Goal: Book appointment/travel/reservation

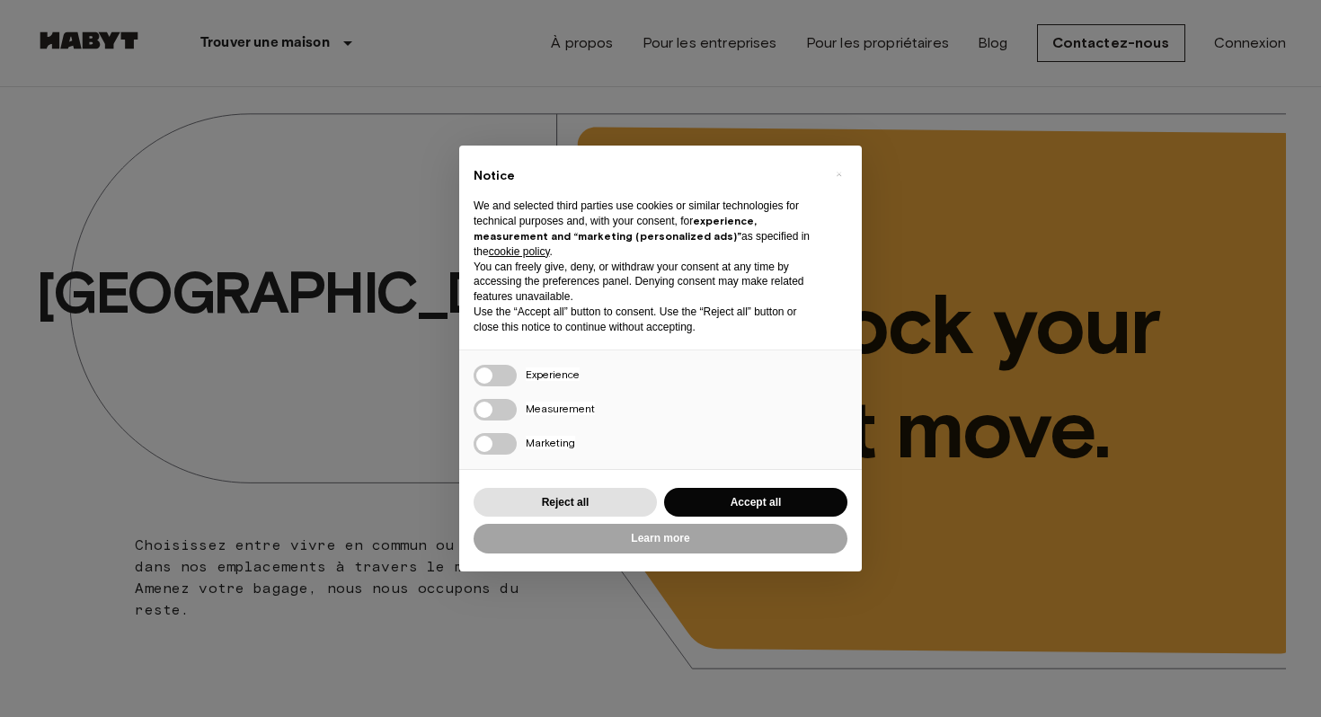
scroll to position [168, 0]
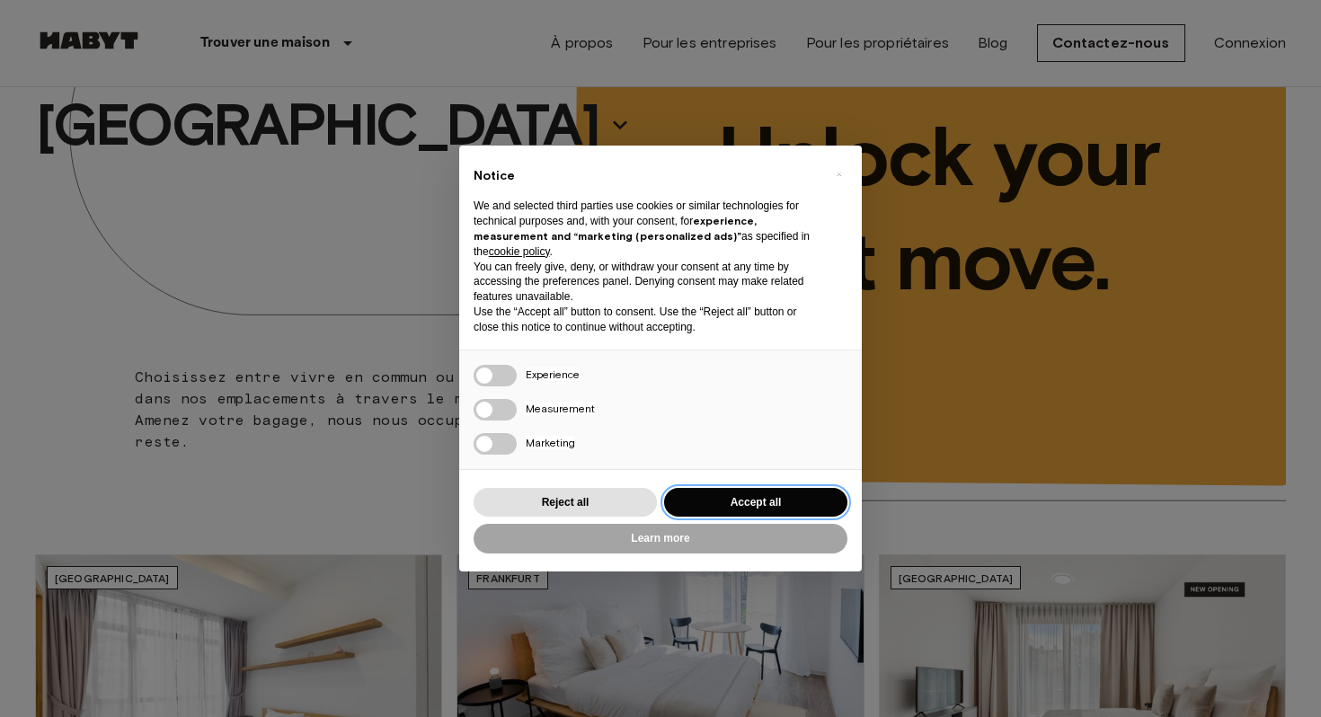
click at [748, 498] on button "Accept all" at bounding box center [755, 503] width 183 height 30
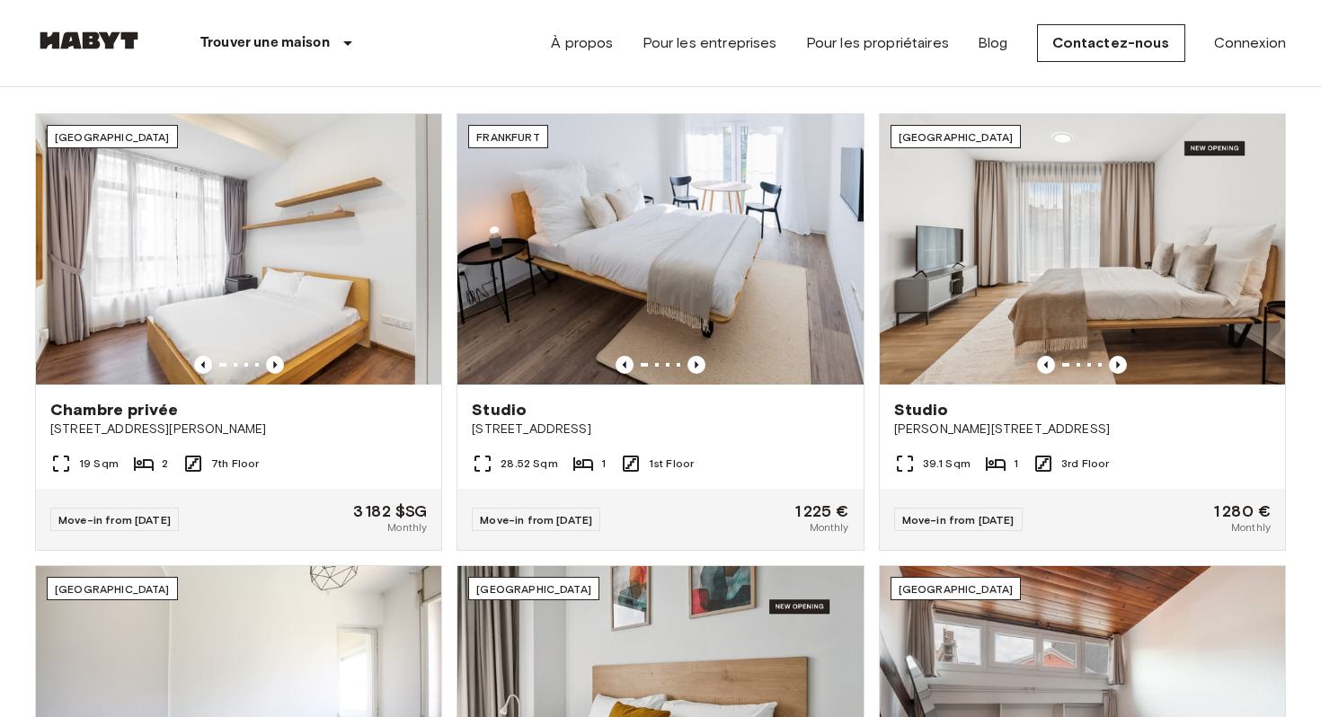
scroll to position [129, 0]
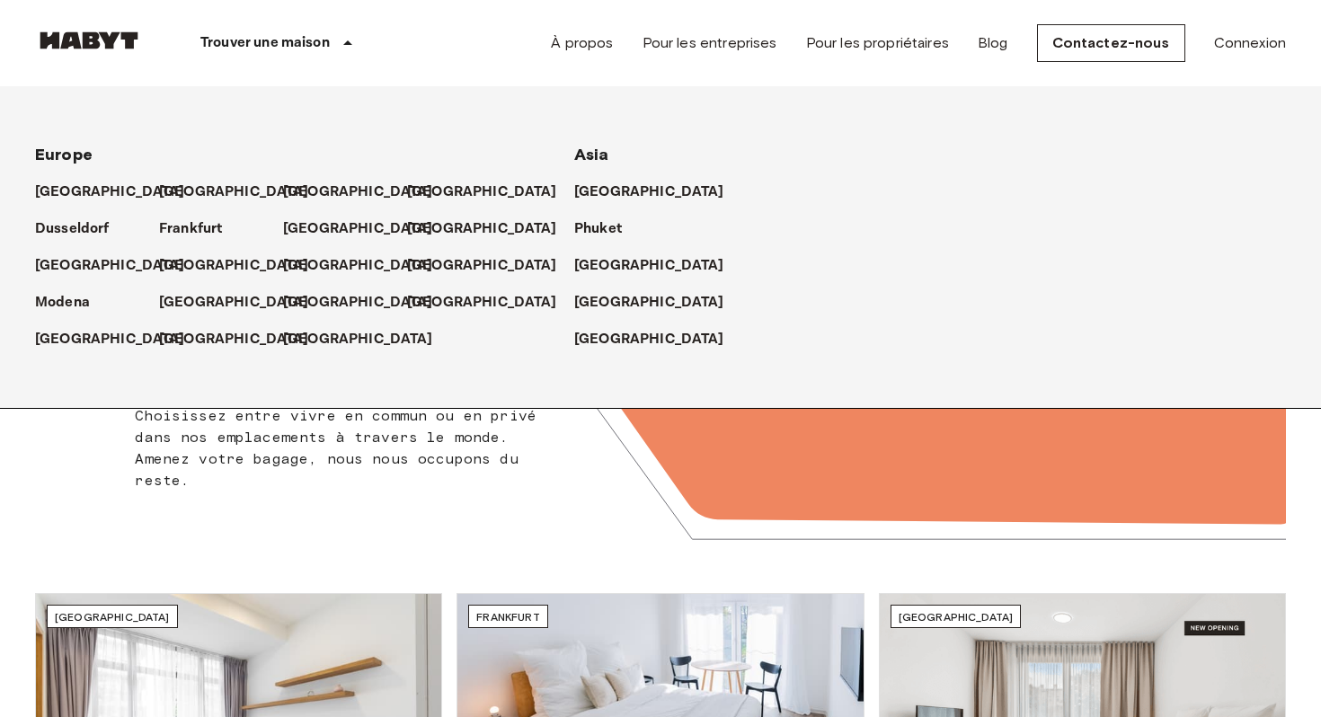
click at [326, 30] on div "Trouver une maison" at bounding box center [279, 43] width 273 height 86
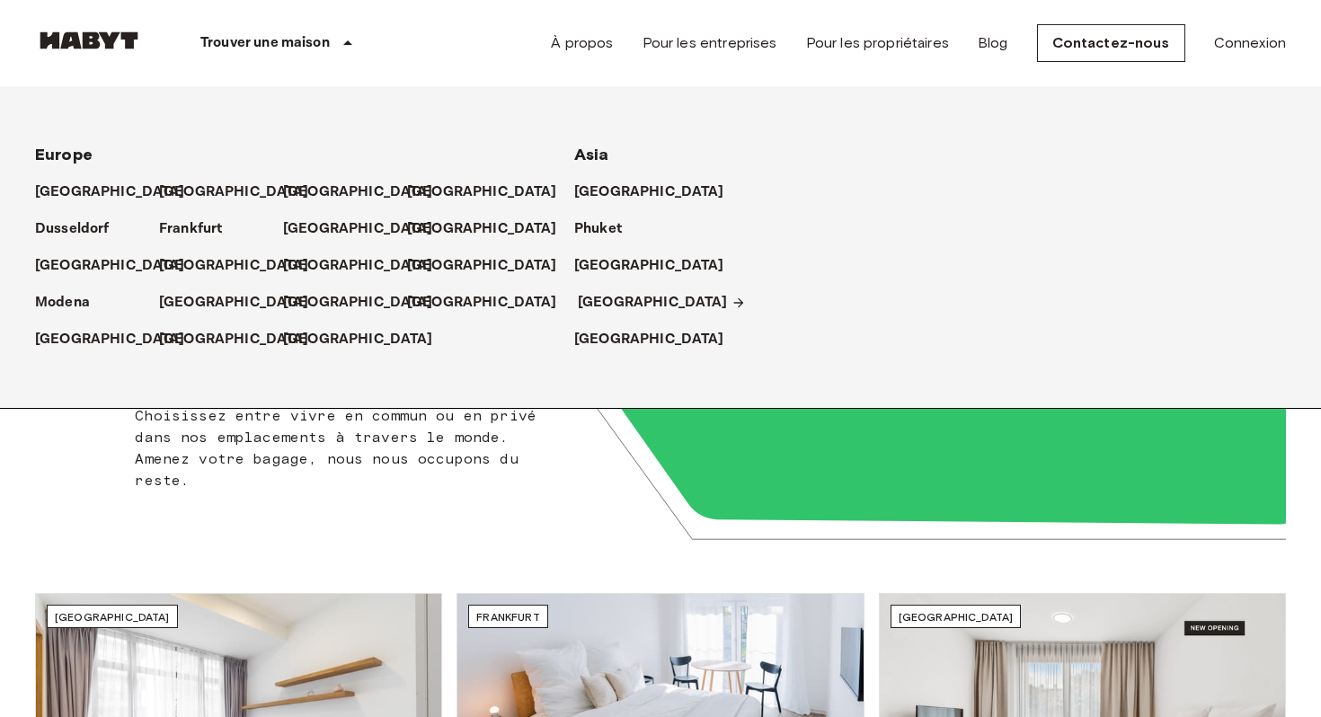
click at [609, 308] on p "[GEOGRAPHIC_DATA]" at bounding box center [653, 303] width 150 height 22
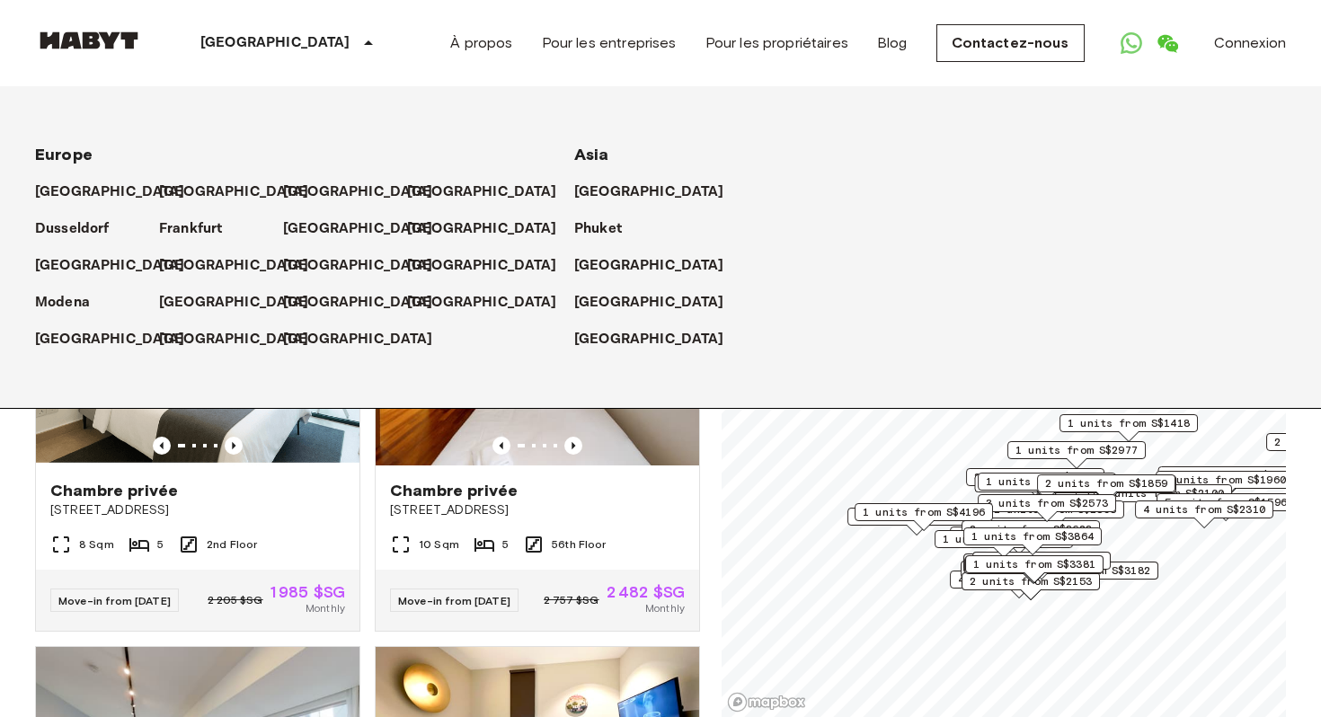
click at [271, 42] on div "[GEOGRAPHIC_DATA]" at bounding box center [290, 43] width 294 height 86
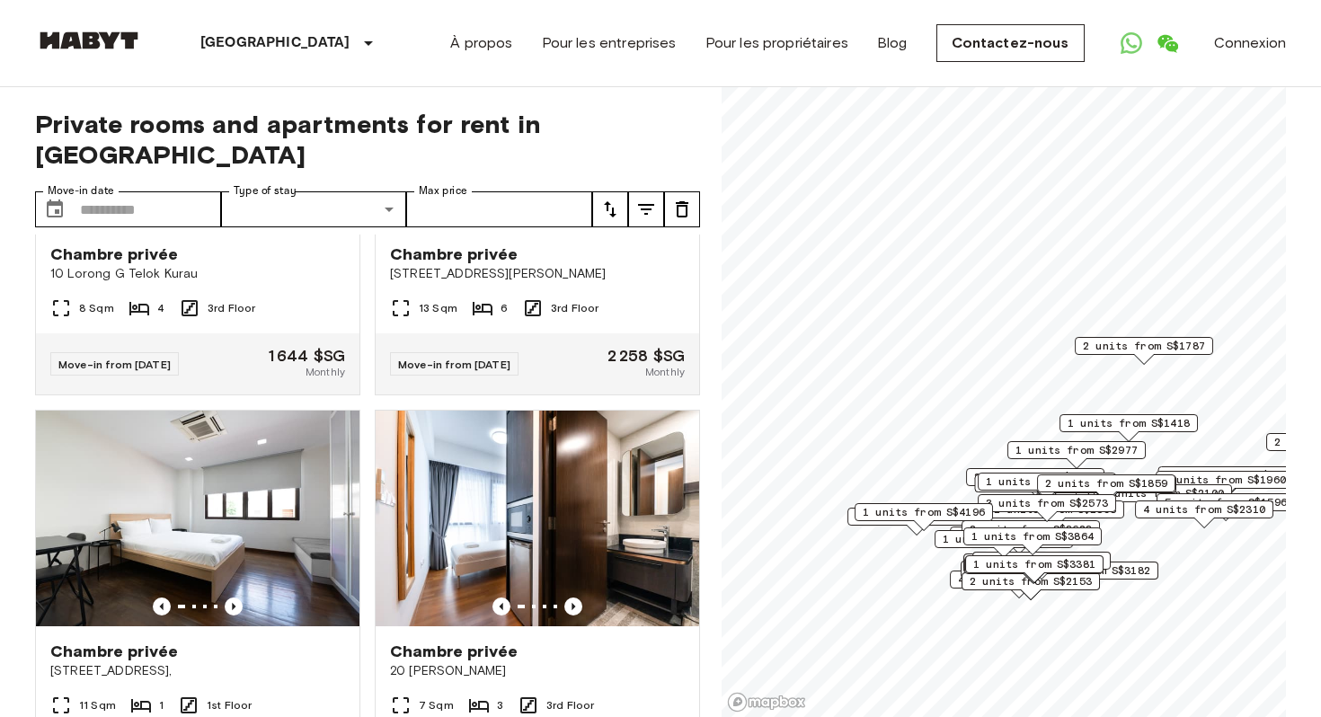
scroll to position [4022, 0]
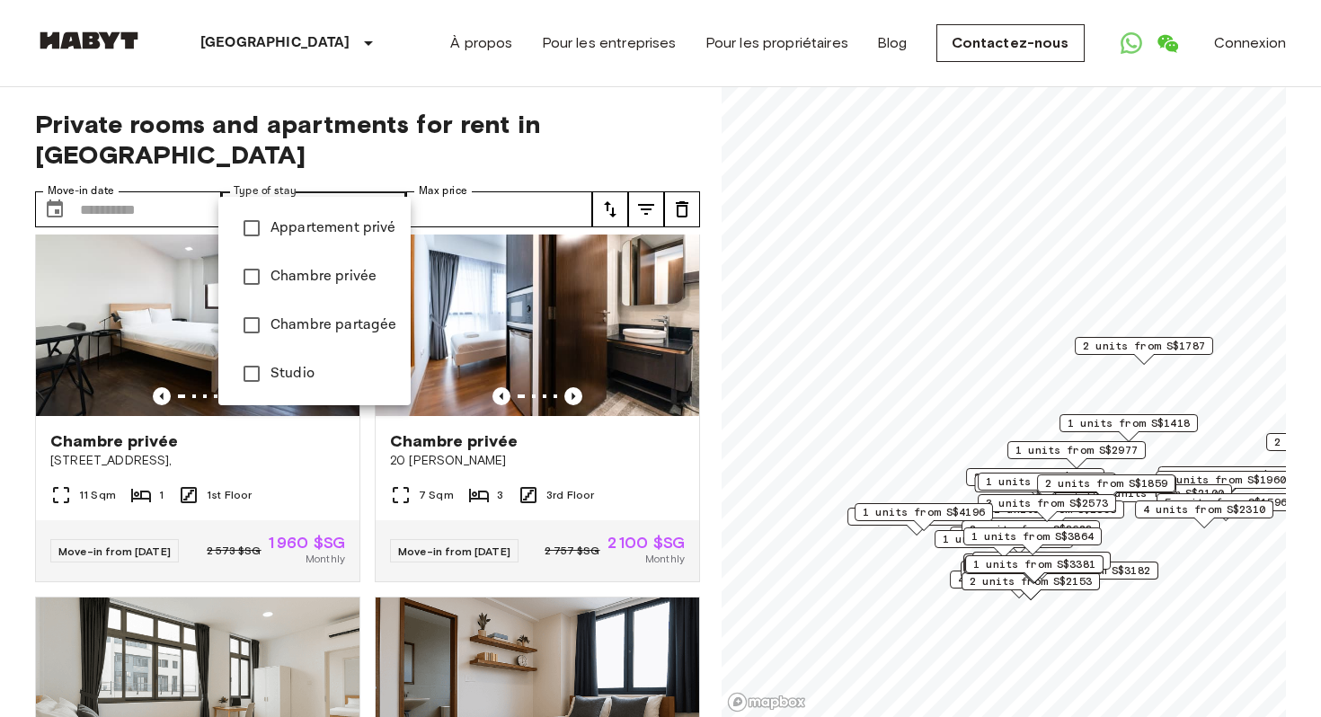
click at [334, 236] on span "Appartement privé" at bounding box center [334, 229] width 126 height 22
type input "**********"
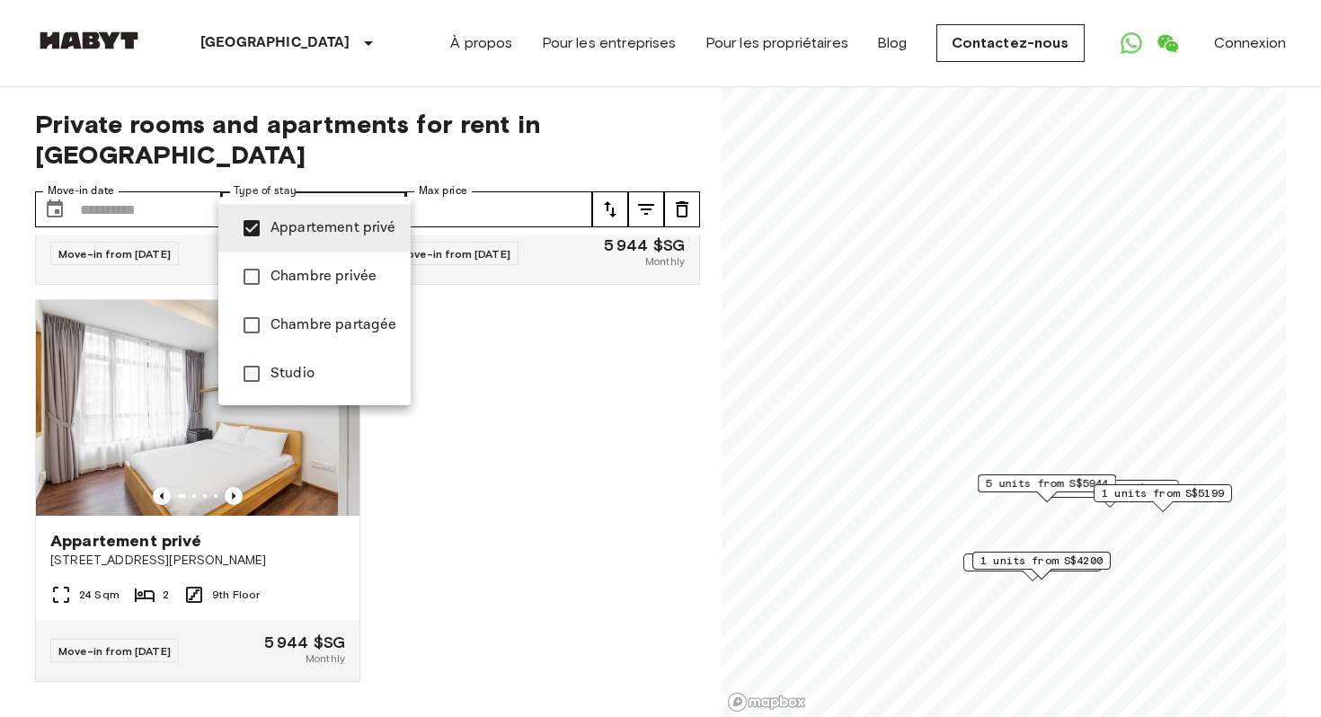
scroll to position [2713, 0]
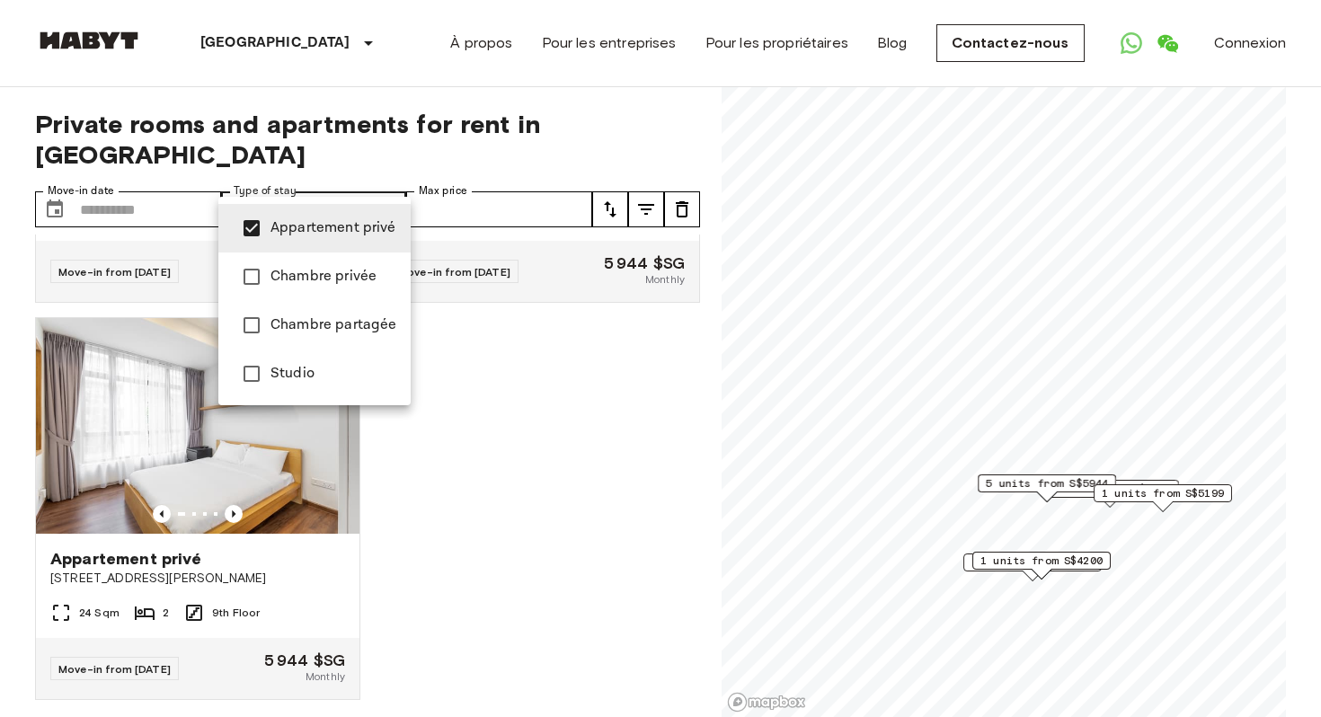
click at [483, 378] on div at bounding box center [660, 358] width 1321 height 717
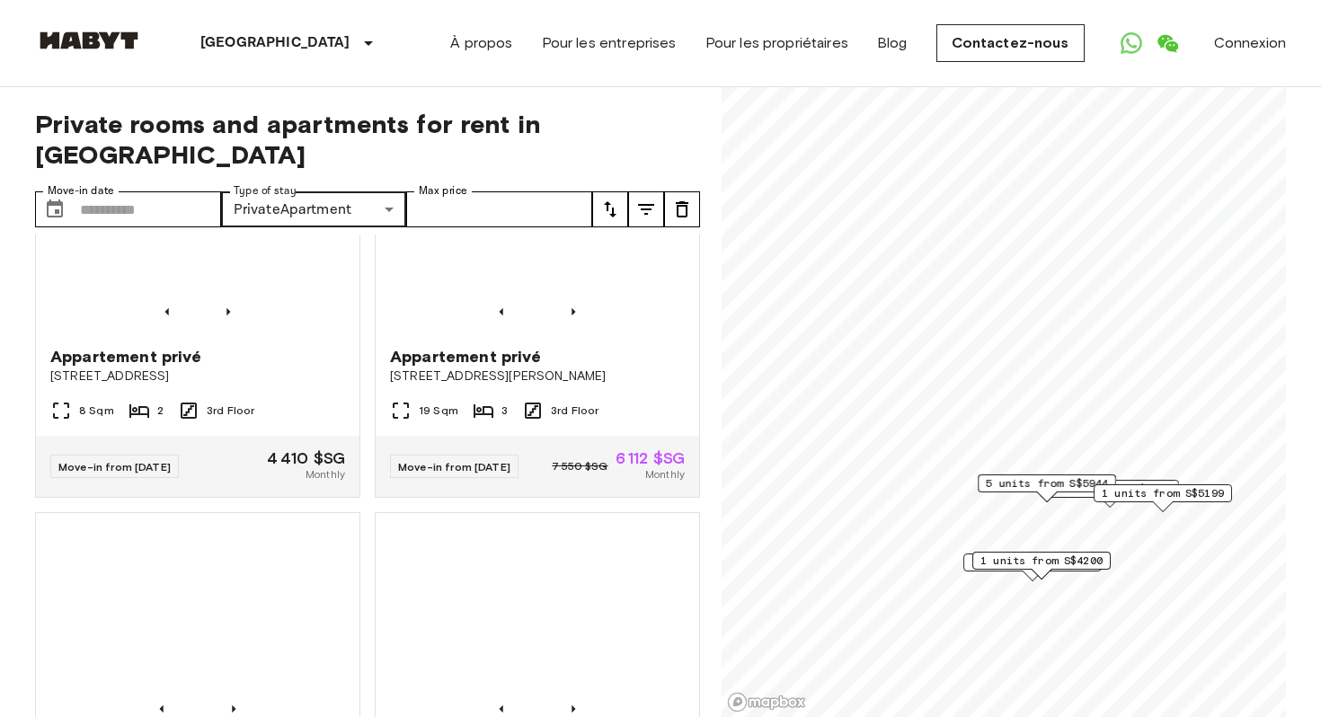
scroll to position [0, 0]
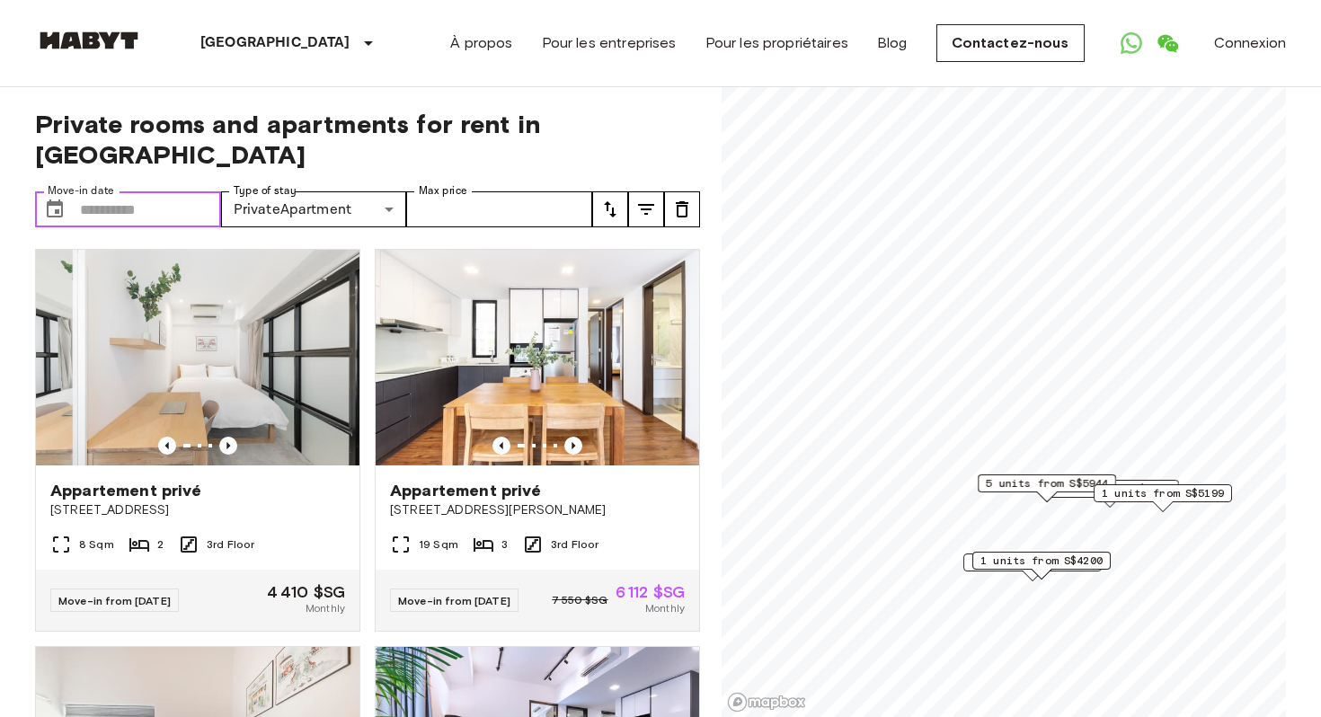
click at [105, 191] on input "Move-in date" at bounding box center [150, 209] width 141 height 36
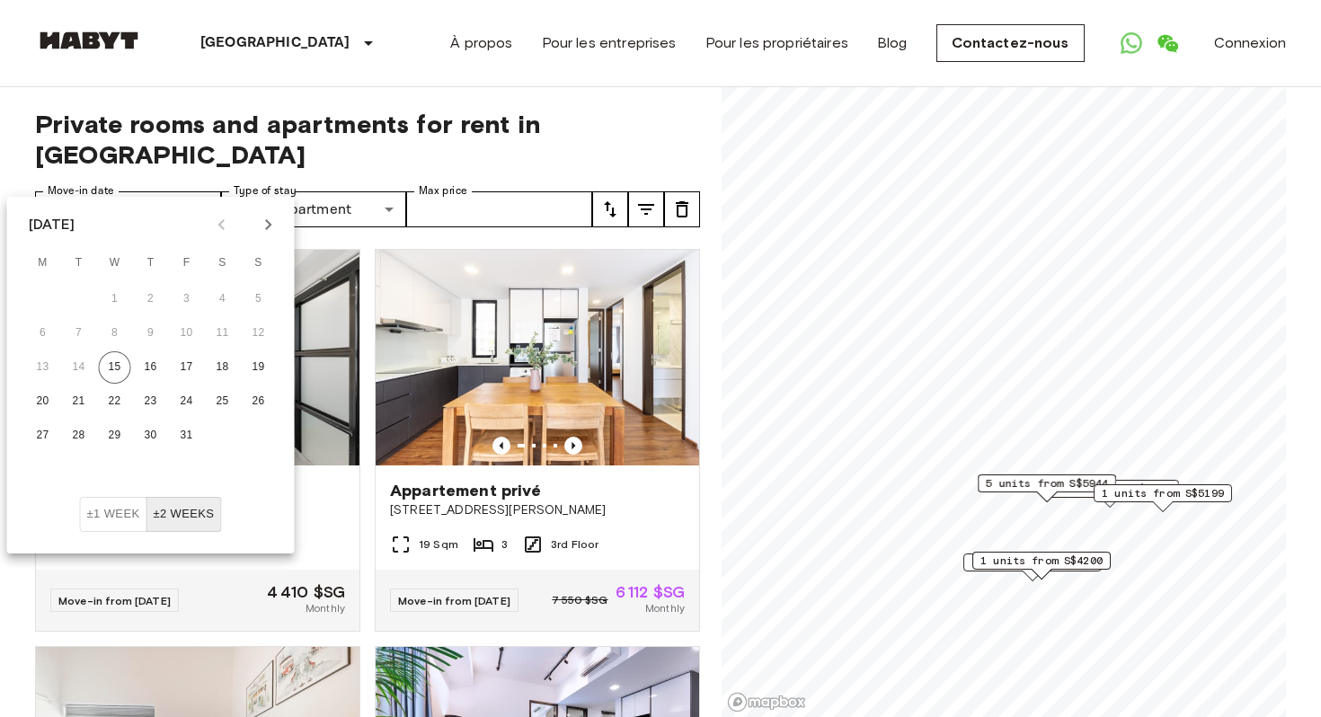
click at [272, 227] on icon "Next month" at bounding box center [269, 225] width 22 height 22
click at [260, 293] on button "2" at bounding box center [259, 299] width 32 height 32
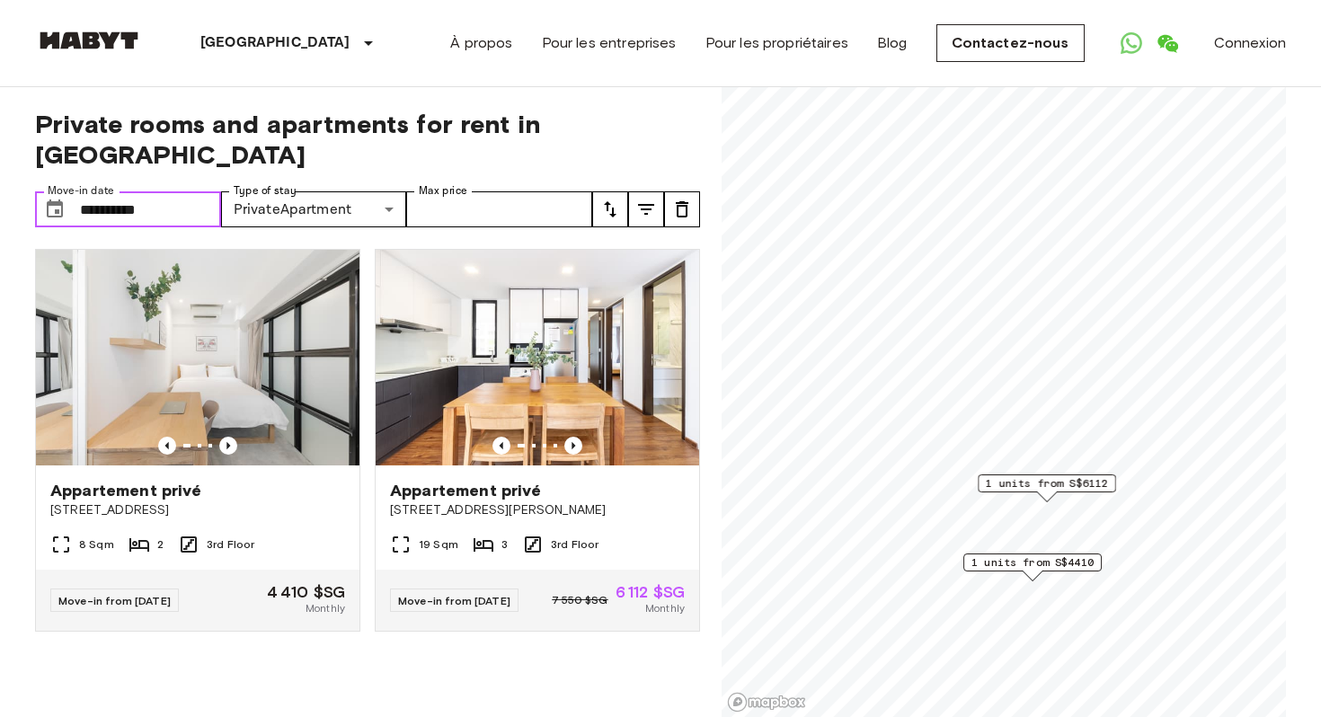
click at [126, 191] on input "**********" at bounding box center [150, 209] width 141 height 36
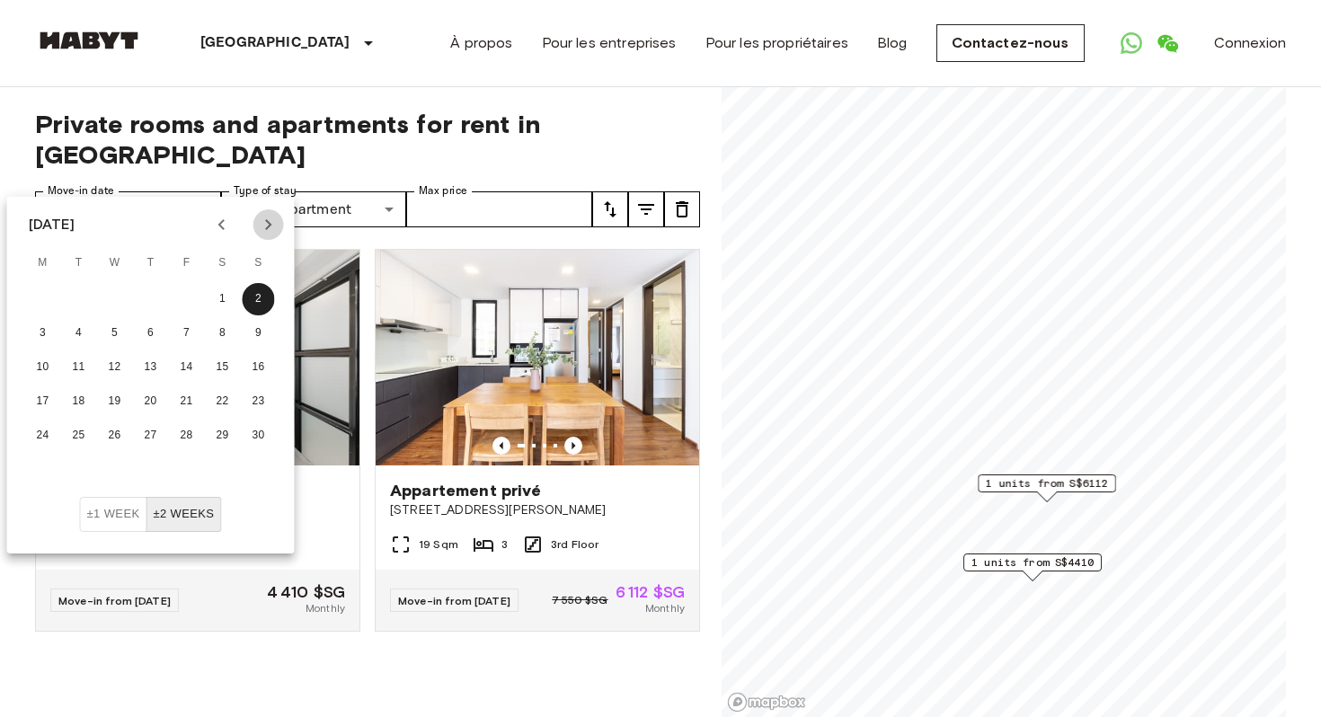
click at [270, 225] on icon "Next month" at bounding box center [268, 224] width 6 height 11
click at [183, 310] on button "2" at bounding box center [187, 299] width 32 height 32
type input "**********"
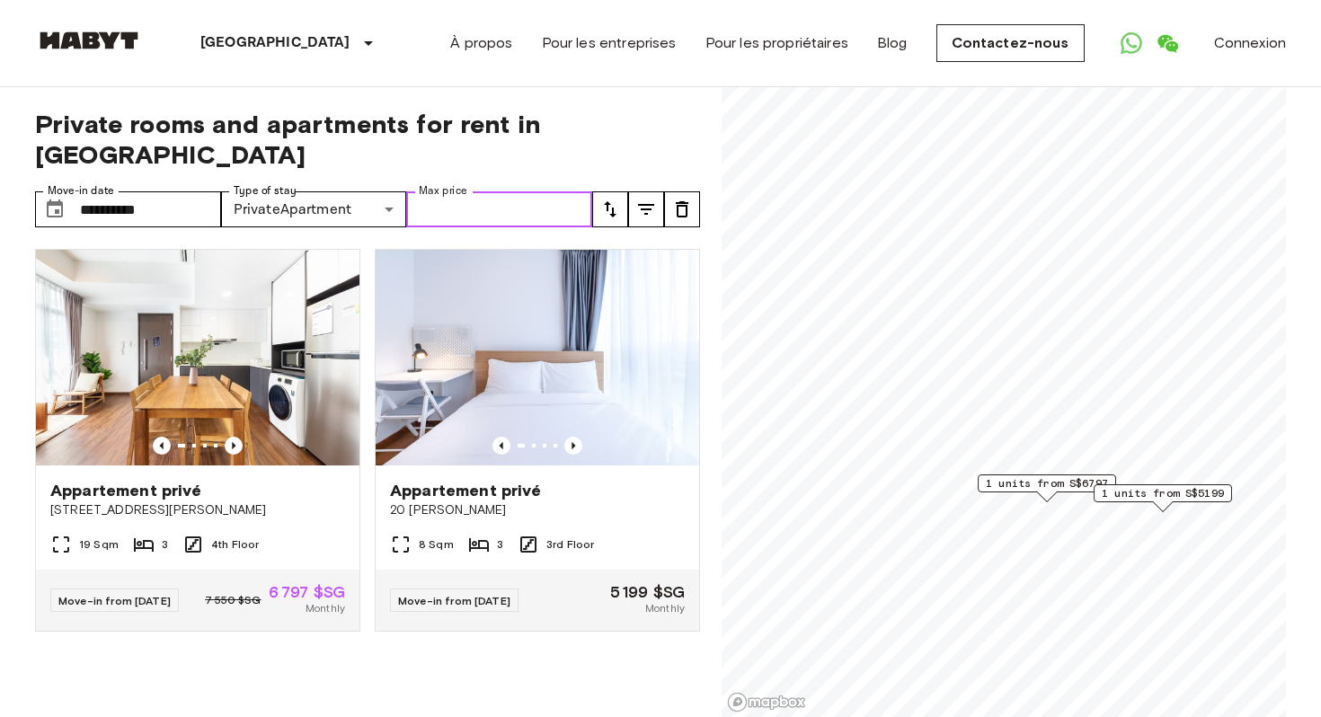
click at [437, 191] on input "Max price" at bounding box center [499, 209] width 186 height 36
click at [445, 660] on div at bounding box center [361, 675] width 680 height 36
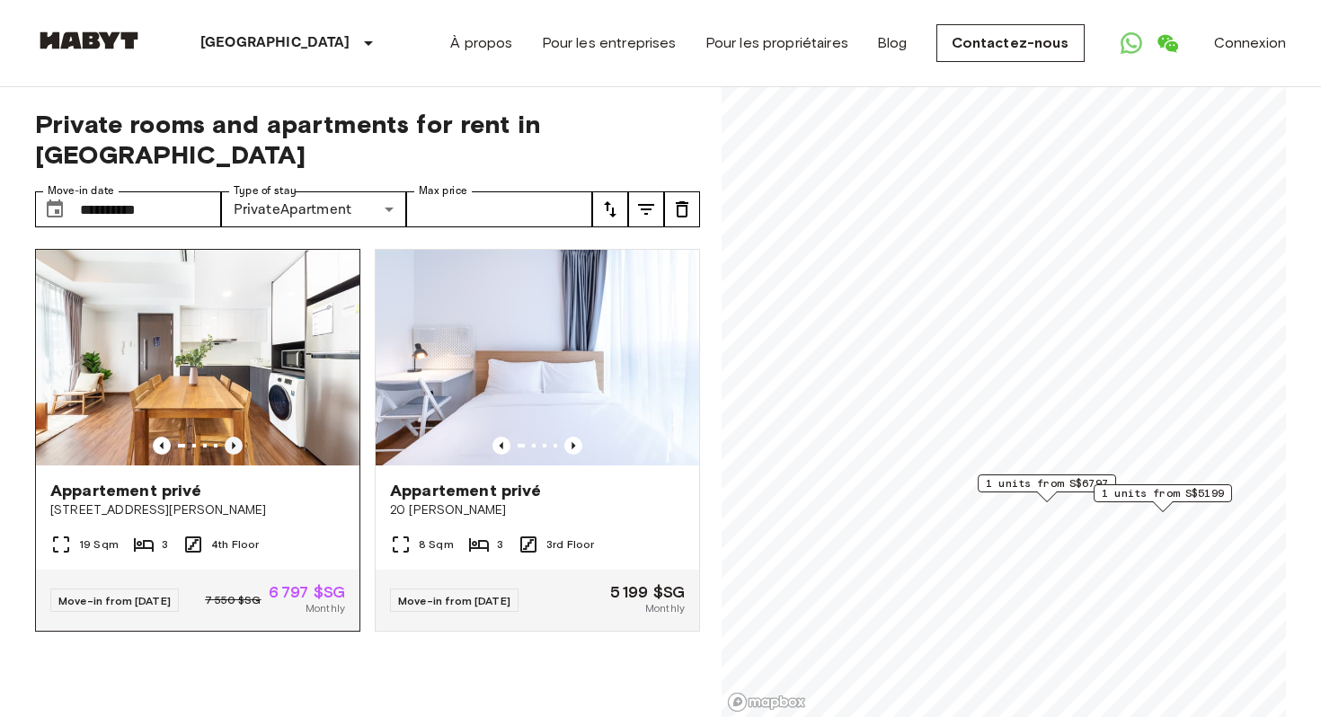
click at [234, 437] on icon "Previous image" at bounding box center [234, 446] width 18 height 18
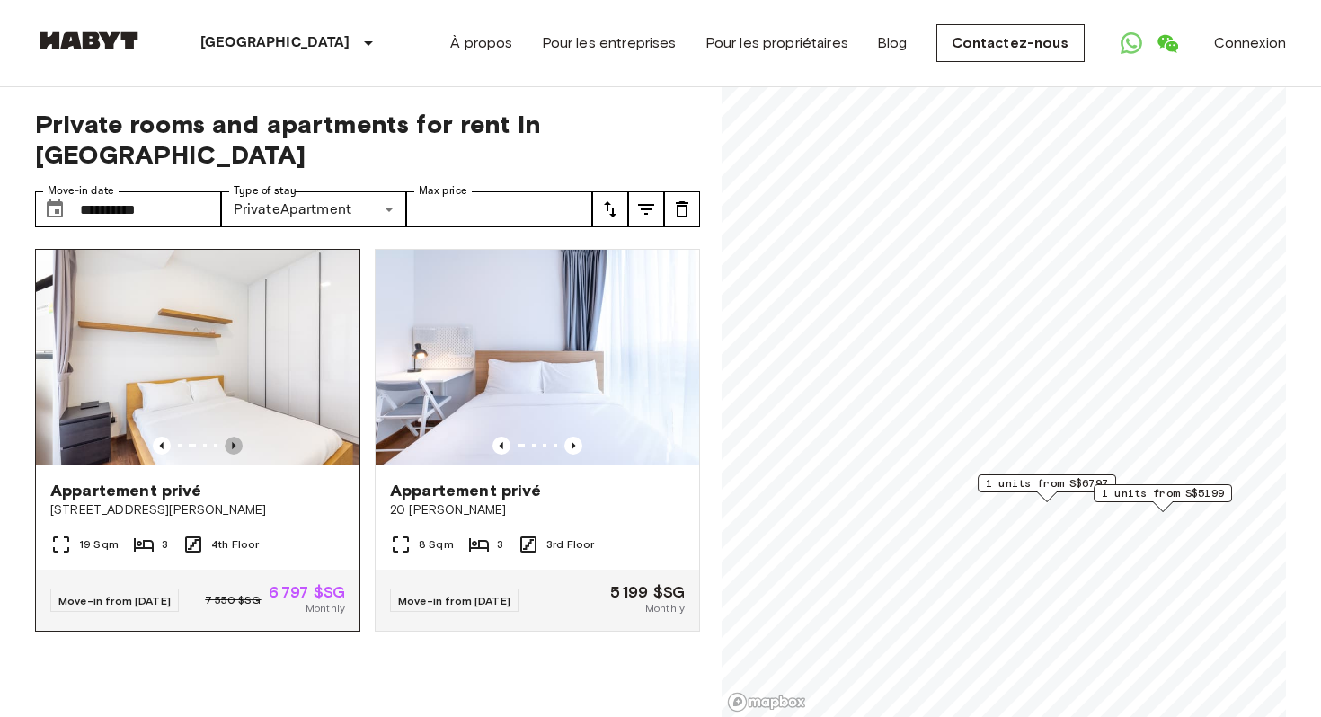
click at [234, 437] on icon "Previous image" at bounding box center [234, 446] width 18 height 18
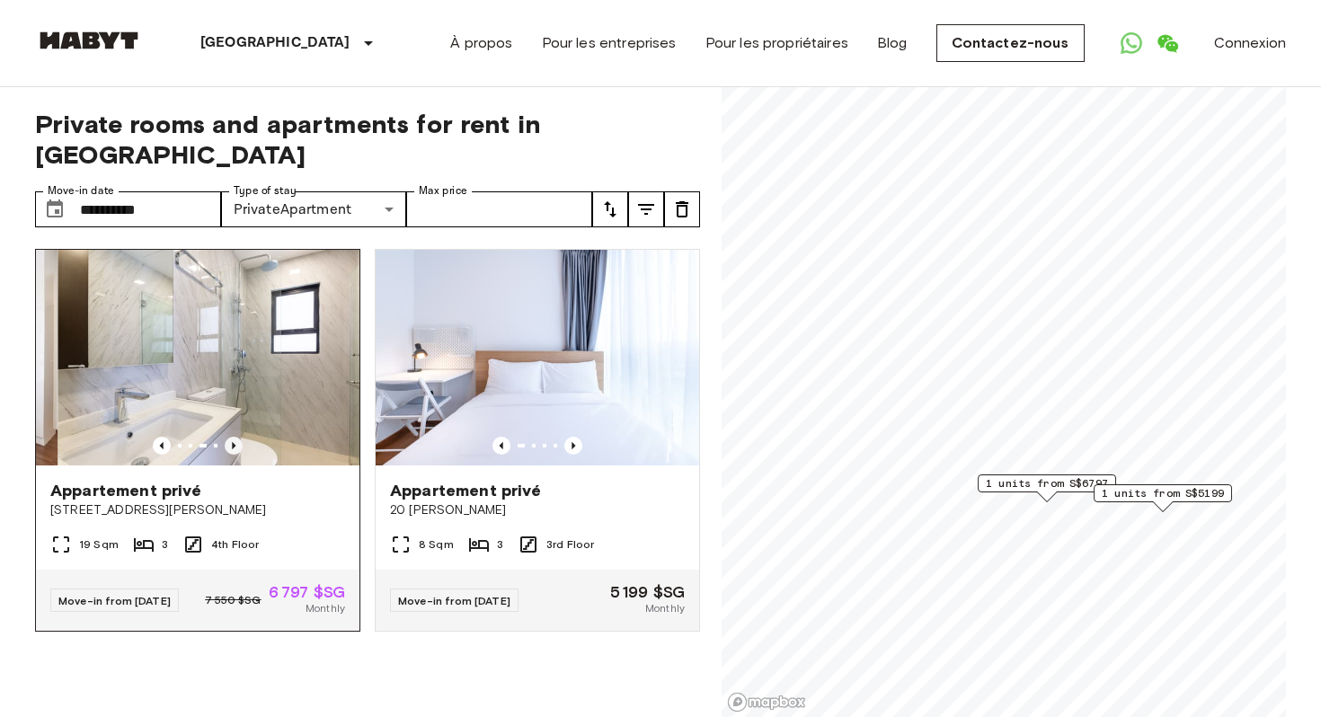
click at [234, 437] on icon "Previous image" at bounding box center [234, 446] width 18 height 18
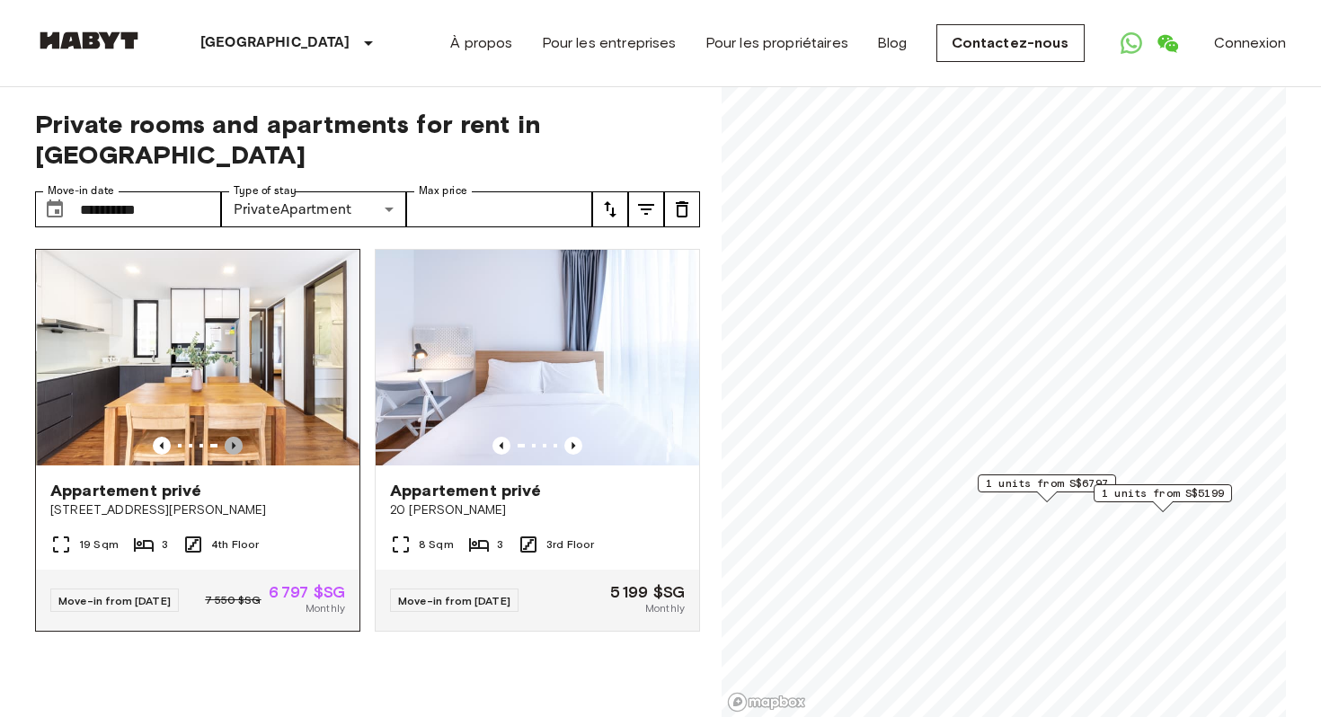
click at [235, 437] on icon "Previous image" at bounding box center [234, 446] width 18 height 18
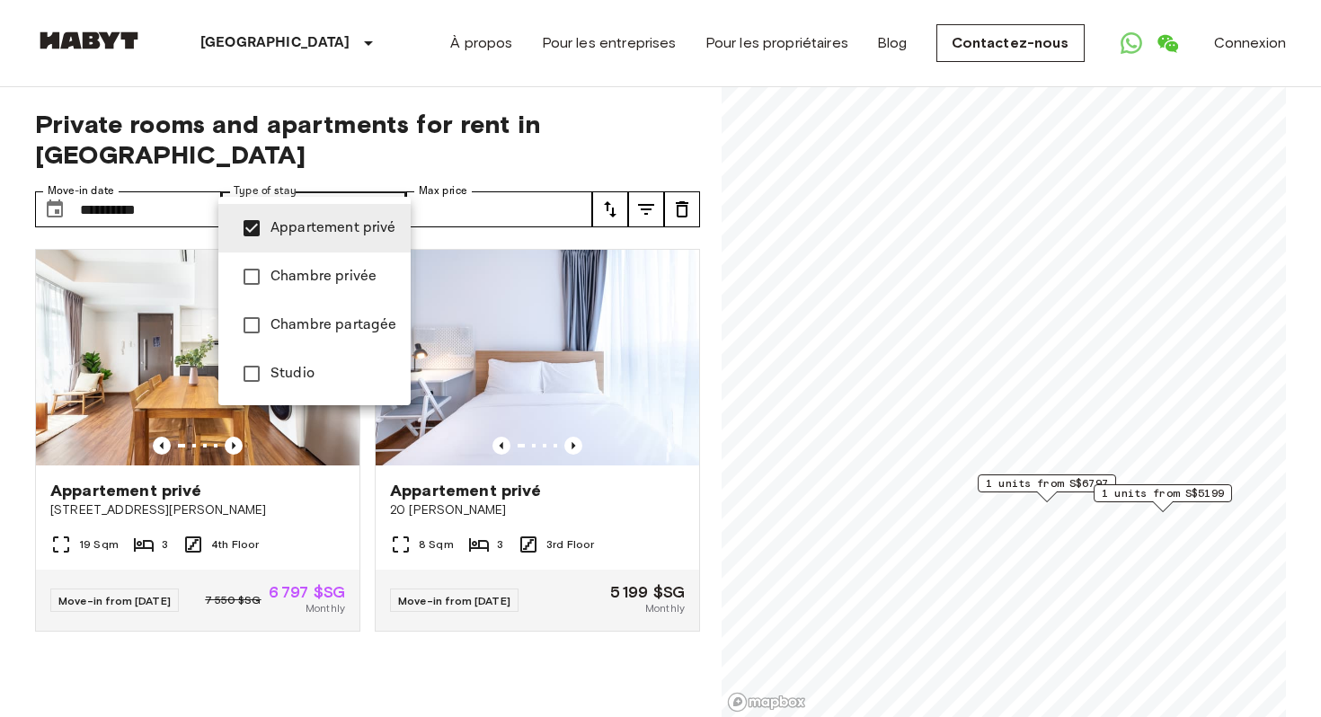
click at [337, 283] on span "Chambre privée" at bounding box center [334, 277] width 126 height 22
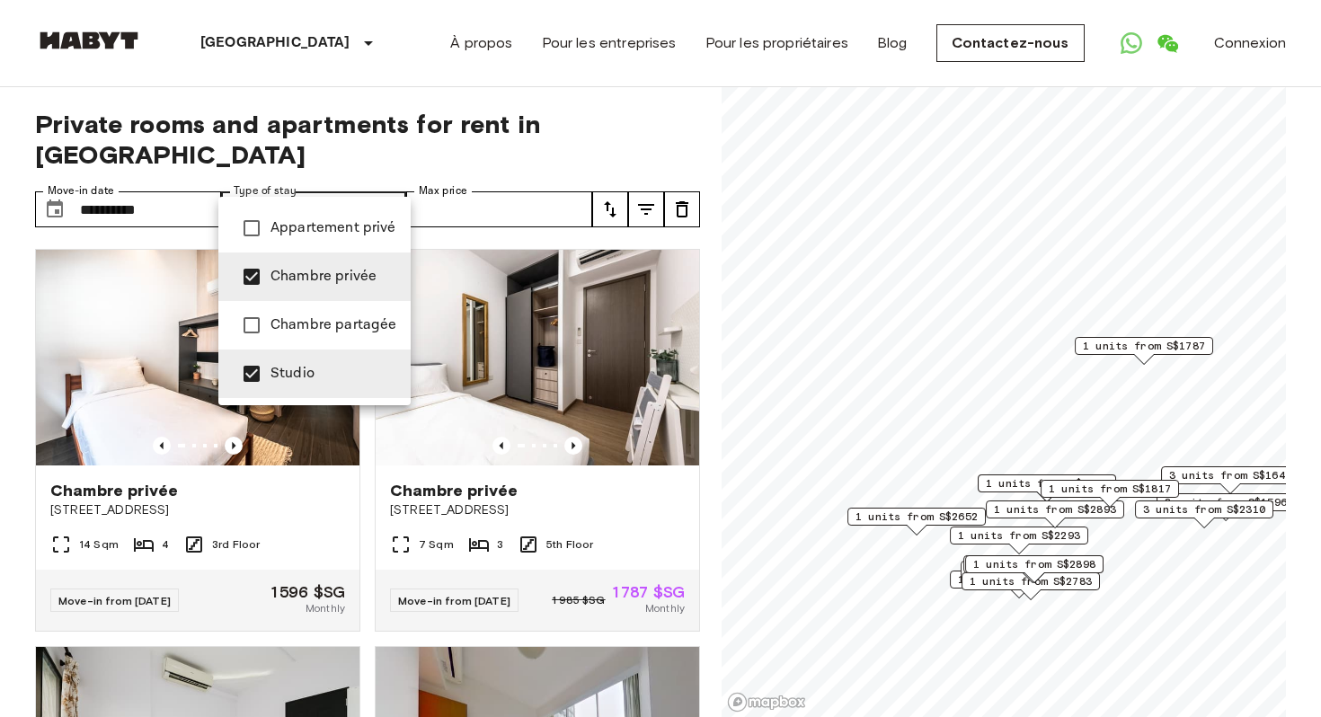
type input "**********"
click at [477, 102] on div at bounding box center [660, 358] width 1321 height 717
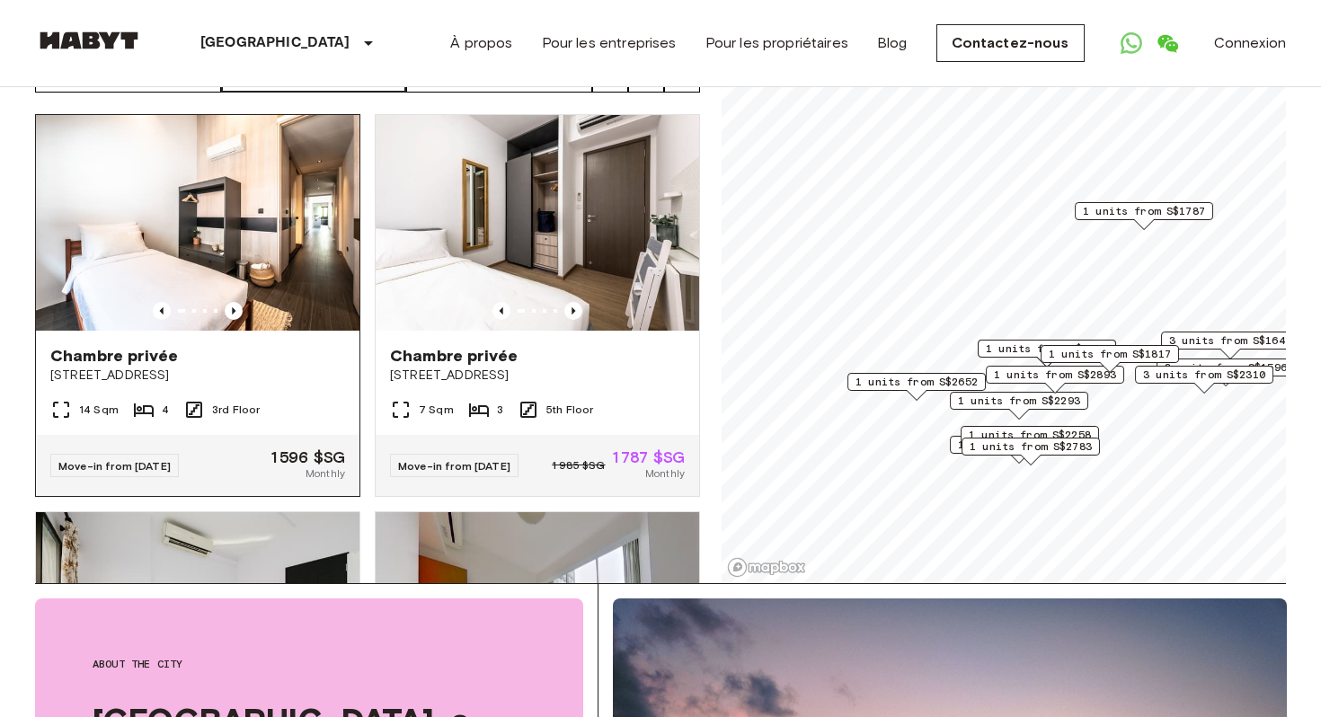
scroll to position [93, 0]
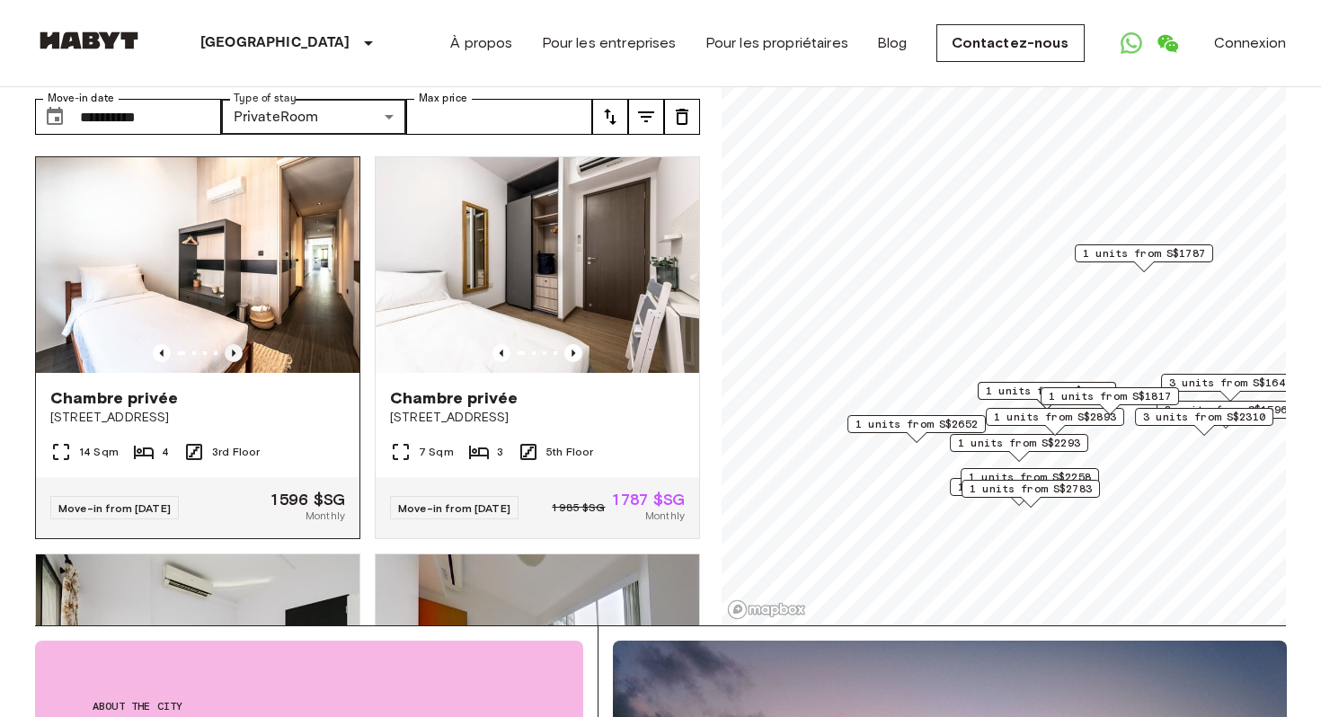
click at [235, 350] on icon "Previous image" at bounding box center [234, 353] width 4 height 7
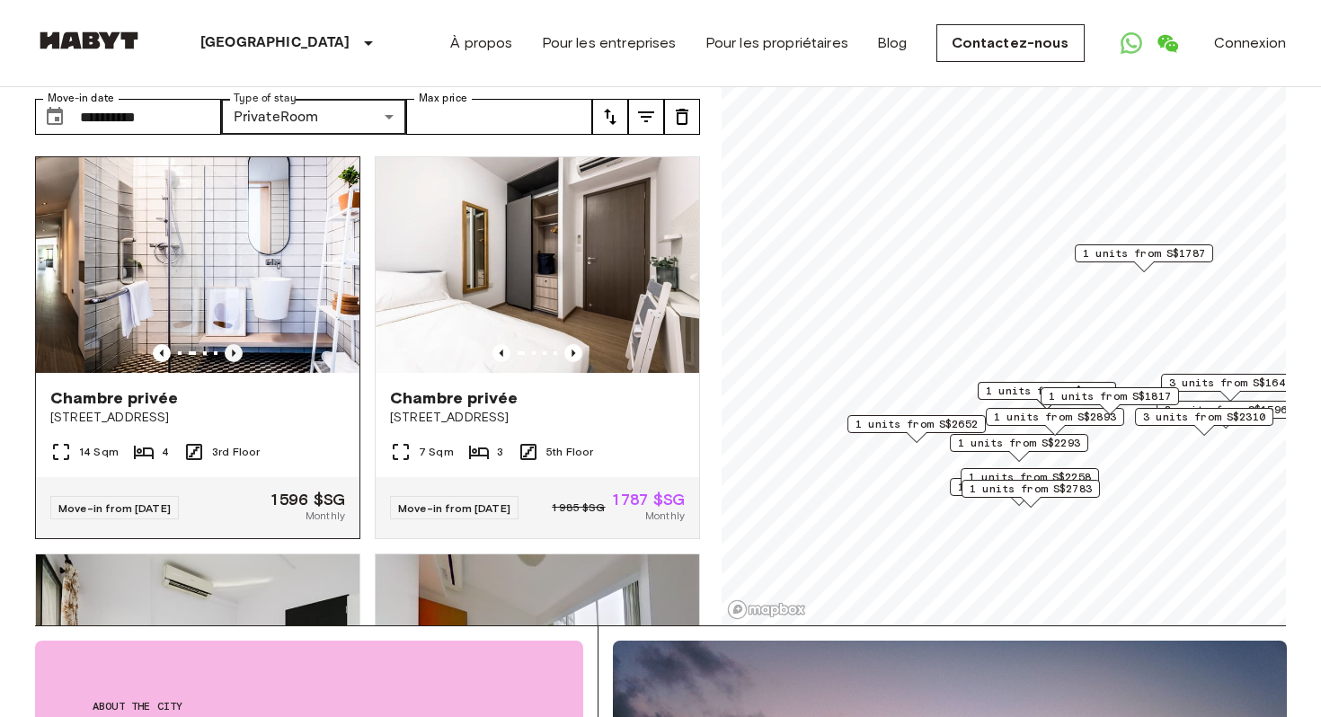
click at [235, 350] on icon "Previous image" at bounding box center [234, 353] width 4 height 7
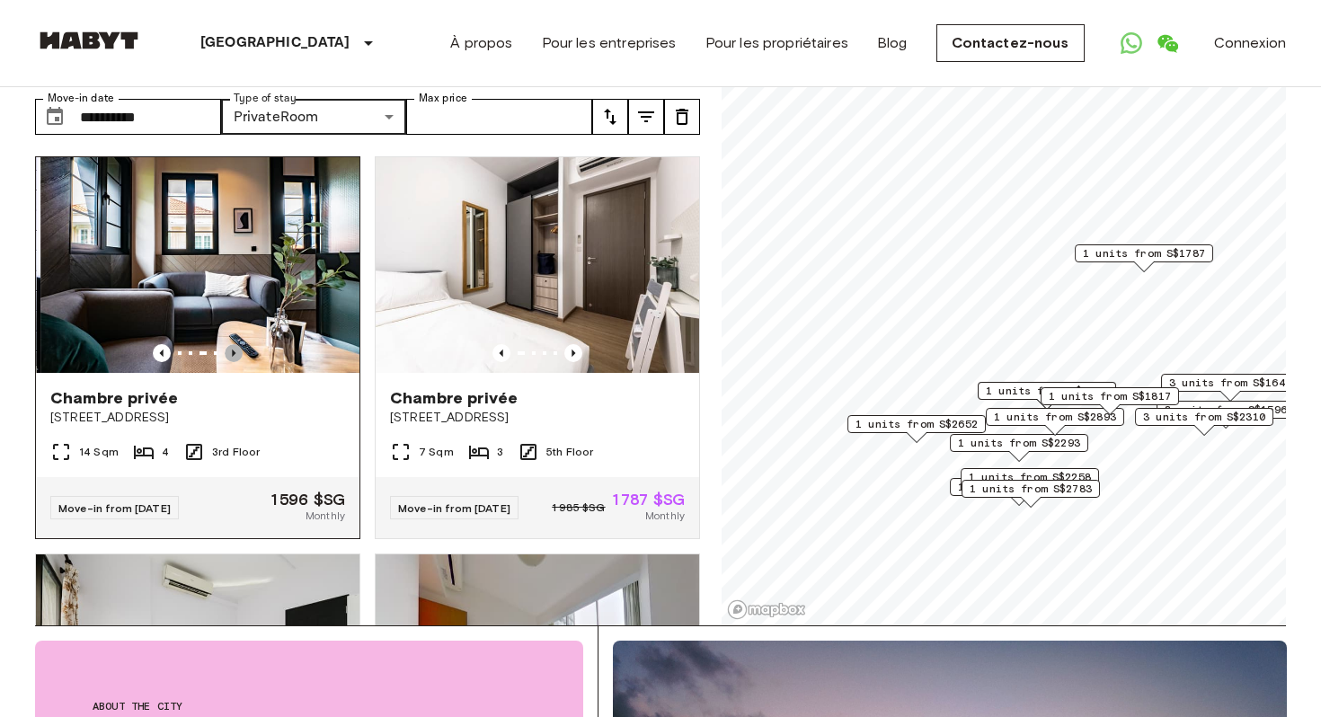
click at [235, 350] on icon "Previous image" at bounding box center [234, 353] width 4 height 7
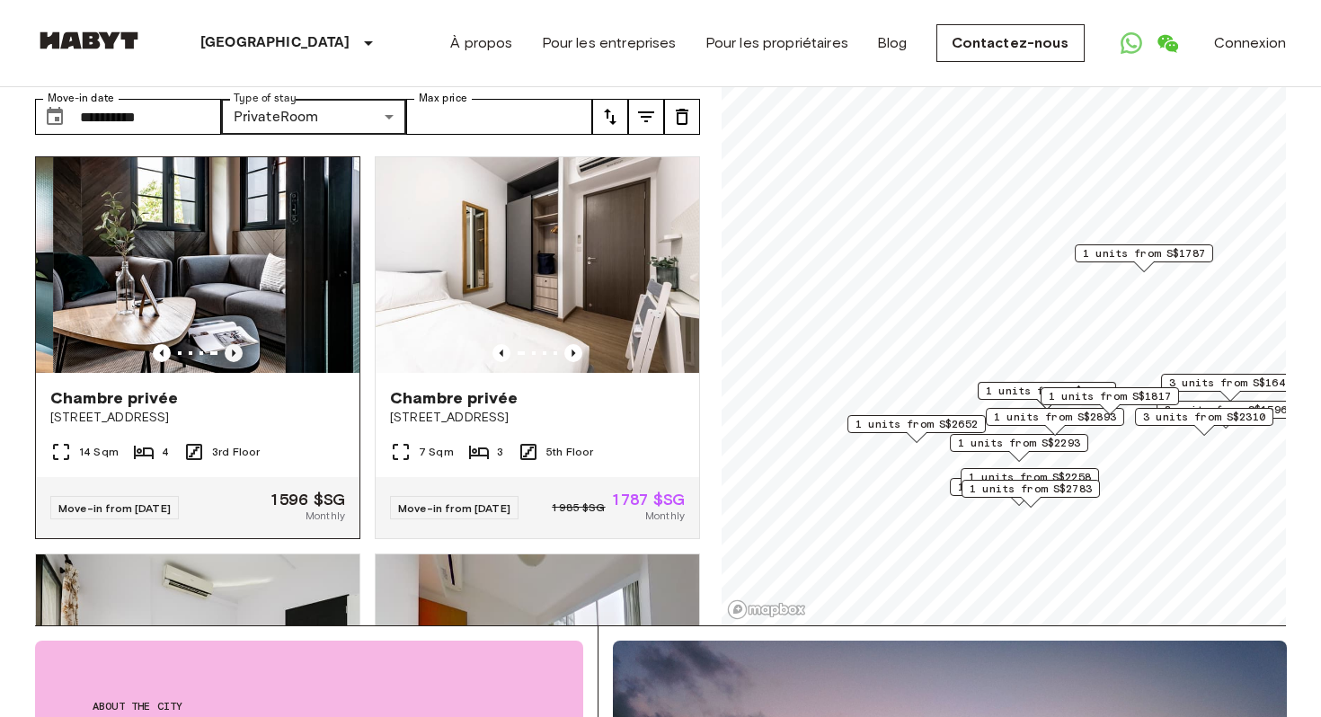
click at [235, 350] on icon "Previous image" at bounding box center [234, 353] width 4 height 7
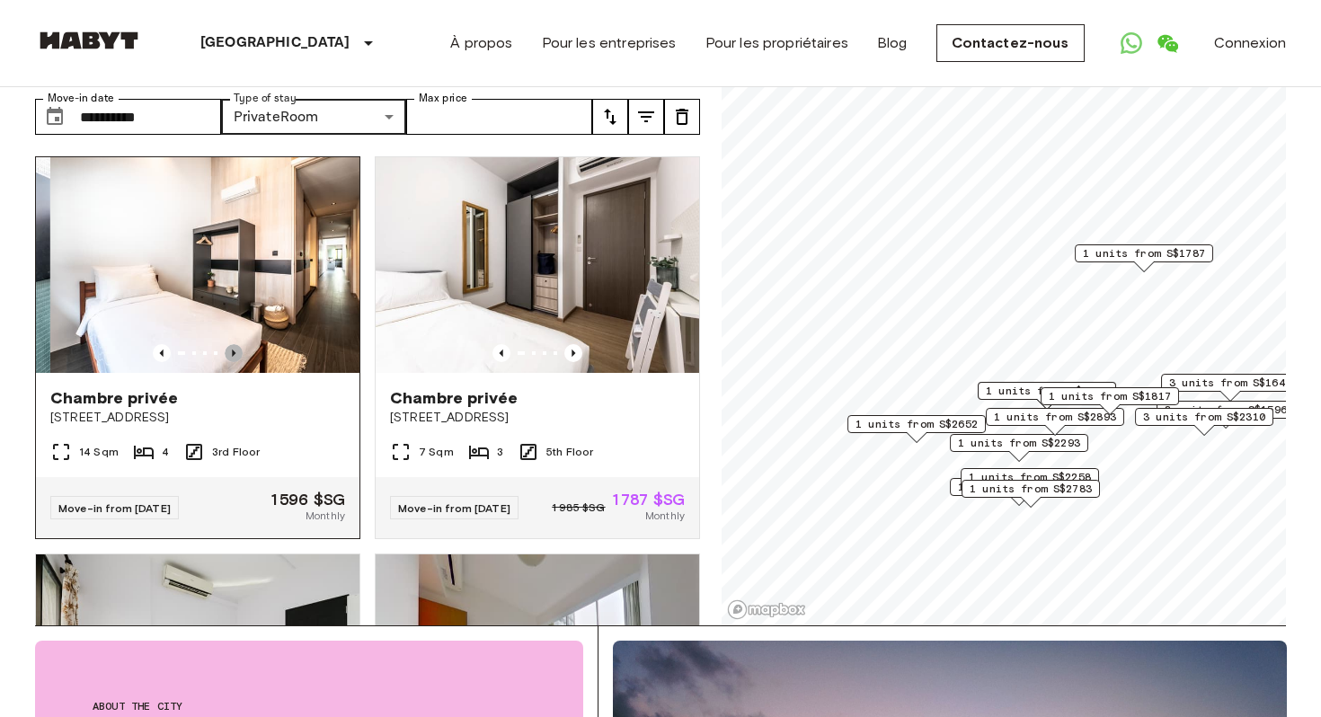
click at [235, 350] on icon "Previous image" at bounding box center [234, 353] width 4 height 7
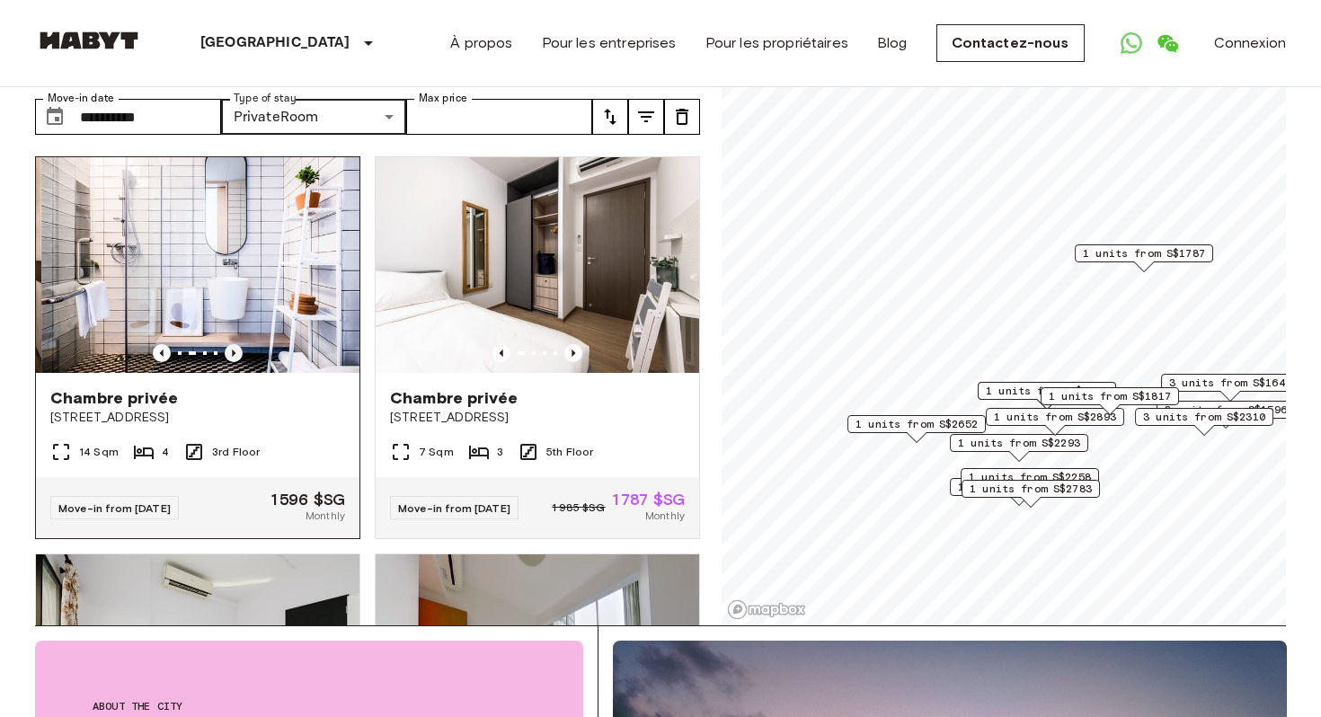
click at [235, 350] on icon "Previous image" at bounding box center [234, 353] width 4 height 7
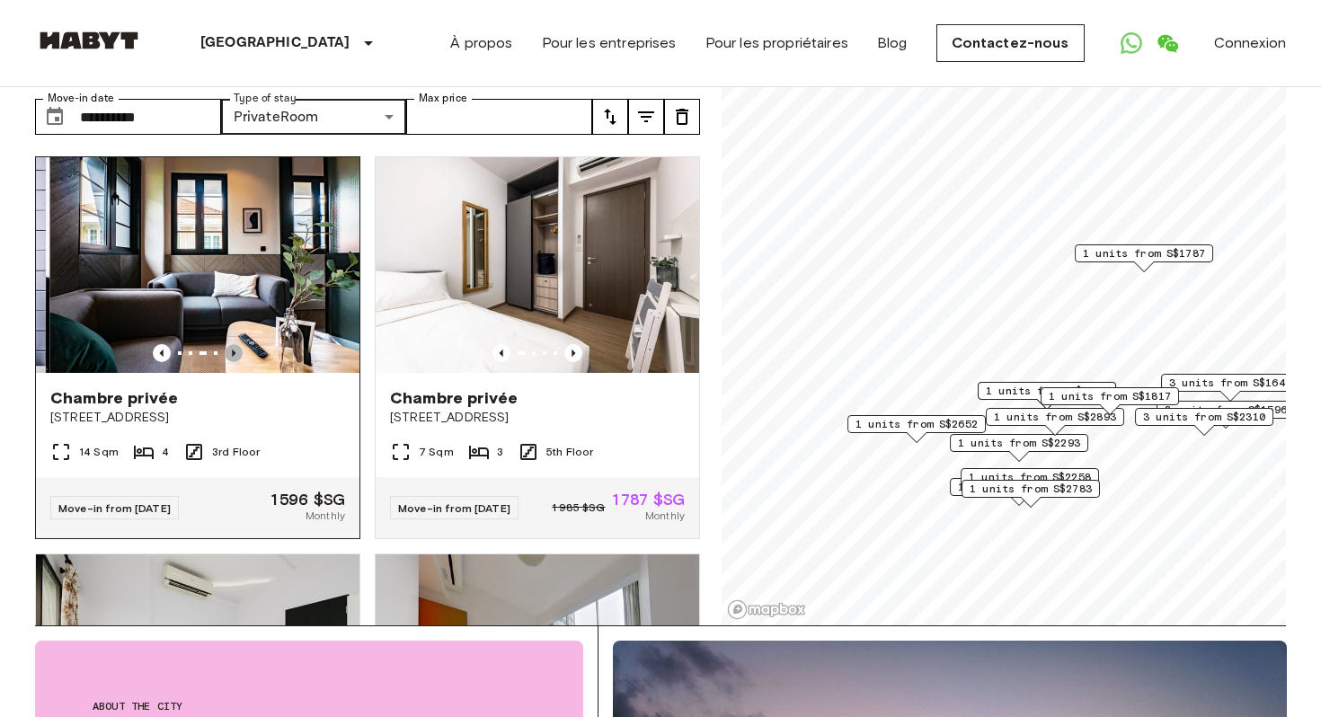
click at [235, 350] on icon "Previous image" at bounding box center [234, 353] width 4 height 7
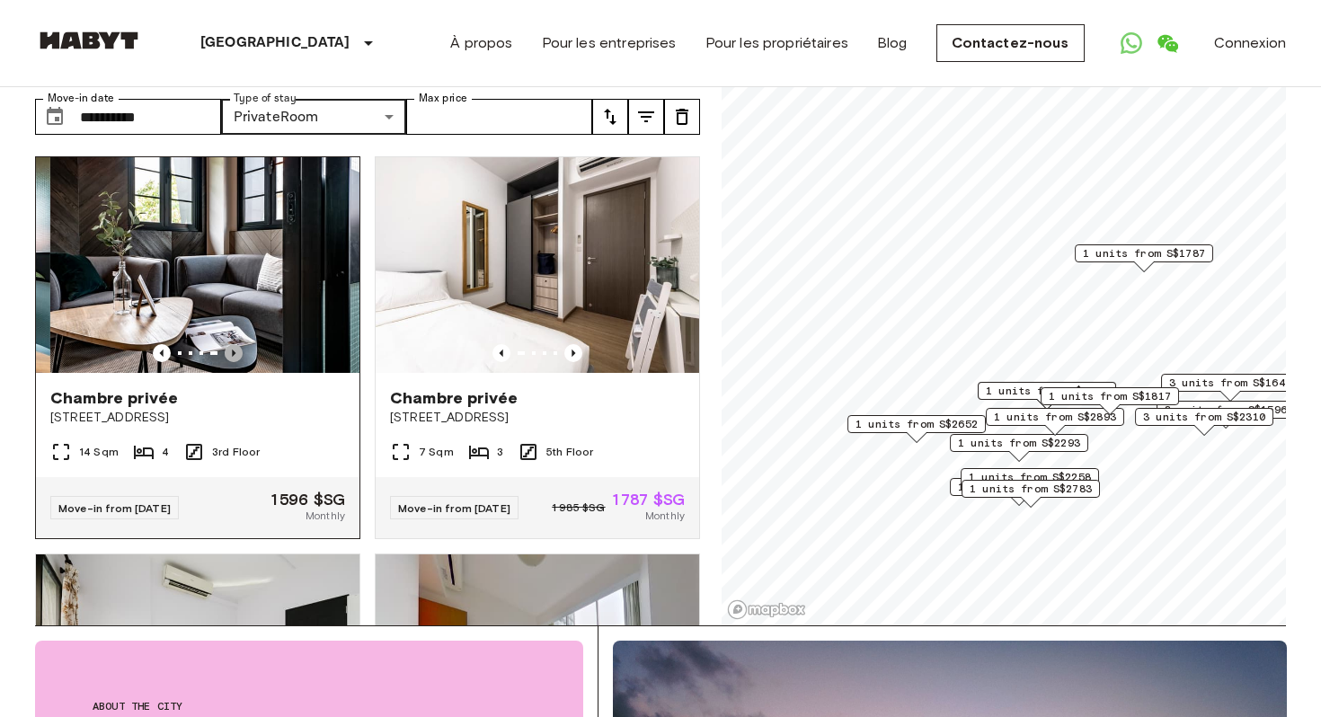
click at [235, 350] on icon "Previous image" at bounding box center [234, 353] width 4 height 7
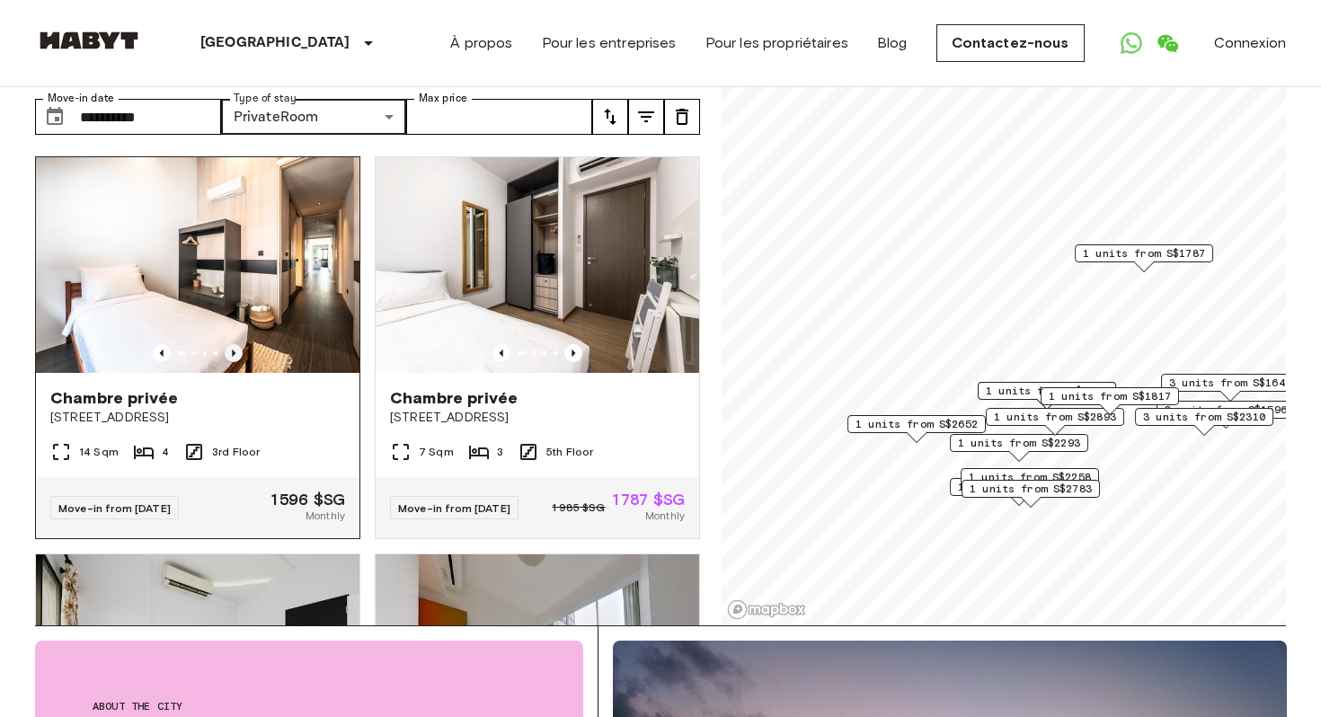
click at [233, 344] on icon "Previous image" at bounding box center [234, 353] width 18 height 18
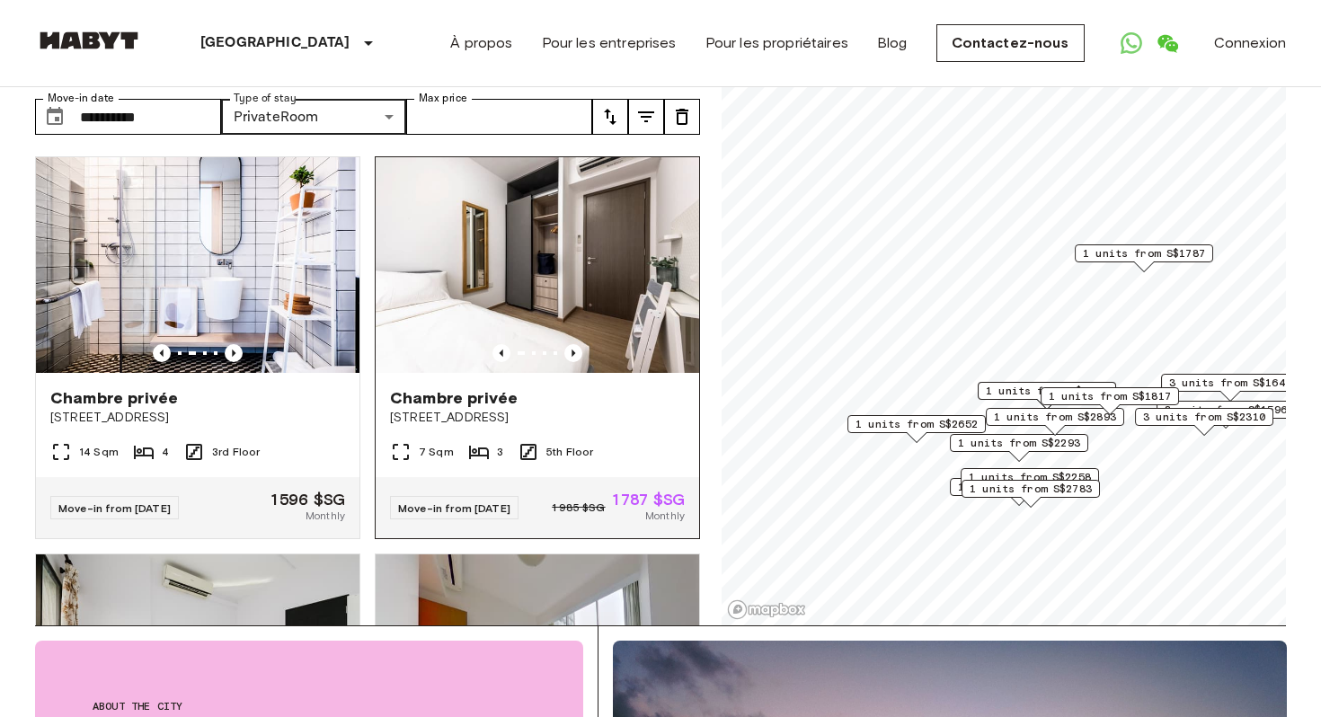
click at [586, 344] on div at bounding box center [538, 353] width 324 height 18
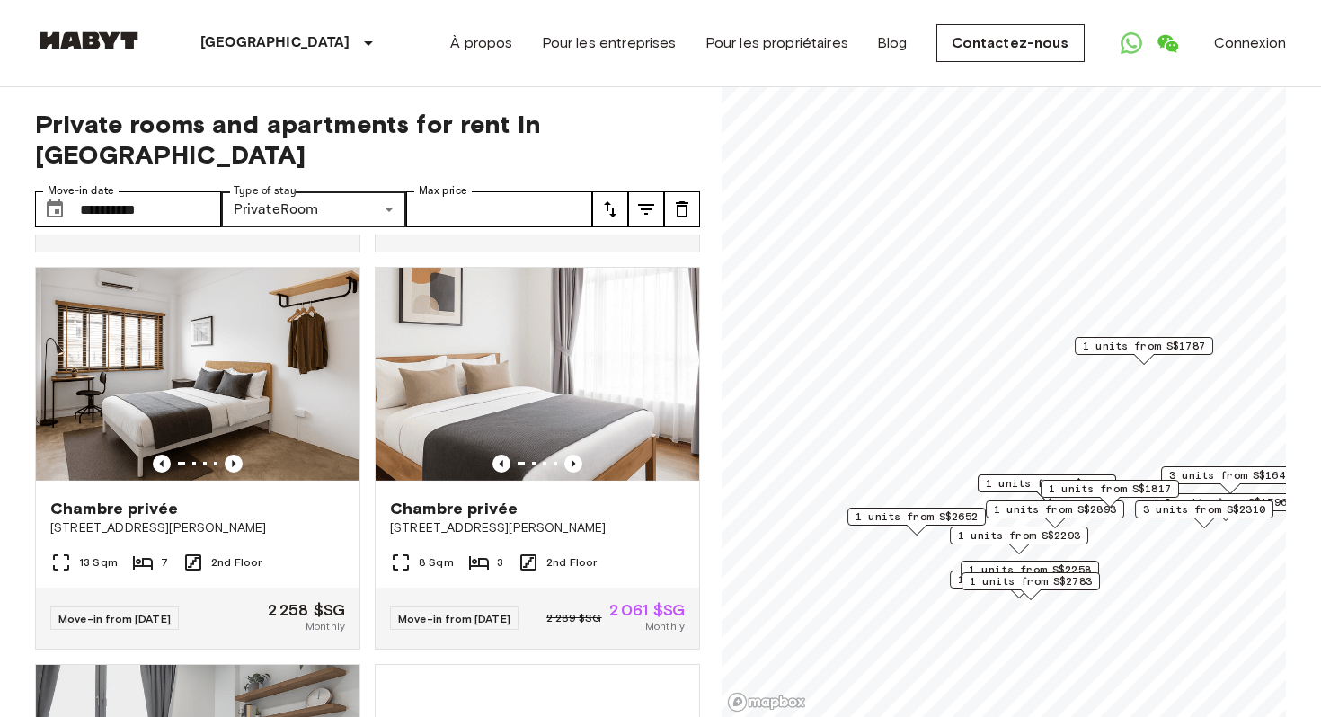
scroll to position [1383, 0]
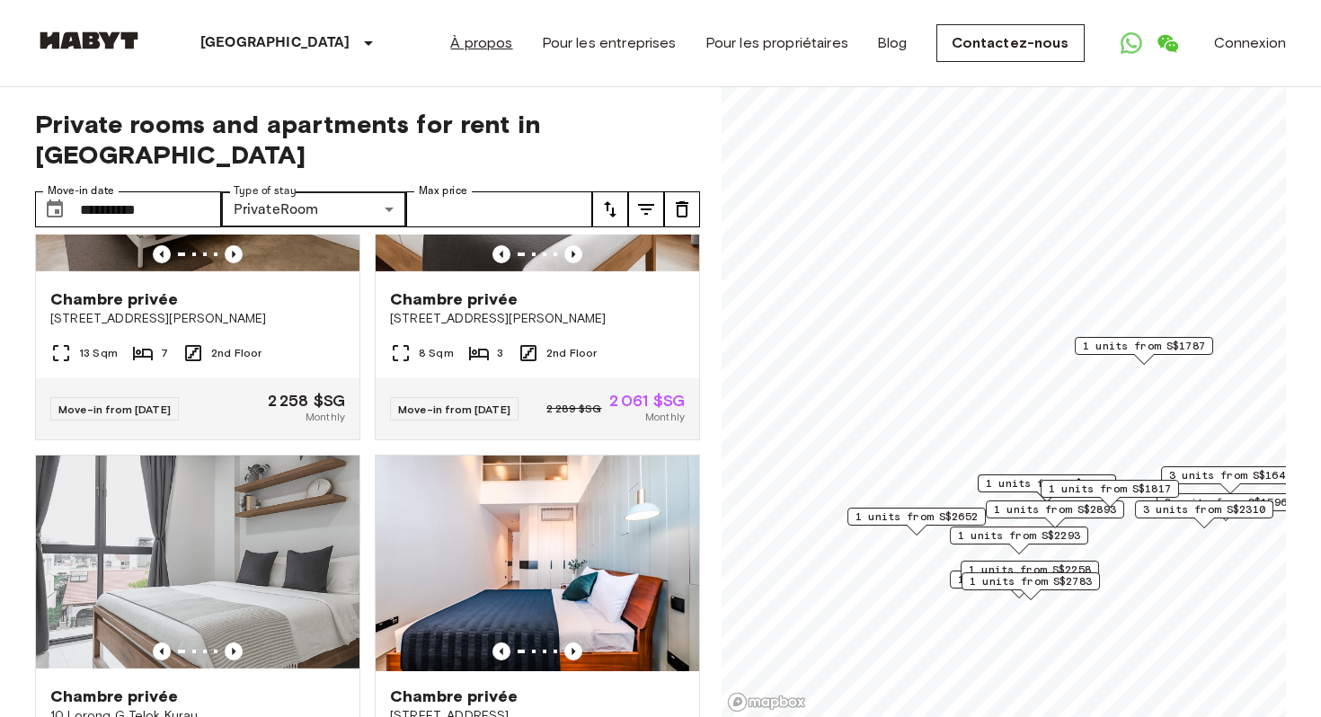
click at [496, 38] on link "À propos" at bounding box center [481, 43] width 62 height 22
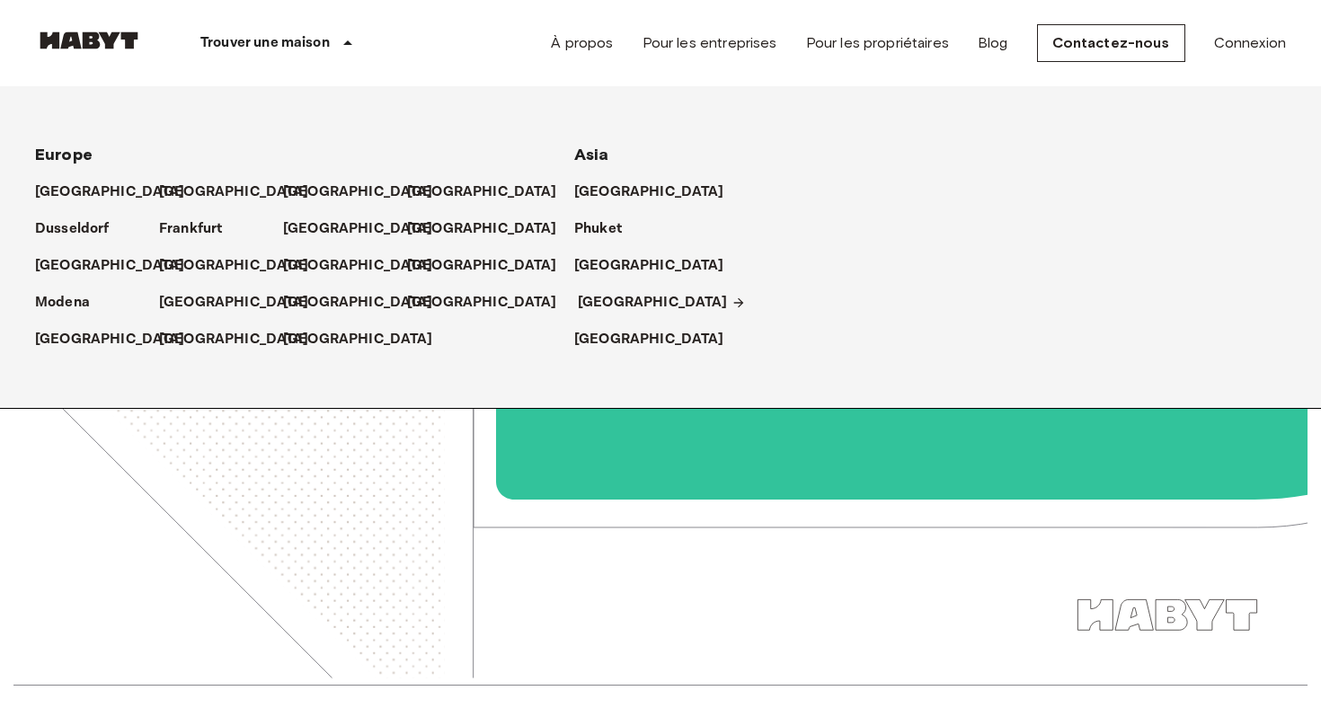
click at [595, 298] on p "[GEOGRAPHIC_DATA]" at bounding box center [653, 303] width 150 height 22
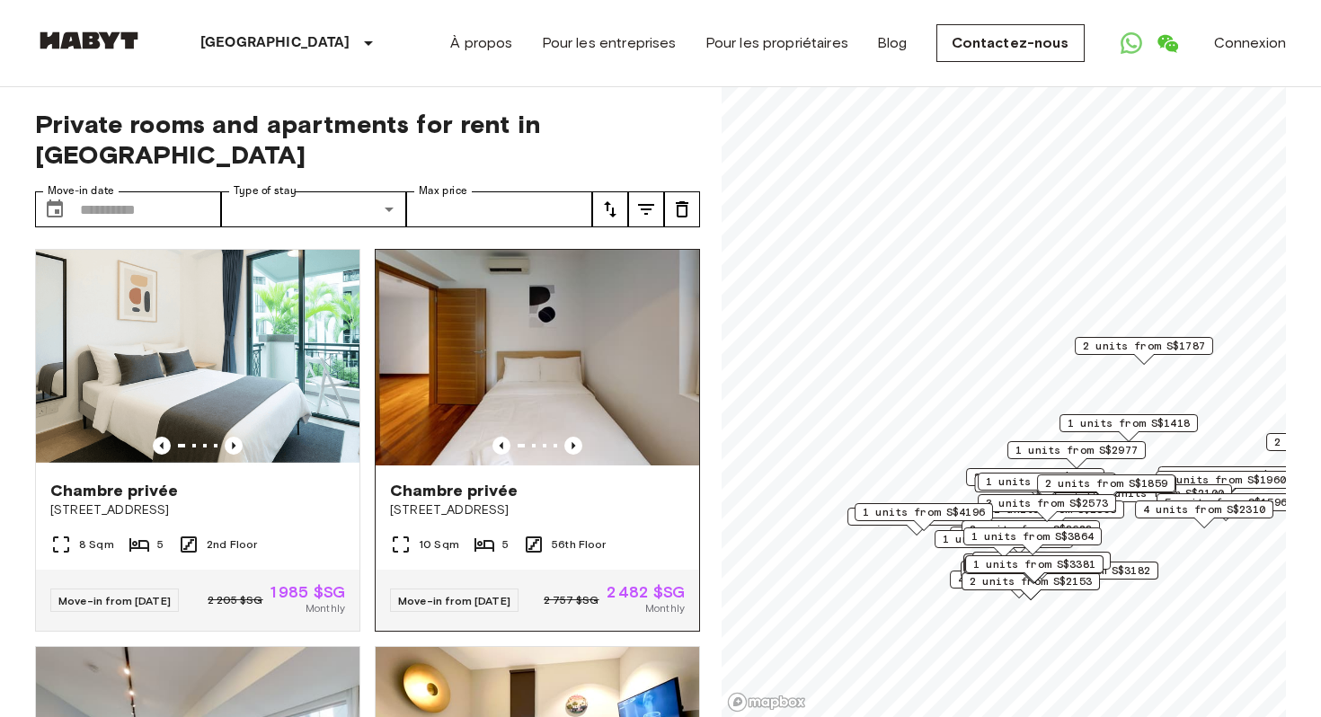
click at [612, 494] on div "Chambre privée [STREET_ADDRESS]" at bounding box center [538, 500] width 324 height 68
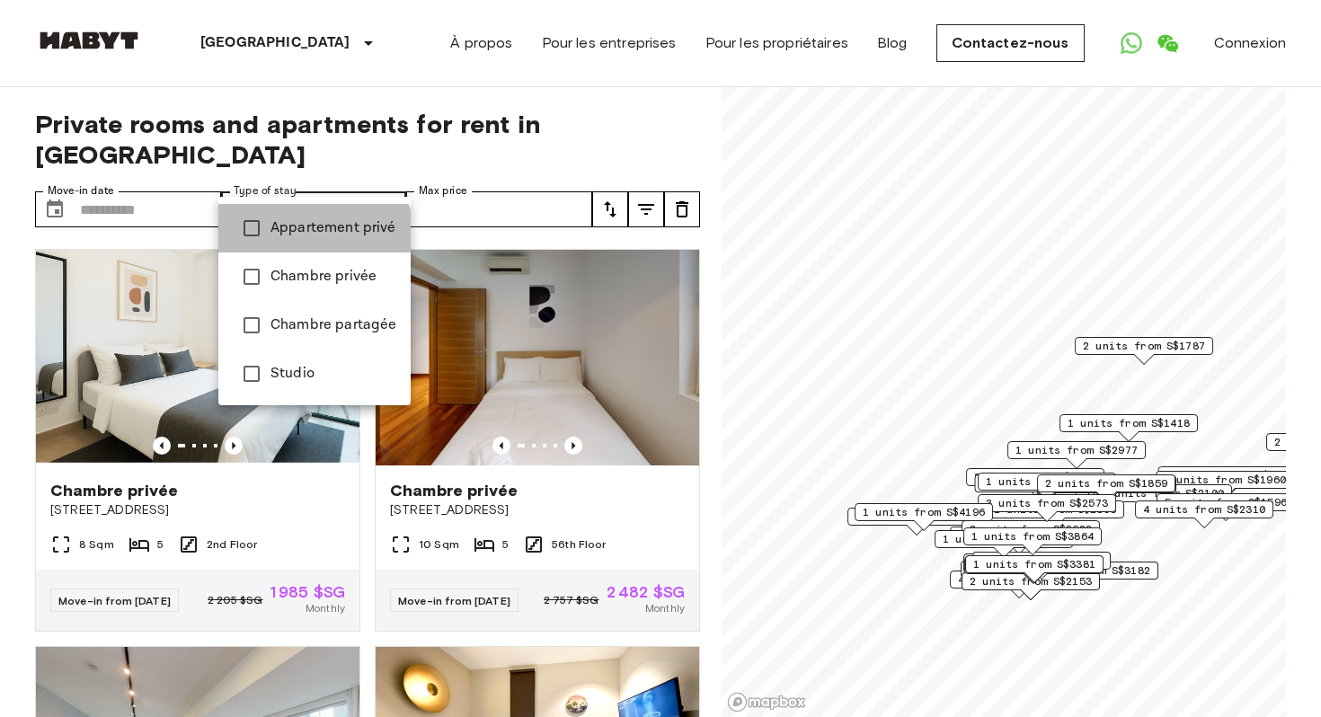
click at [312, 237] on span "Appartement privé" at bounding box center [334, 229] width 126 height 22
type input "**********"
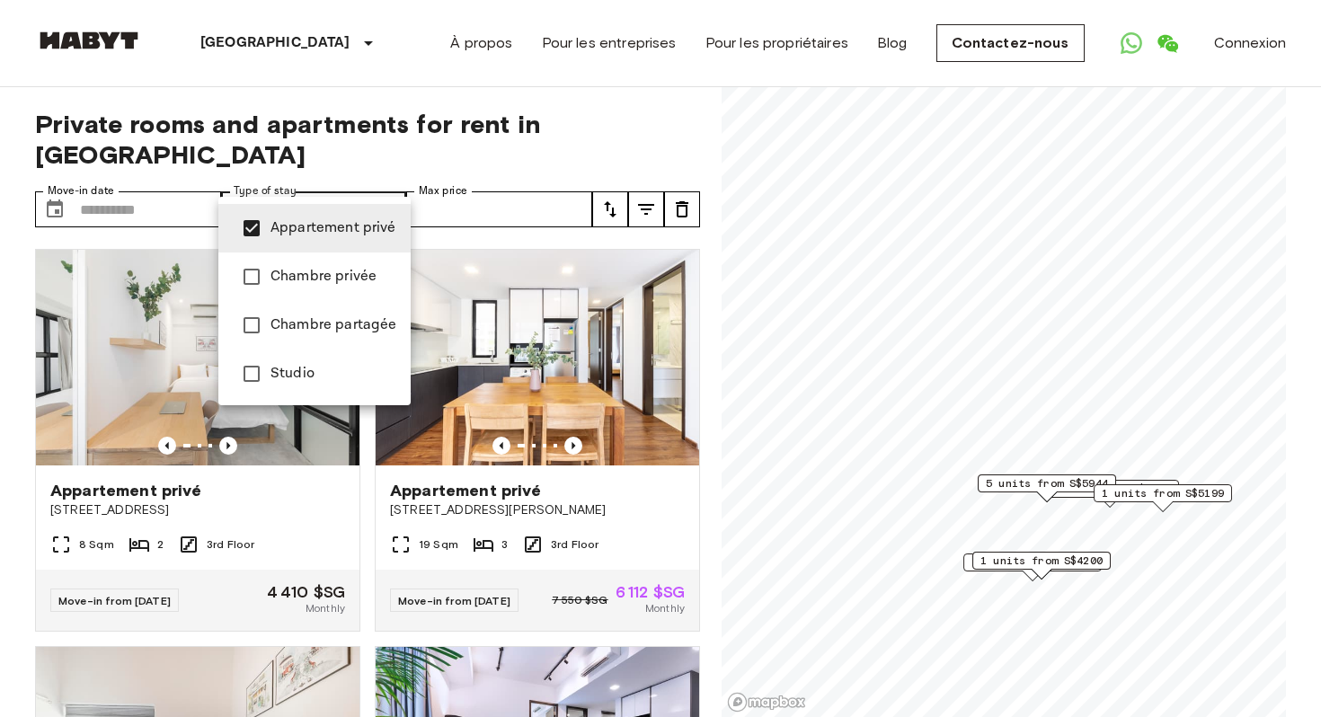
click at [495, 182] on div at bounding box center [660, 358] width 1321 height 717
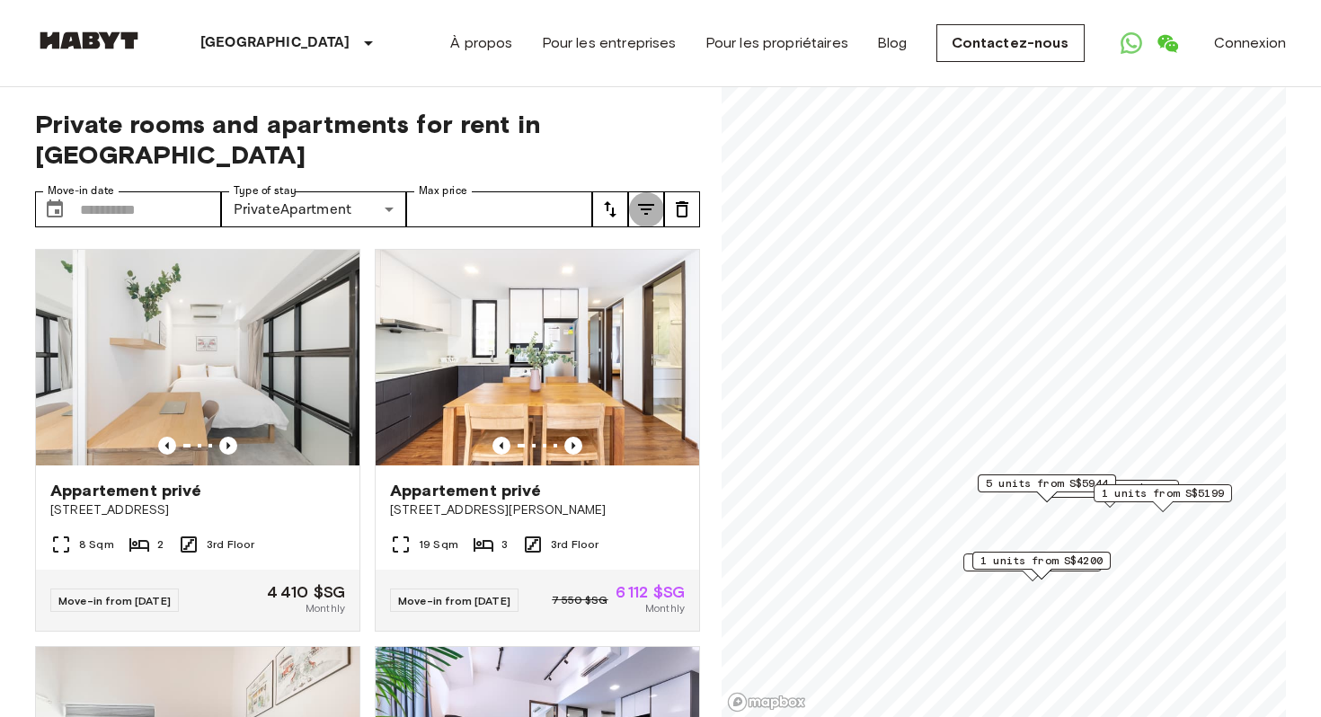
click at [651, 204] on icon "tune" at bounding box center [646, 209] width 16 height 11
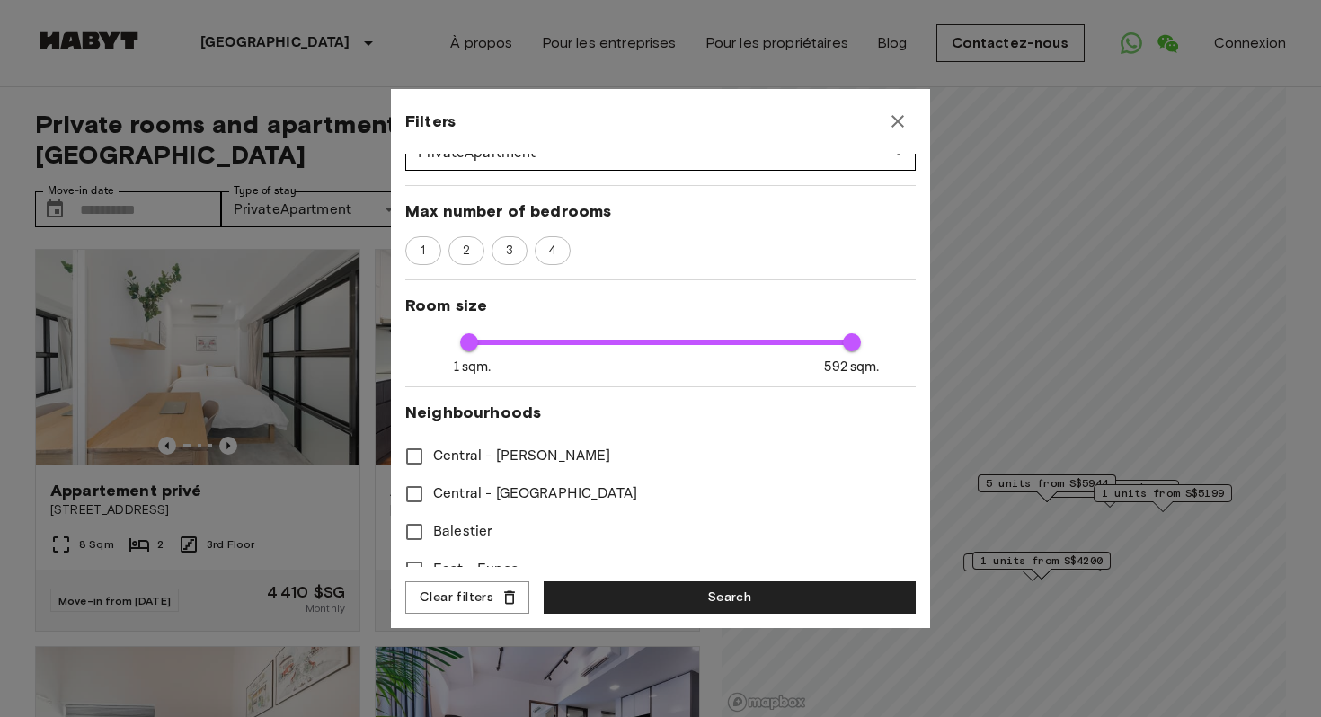
scroll to position [277, 0]
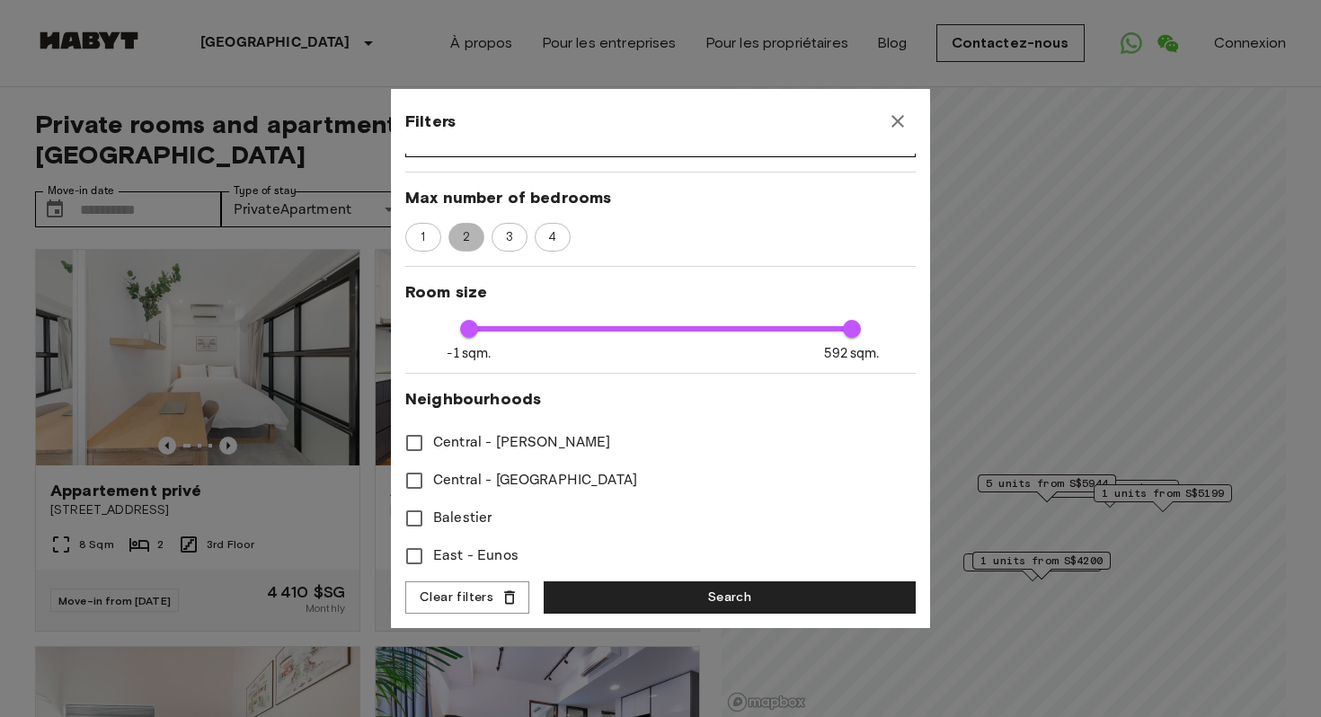
click at [466, 240] on span "2" at bounding box center [466, 237] width 27 height 18
type input "****"
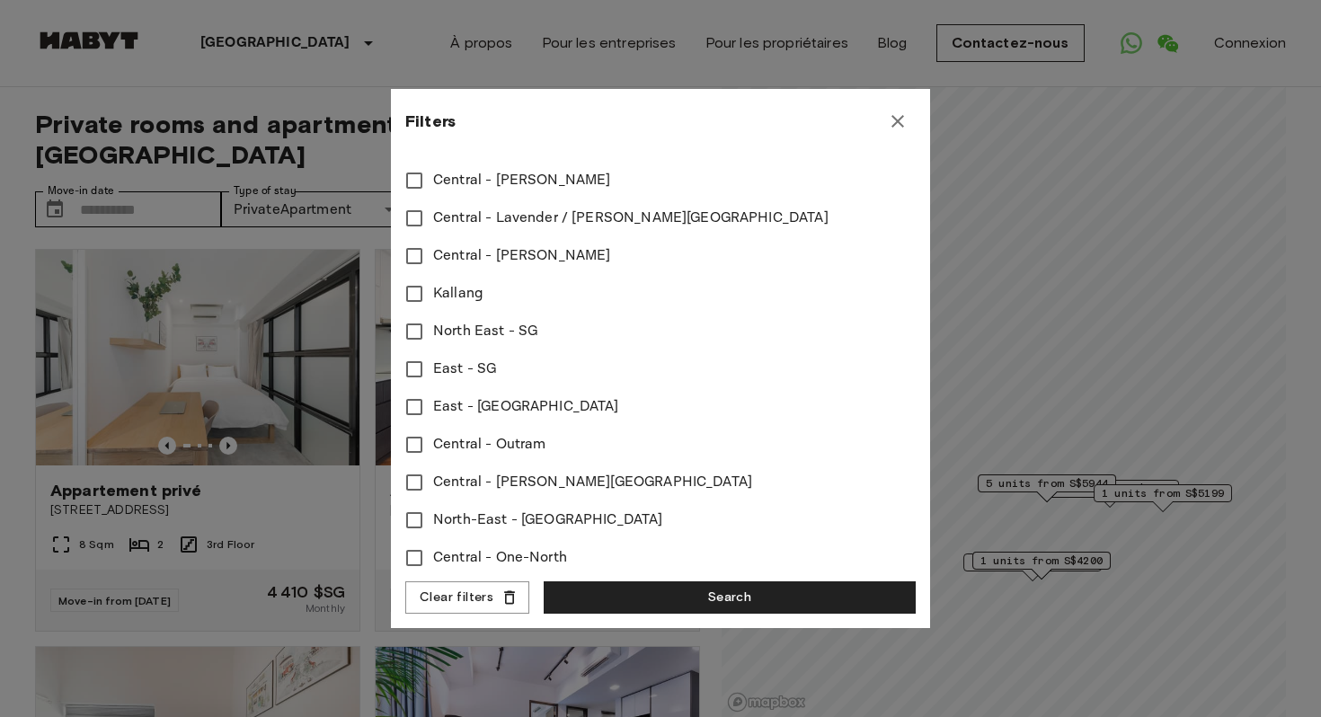
scroll to position [813, 0]
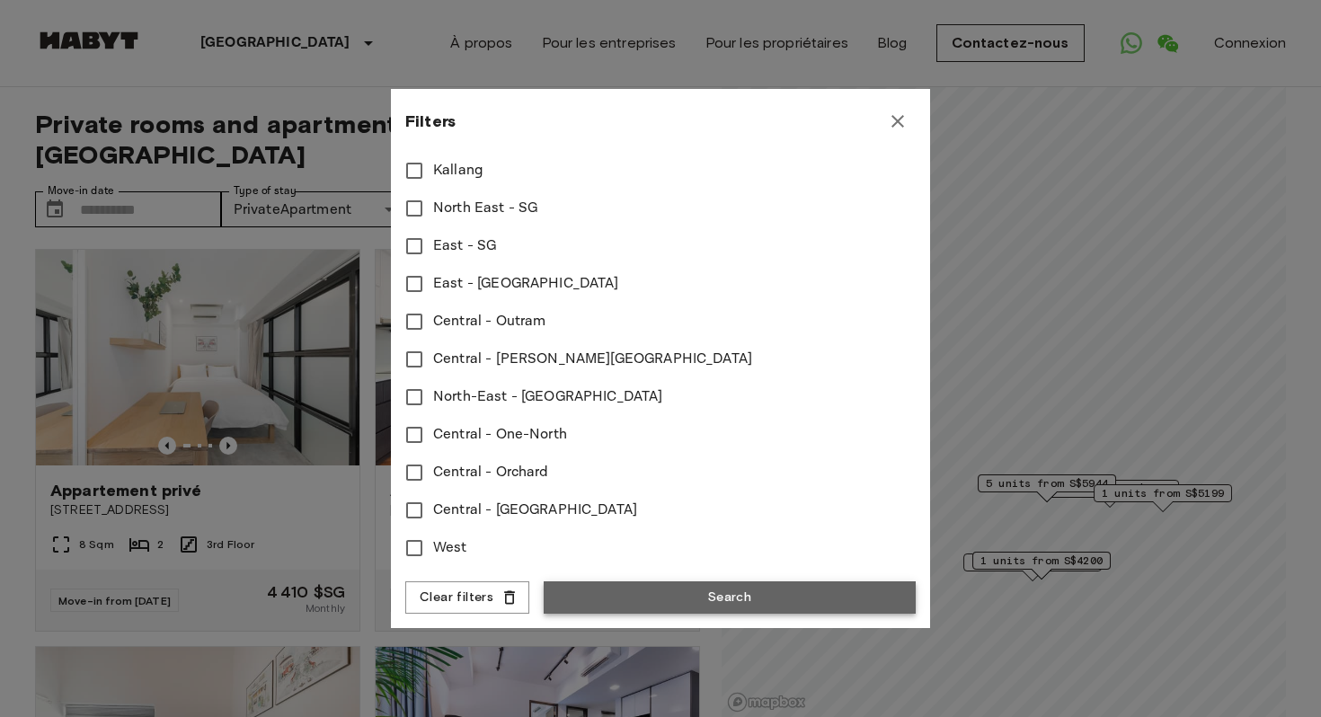
click at [588, 601] on button "Search" at bounding box center [730, 598] width 372 height 33
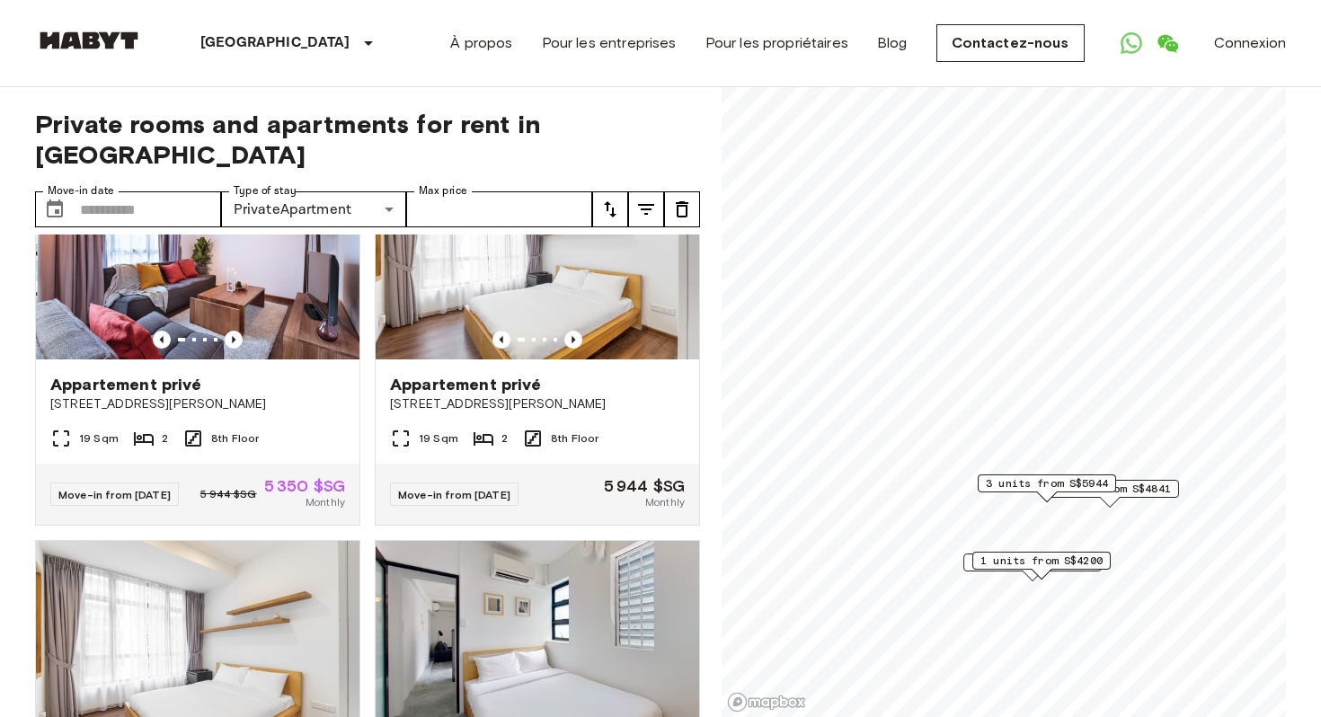
scroll to position [808, 0]
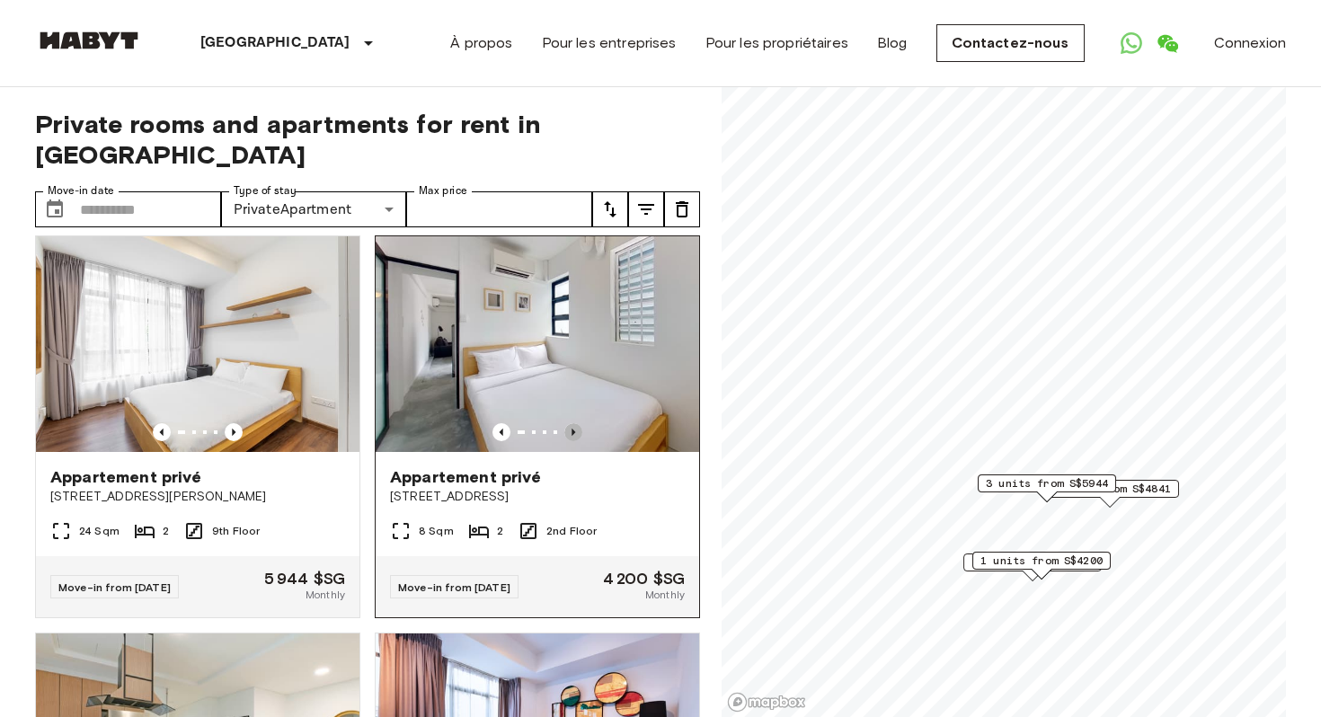
click at [578, 423] on icon "Previous image" at bounding box center [573, 432] width 18 height 18
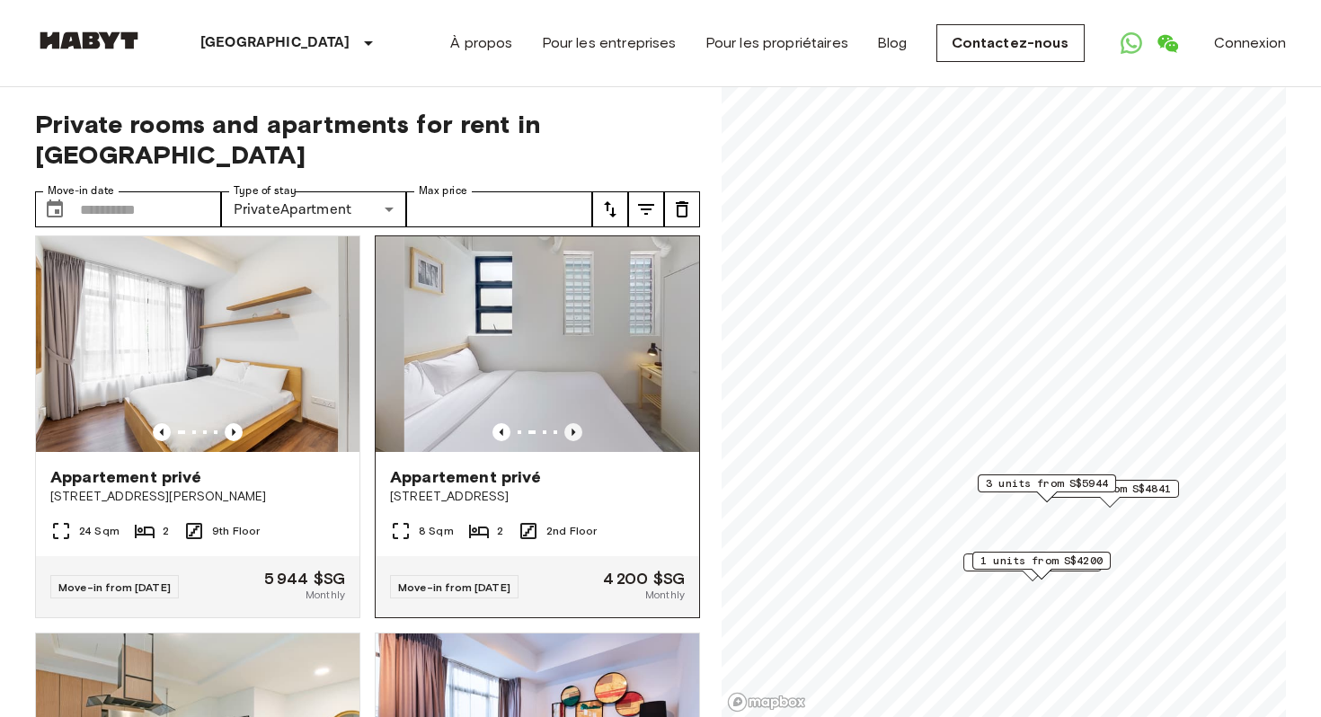
click at [578, 423] on icon "Previous image" at bounding box center [573, 432] width 18 height 18
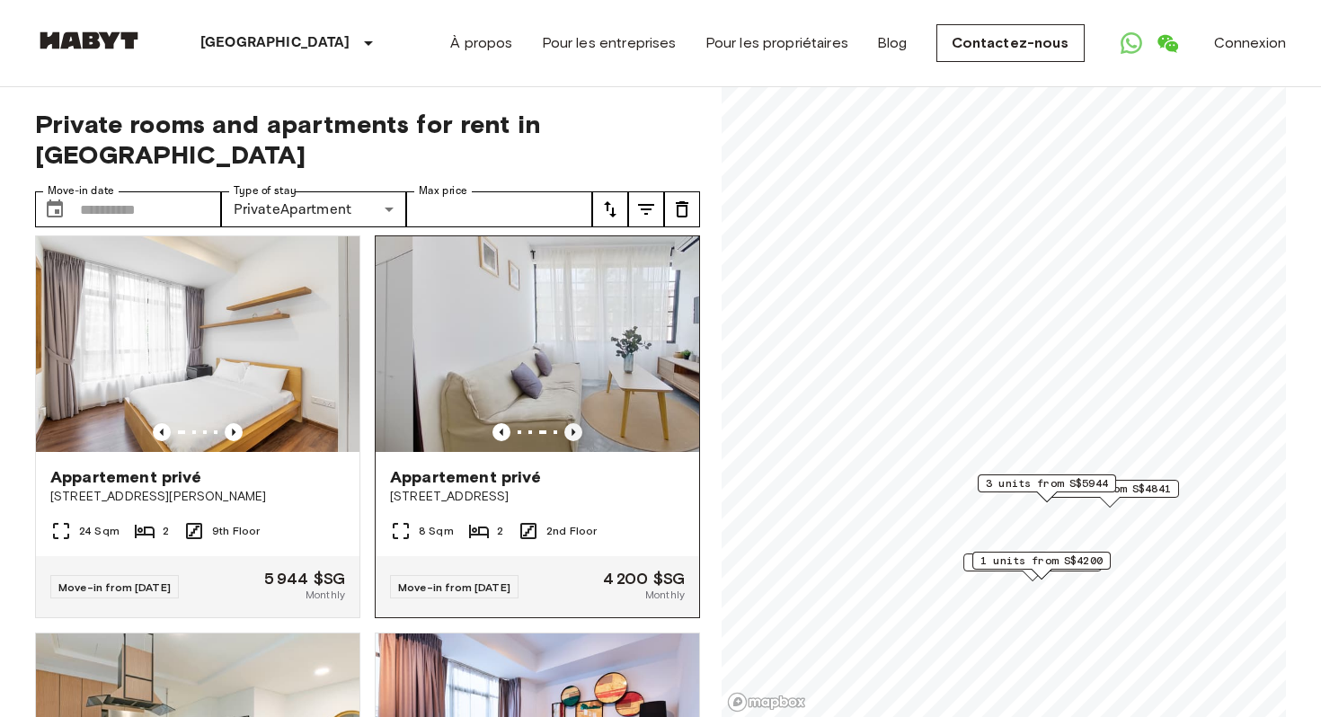
click at [578, 423] on icon "Previous image" at bounding box center [573, 432] width 18 height 18
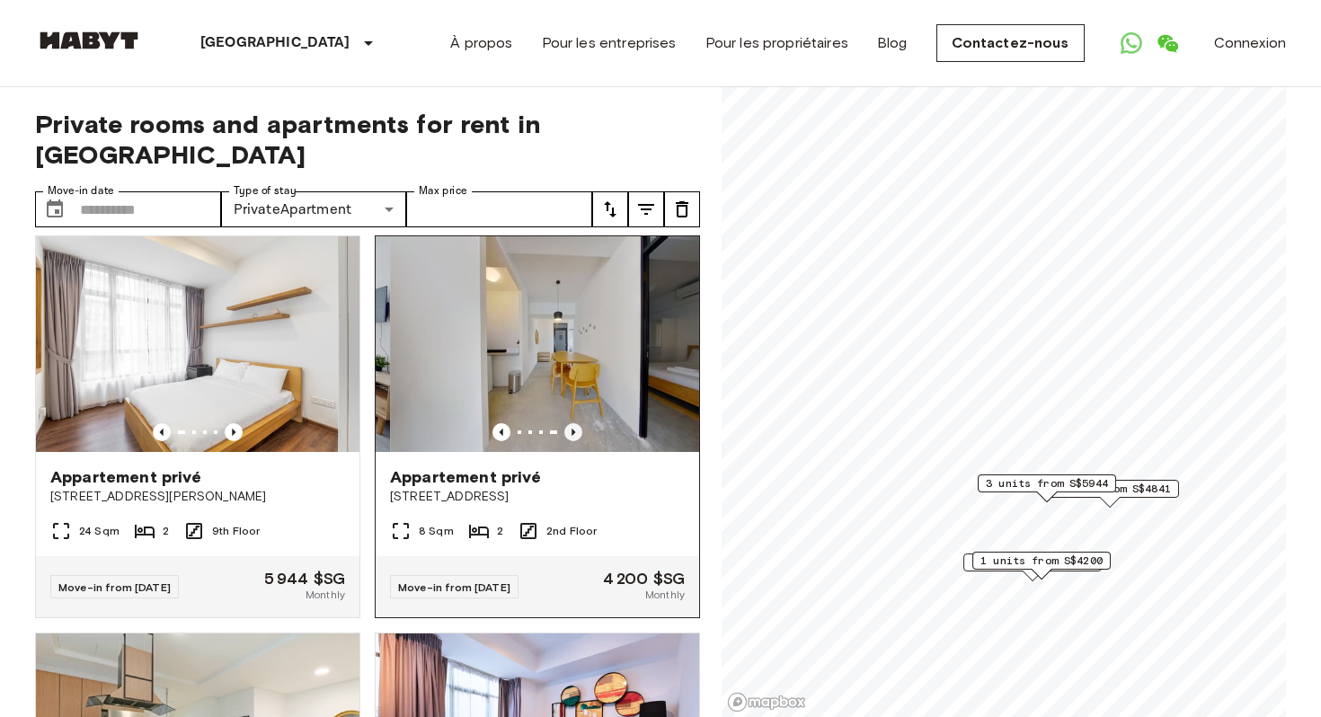
click at [578, 423] on icon "Previous image" at bounding box center [573, 432] width 18 height 18
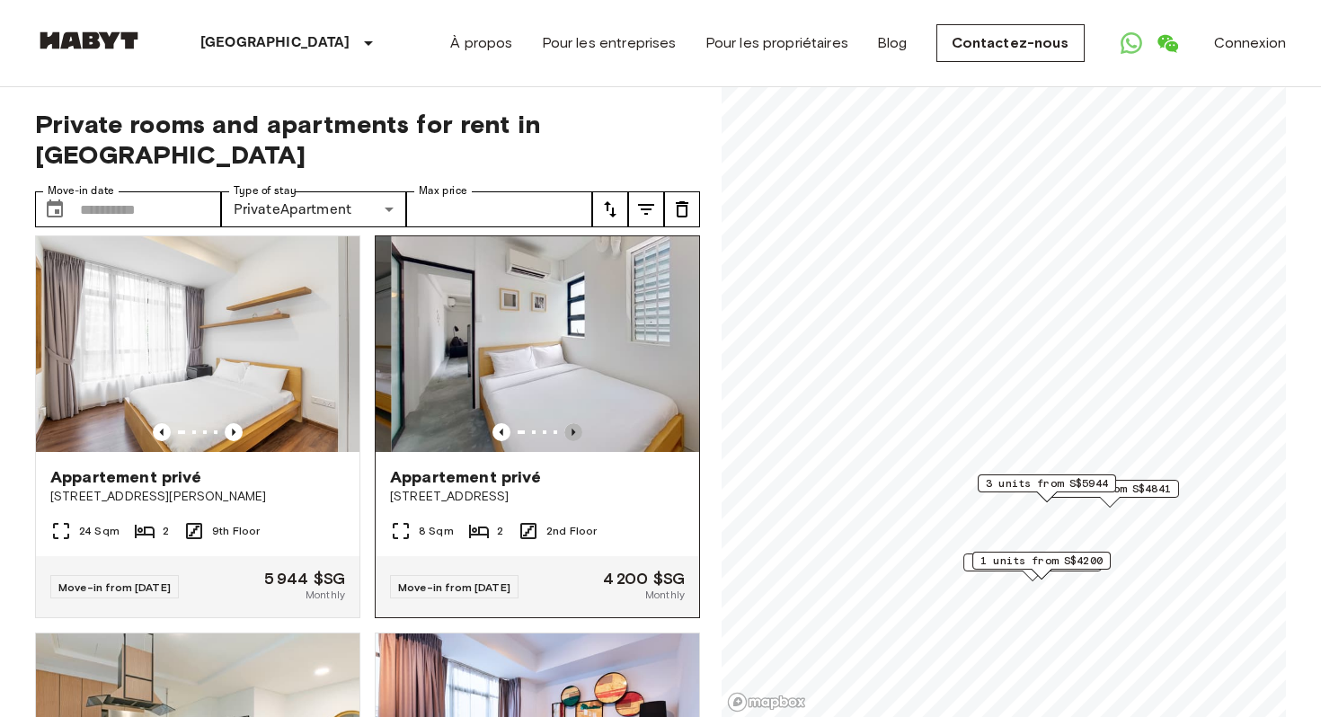
click at [578, 423] on icon "Previous image" at bounding box center [573, 432] width 18 height 18
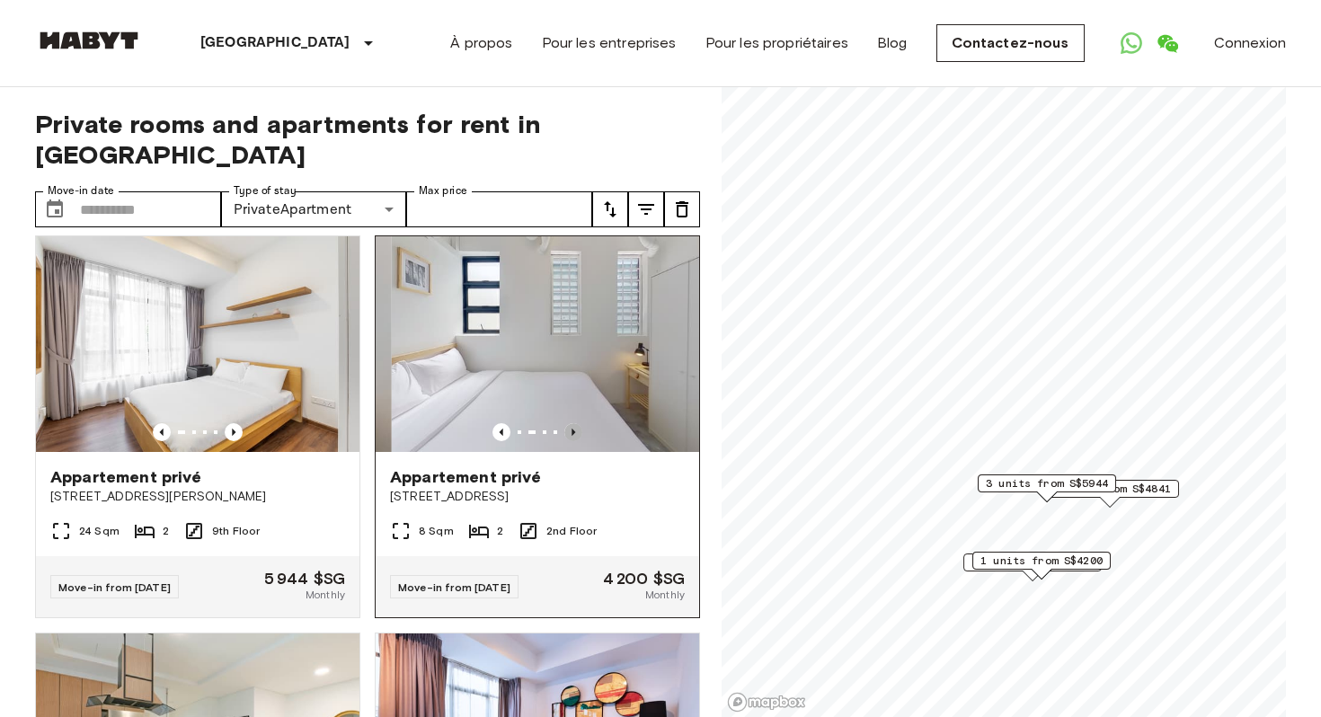
click at [578, 423] on icon "Previous image" at bounding box center [573, 432] width 18 height 18
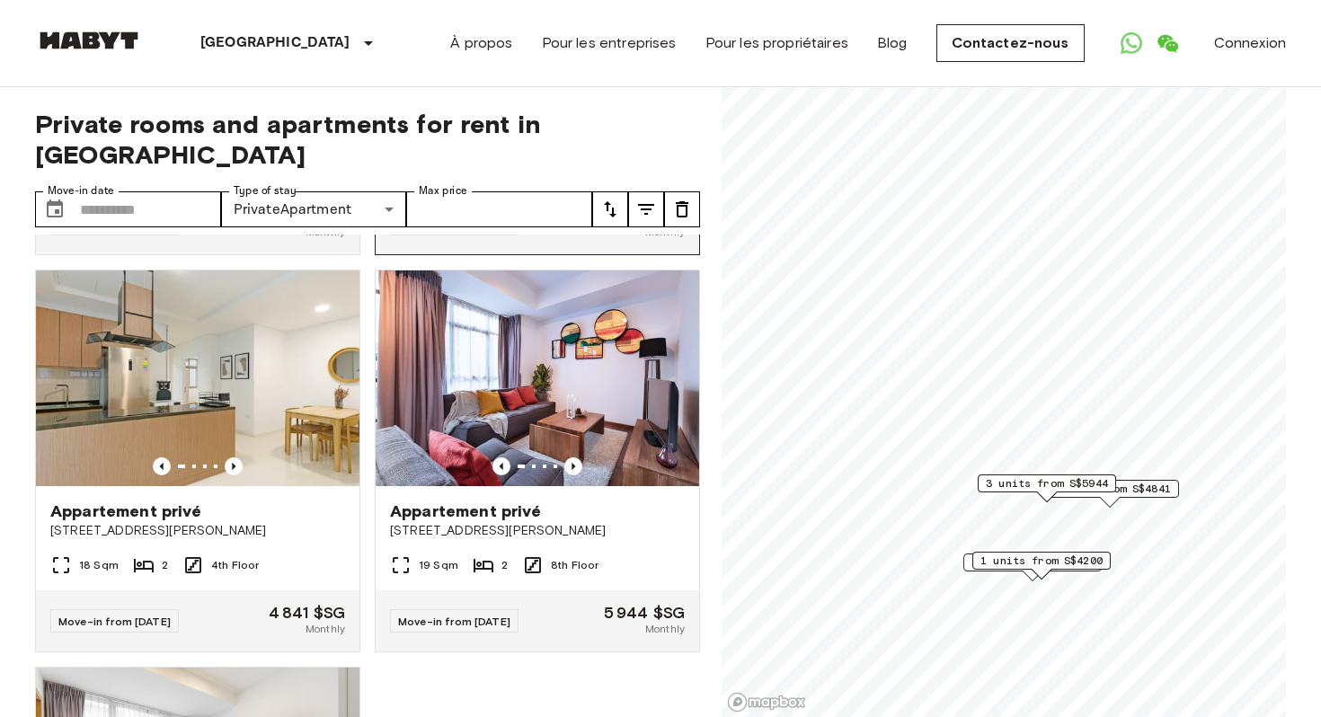
scroll to position [1184, 0]
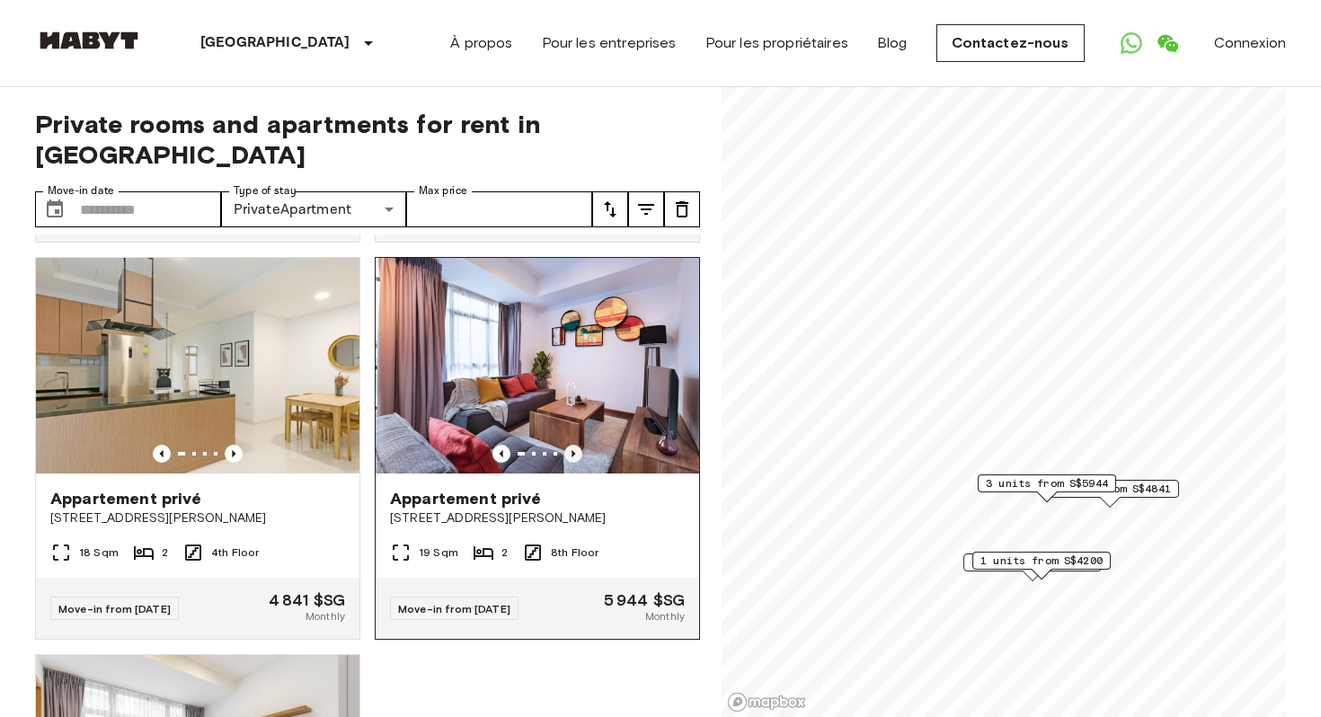
click at [576, 445] on icon "Previous image" at bounding box center [573, 454] width 18 height 18
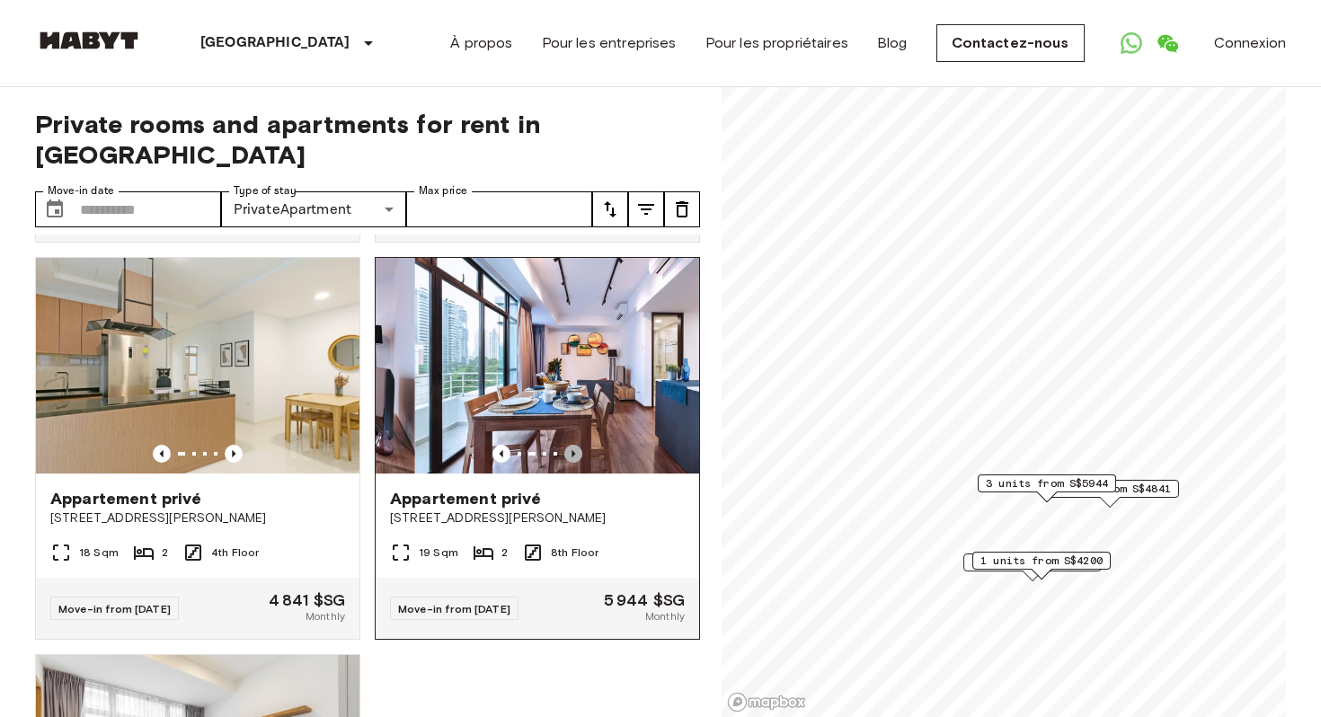
click at [576, 445] on icon "Previous image" at bounding box center [573, 454] width 18 height 18
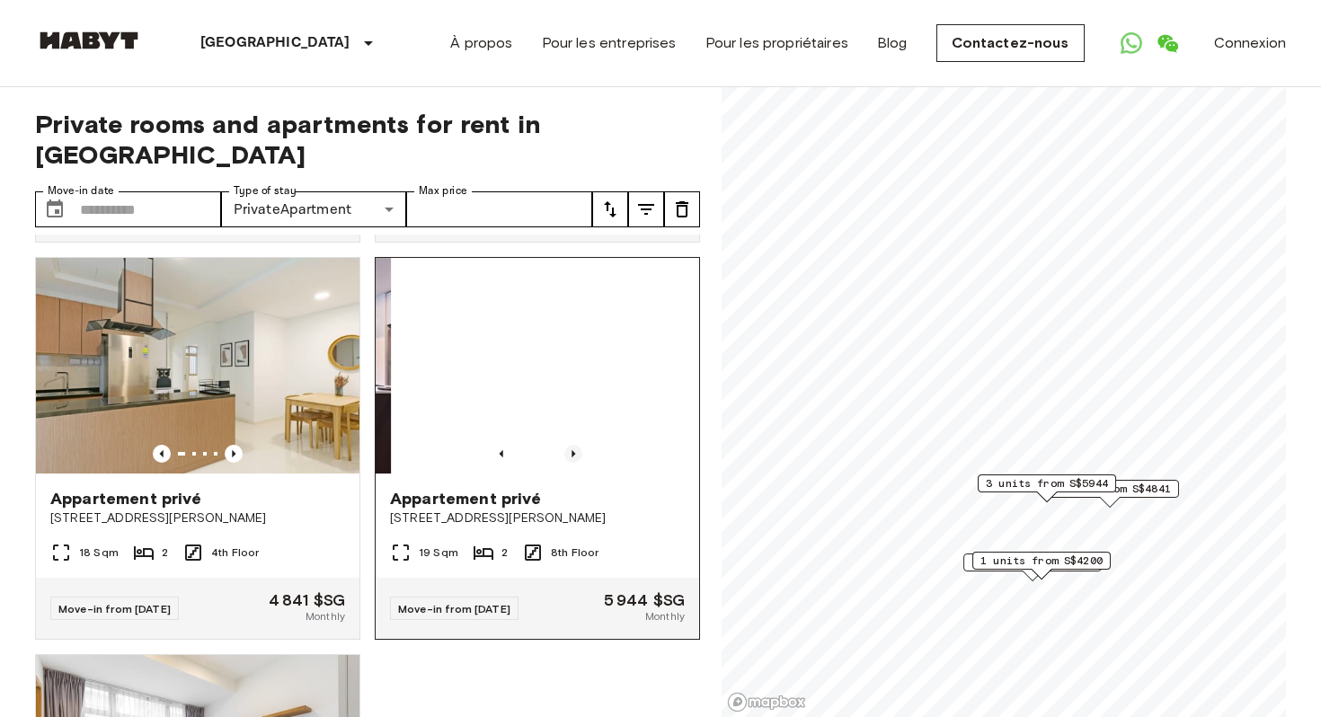
click at [576, 445] on icon "Previous image" at bounding box center [573, 454] width 18 height 18
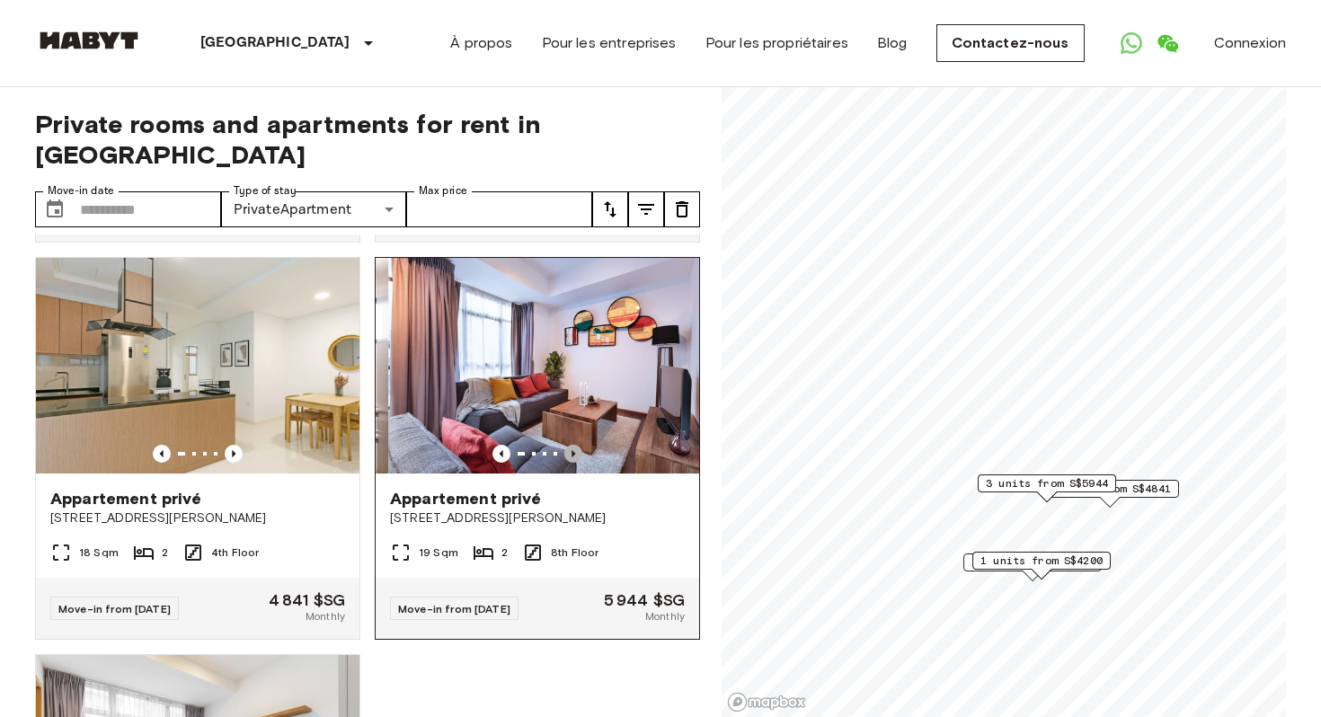
click at [576, 445] on icon "Previous image" at bounding box center [573, 454] width 18 height 18
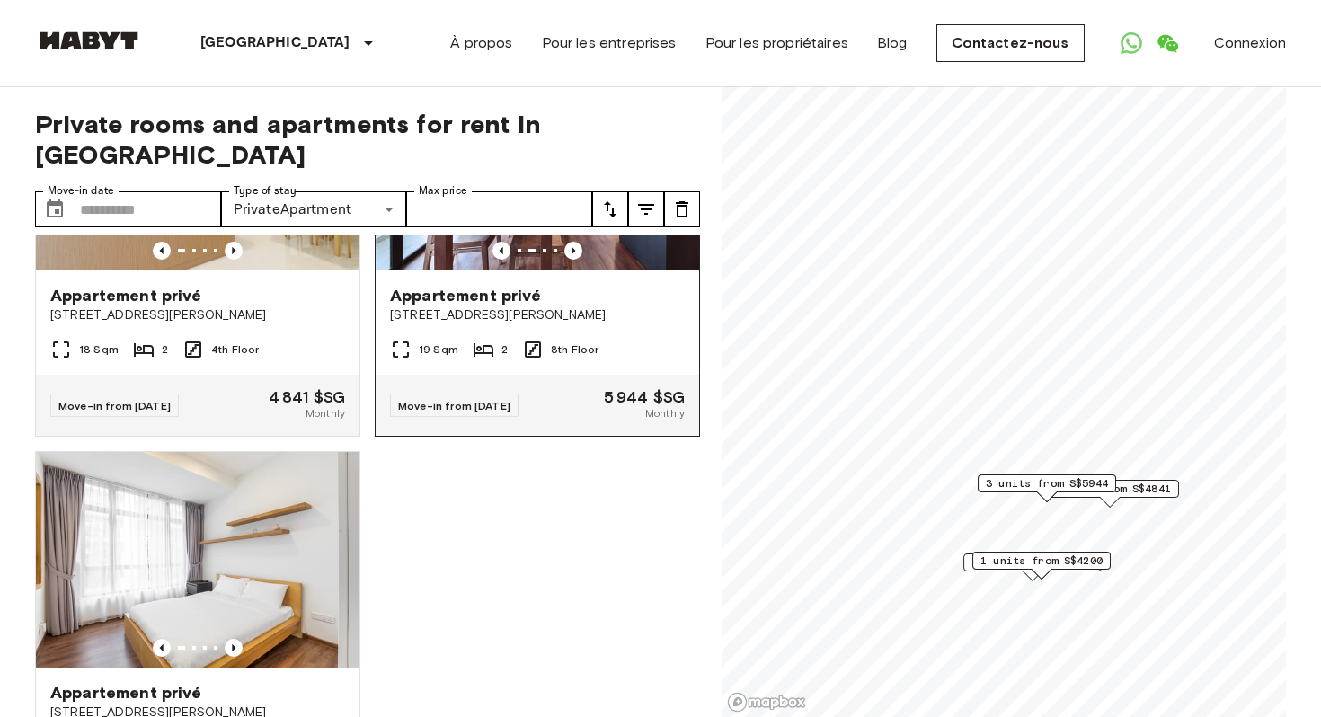
scroll to position [1188, 0]
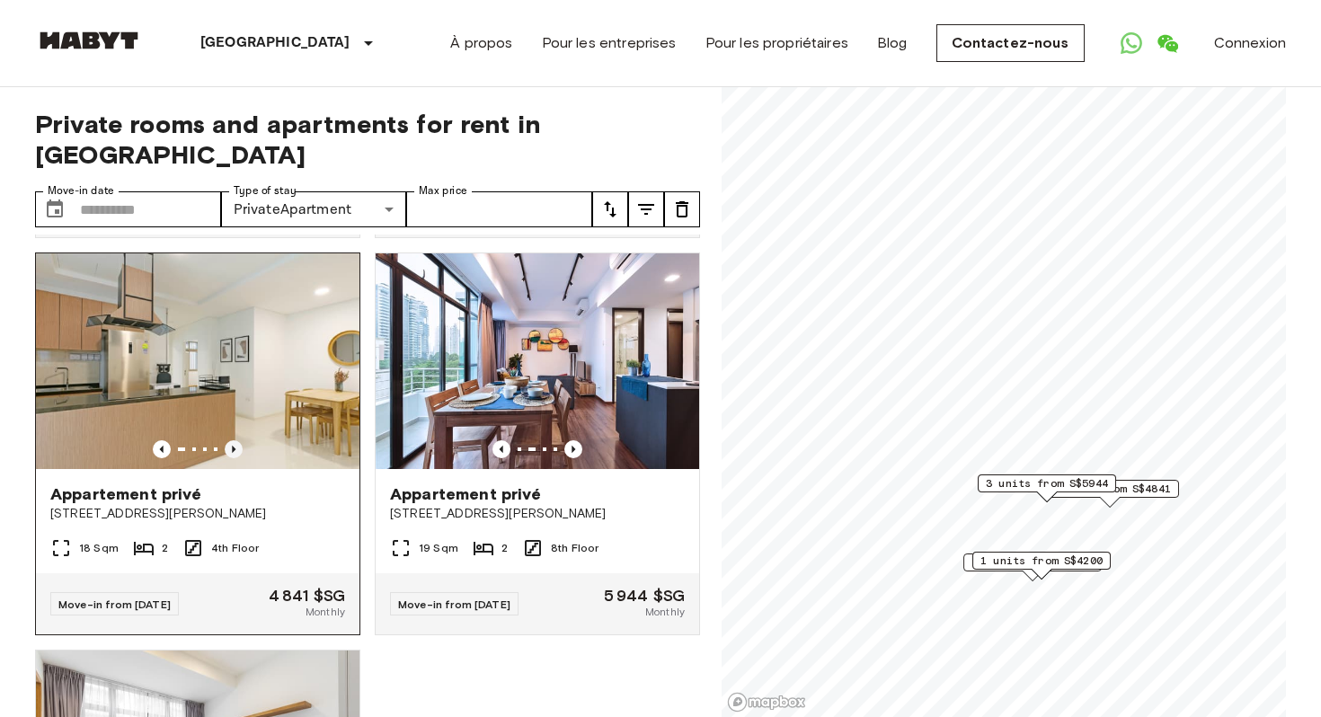
click at [240, 440] on icon "Previous image" at bounding box center [234, 449] width 18 height 18
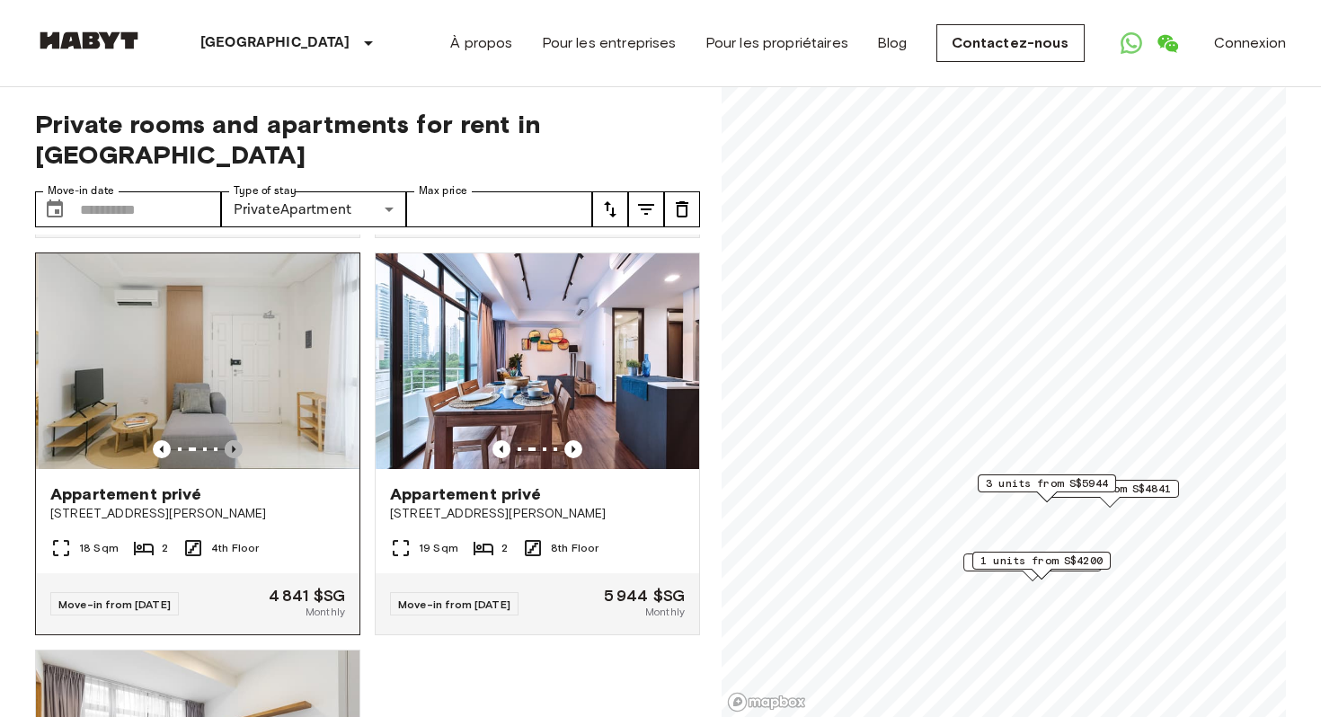
click at [241, 440] on icon "Previous image" at bounding box center [234, 449] width 18 height 18
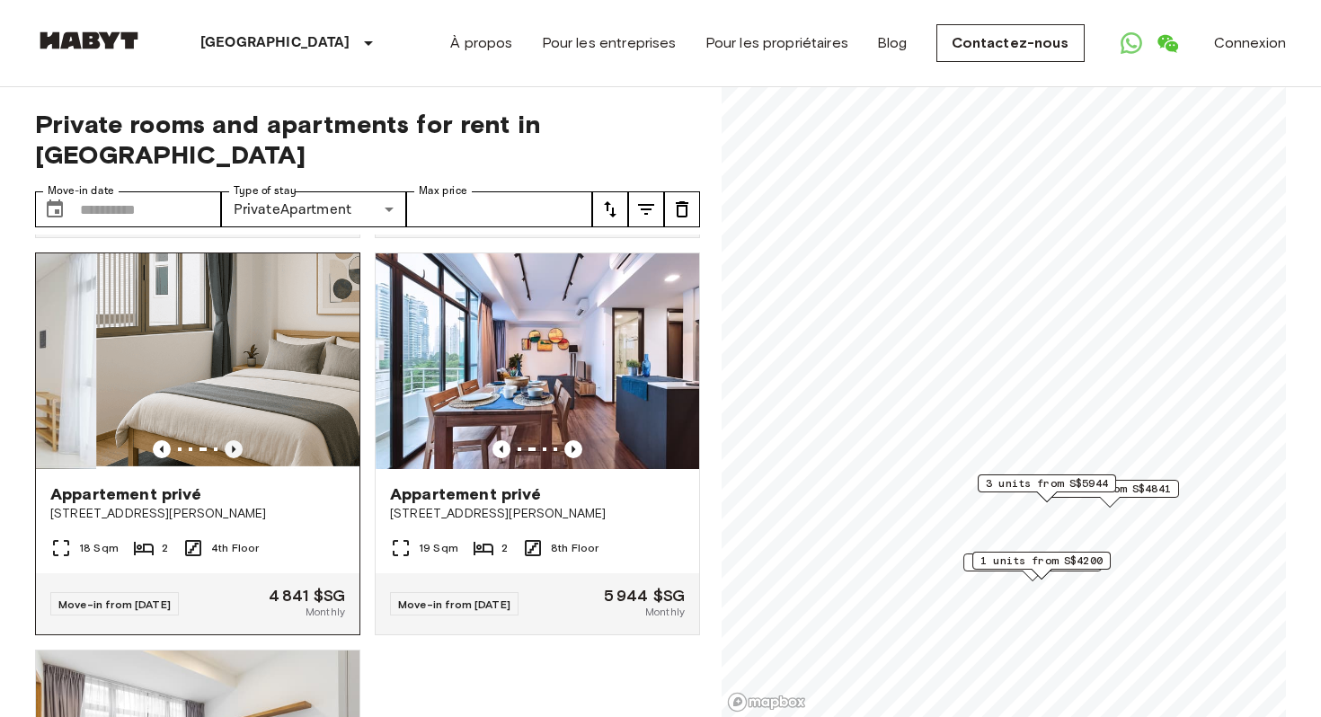
click at [241, 440] on icon "Previous image" at bounding box center [234, 449] width 18 height 18
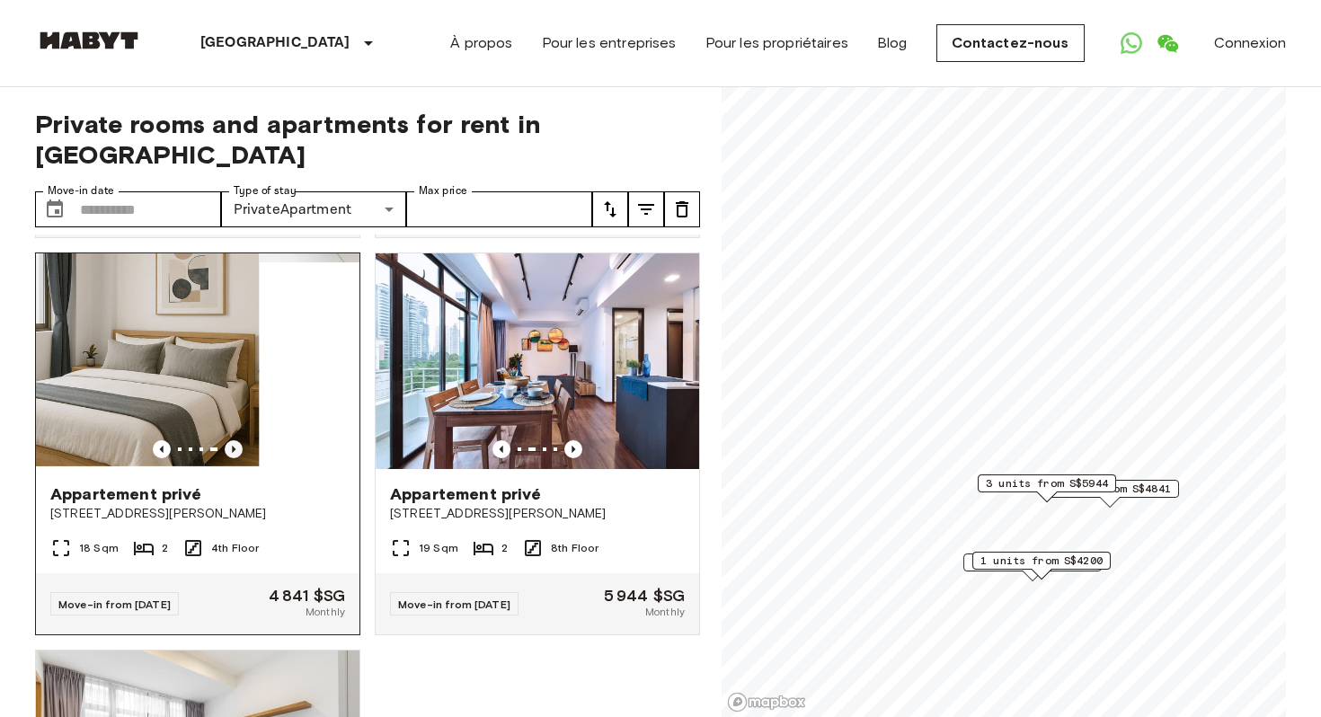
click at [241, 440] on icon "Previous image" at bounding box center [234, 449] width 18 height 18
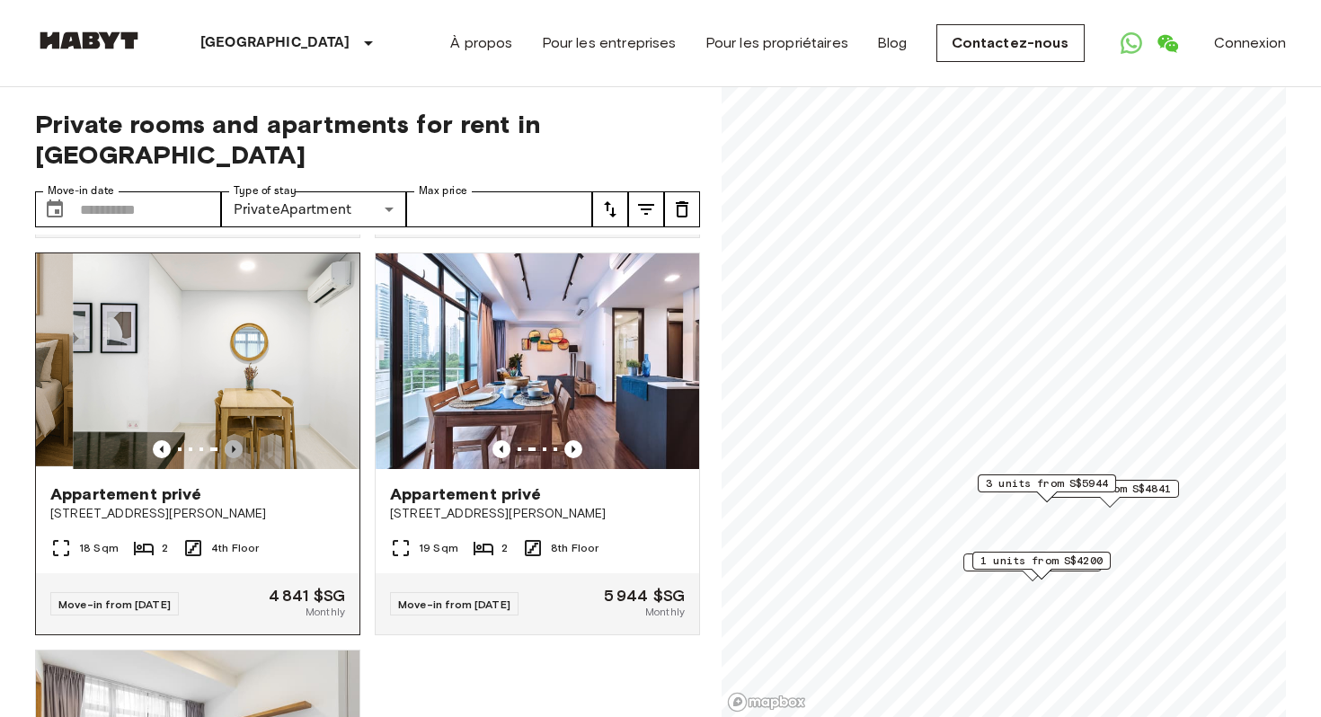
click at [241, 440] on icon "Previous image" at bounding box center [234, 449] width 18 height 18
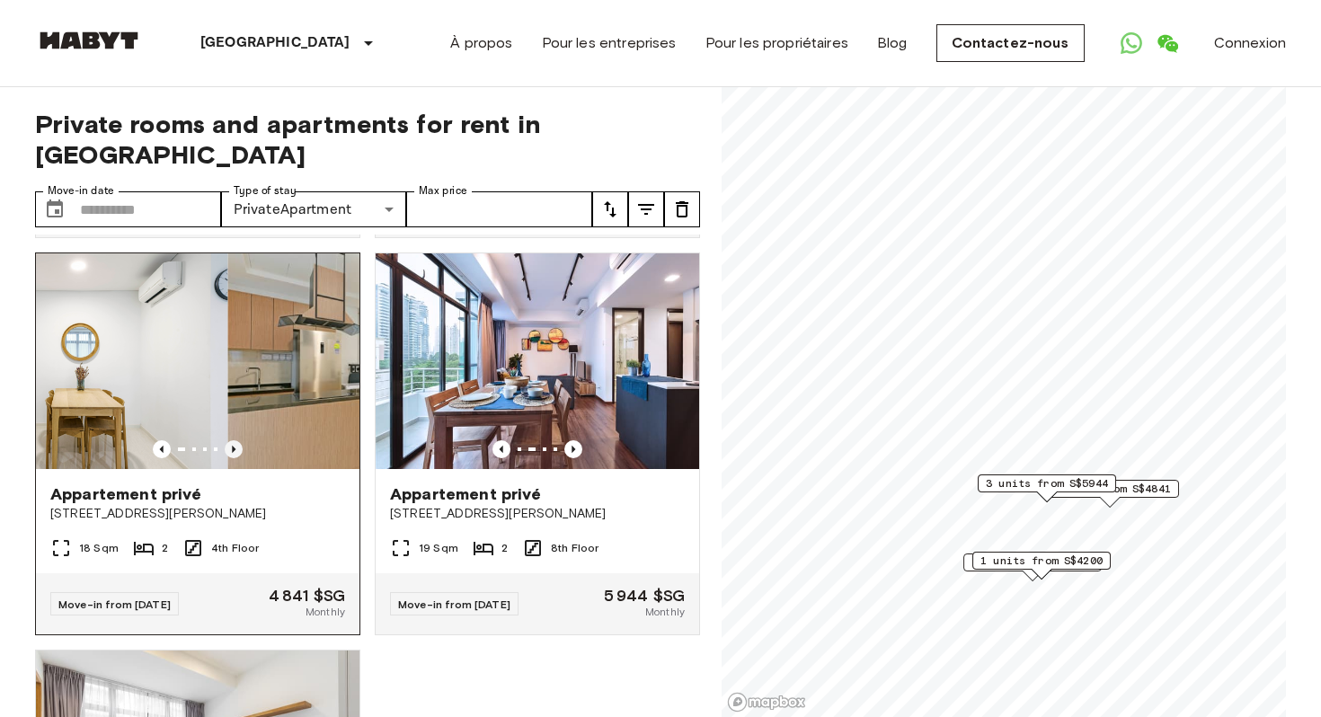
click at [241, 440] on icon "Previous image" at bounding box center [234, 449] width 18 height 18
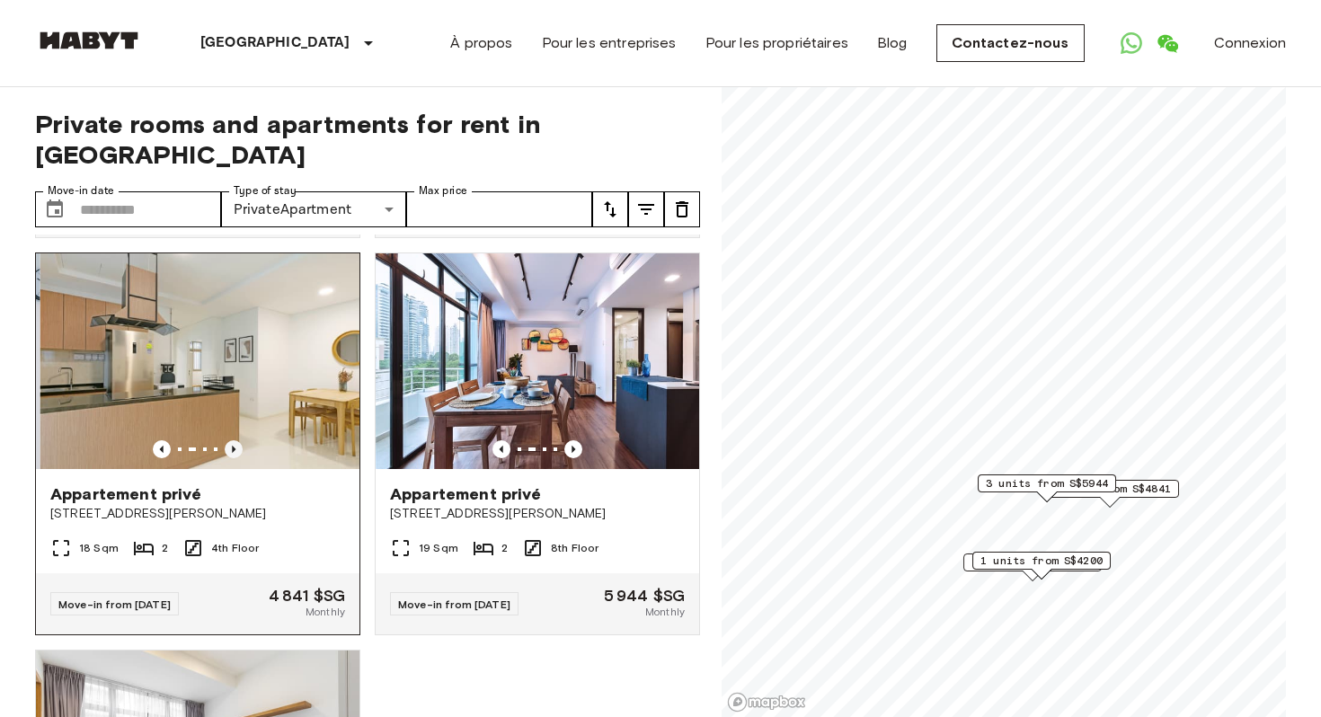
click at [241, 440] on icon "Previous image" at bounding box center [234, 449] width 18 height 18
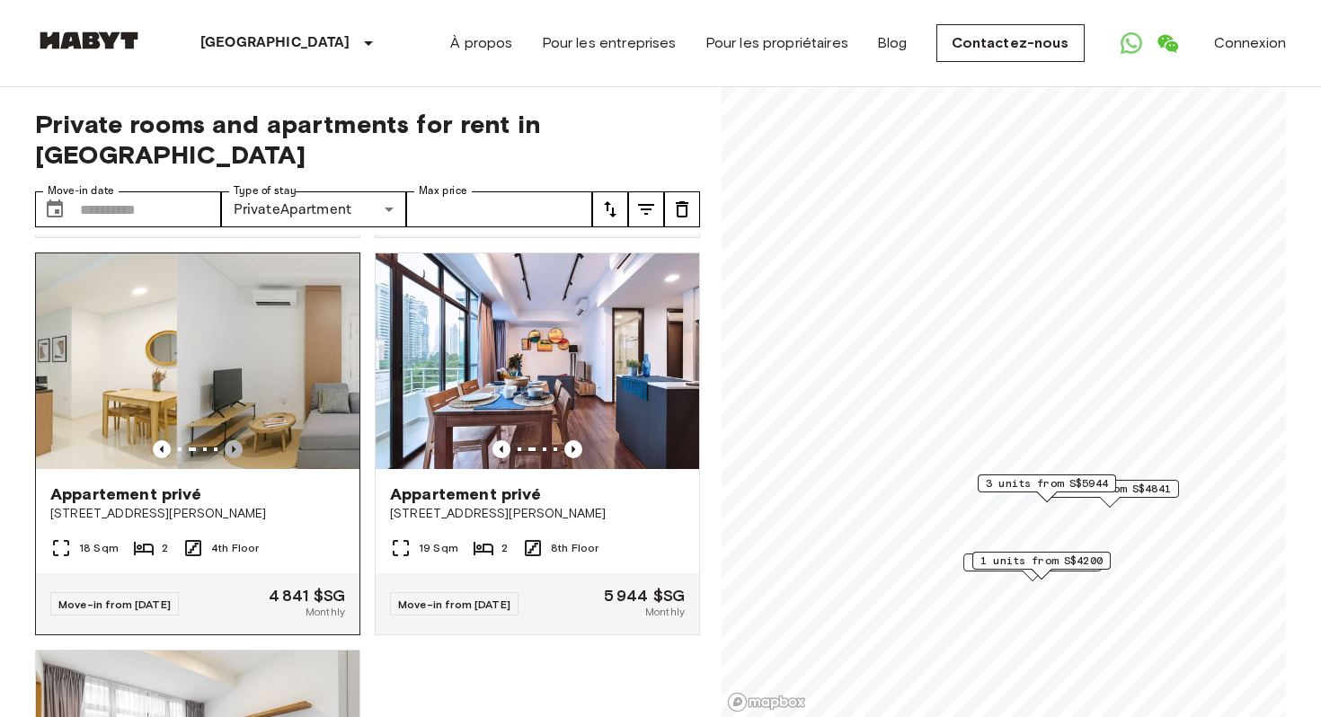
click at [241, 440] on icon "Previous image" at bounding box center [234, 449] width 18 height 18
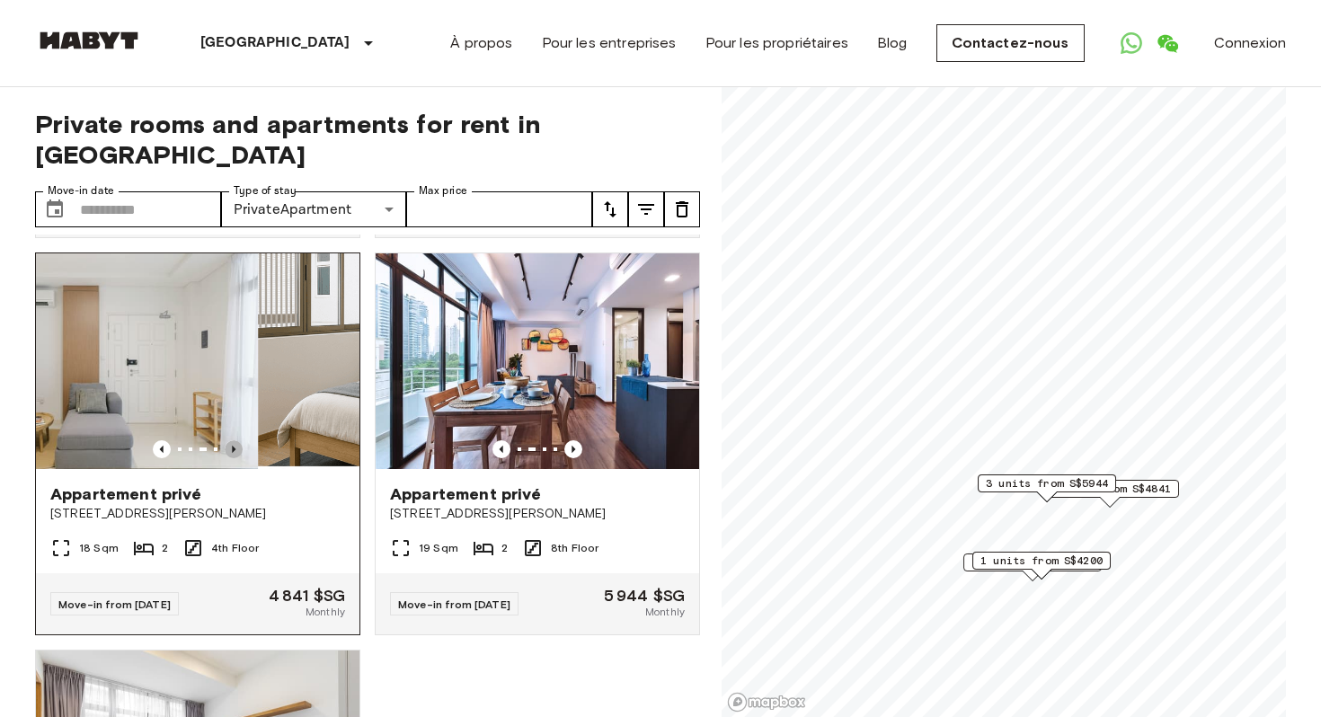
click at [241, 440] on icon "Previous image" at bounding box center [234, 449] width 18 height 18
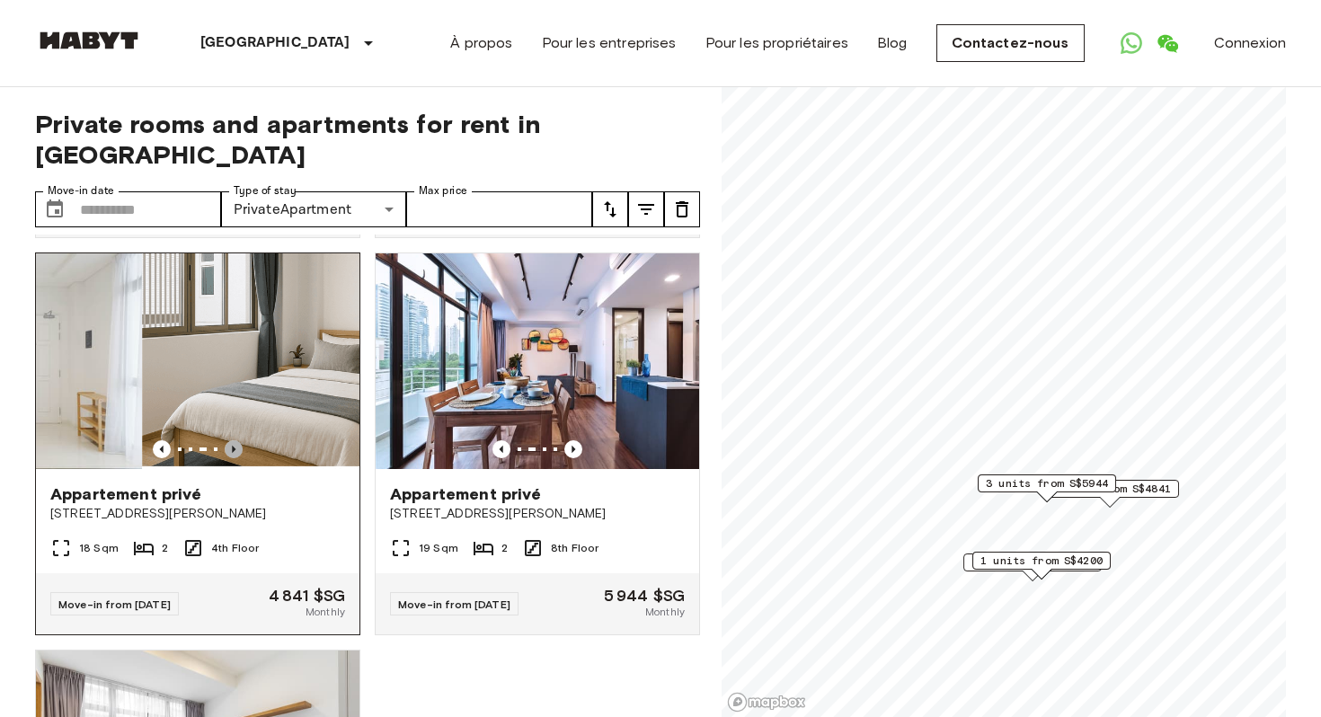
click at [241, 440] on icon "Previous image" at bounding box center [234, 449] width 18 height 18
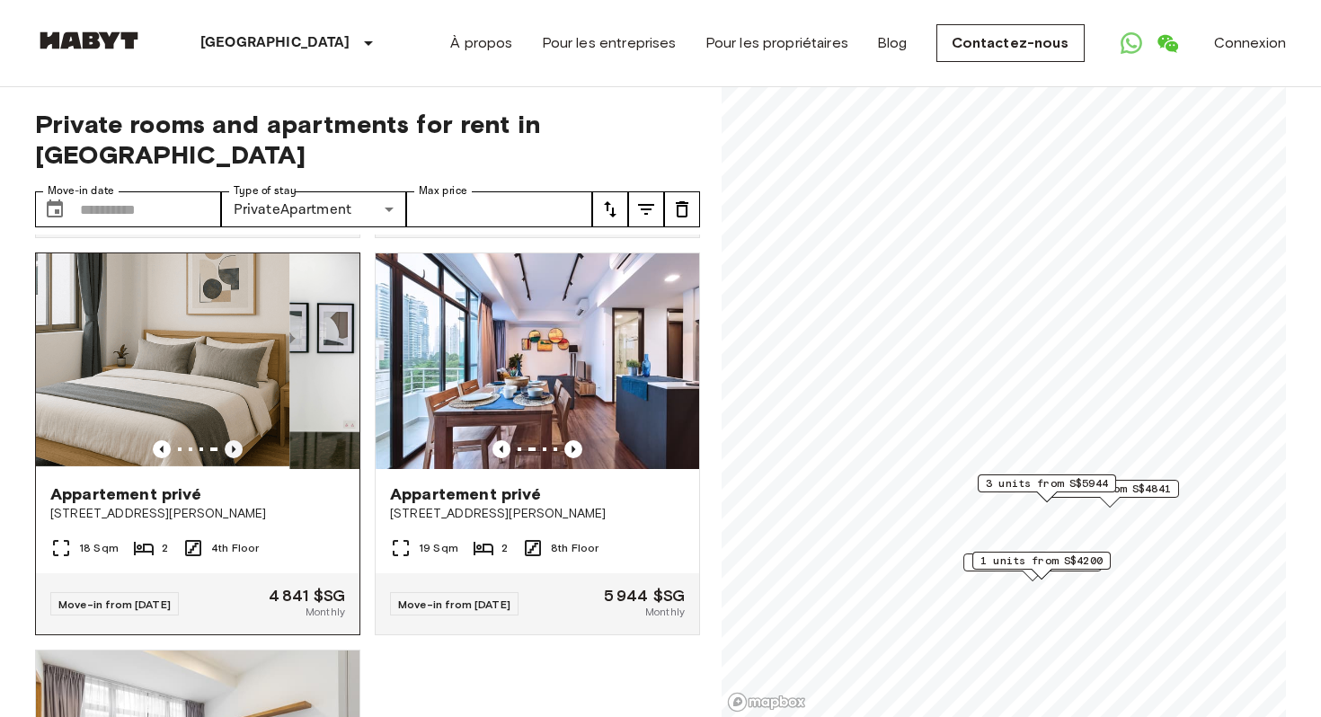
click at [241, 440] on icon "Previous image" at bounding box center [234, 449] width 18 height 18
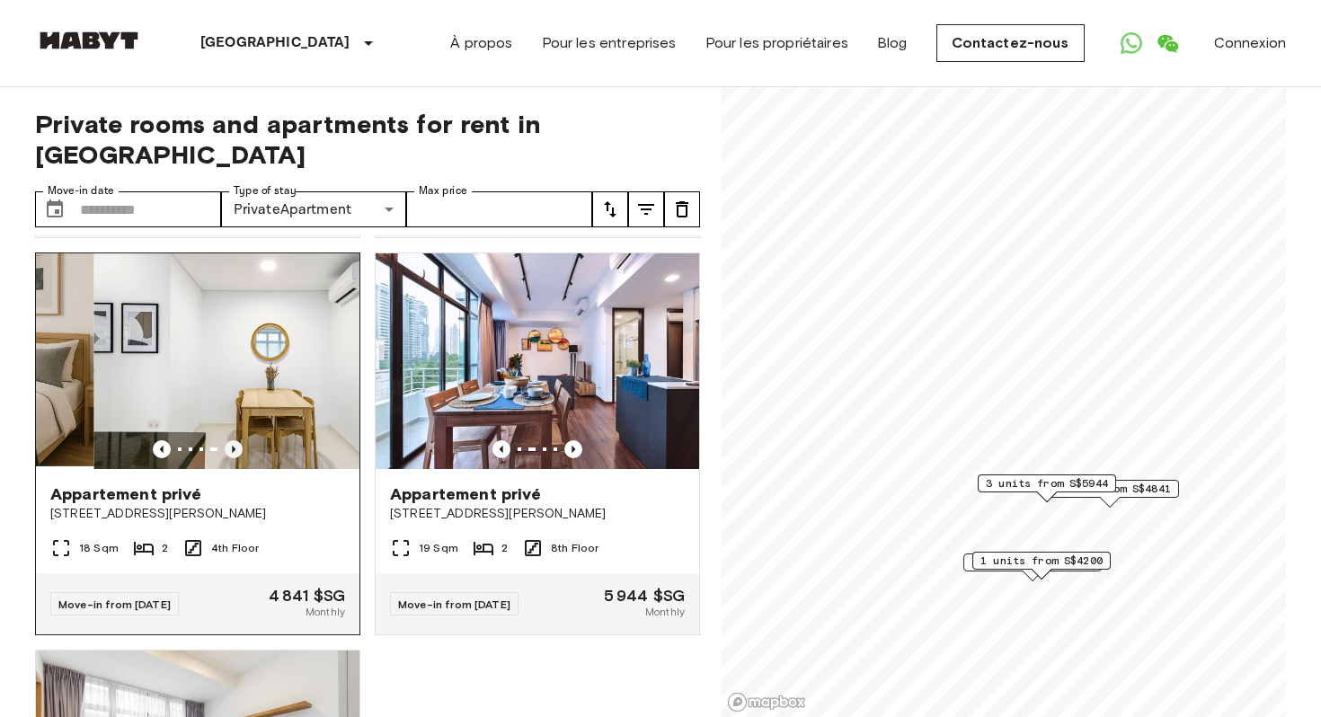
click at [241, 440] on icon "Previous image" at bounding box center [234, 449] width 18 height 18
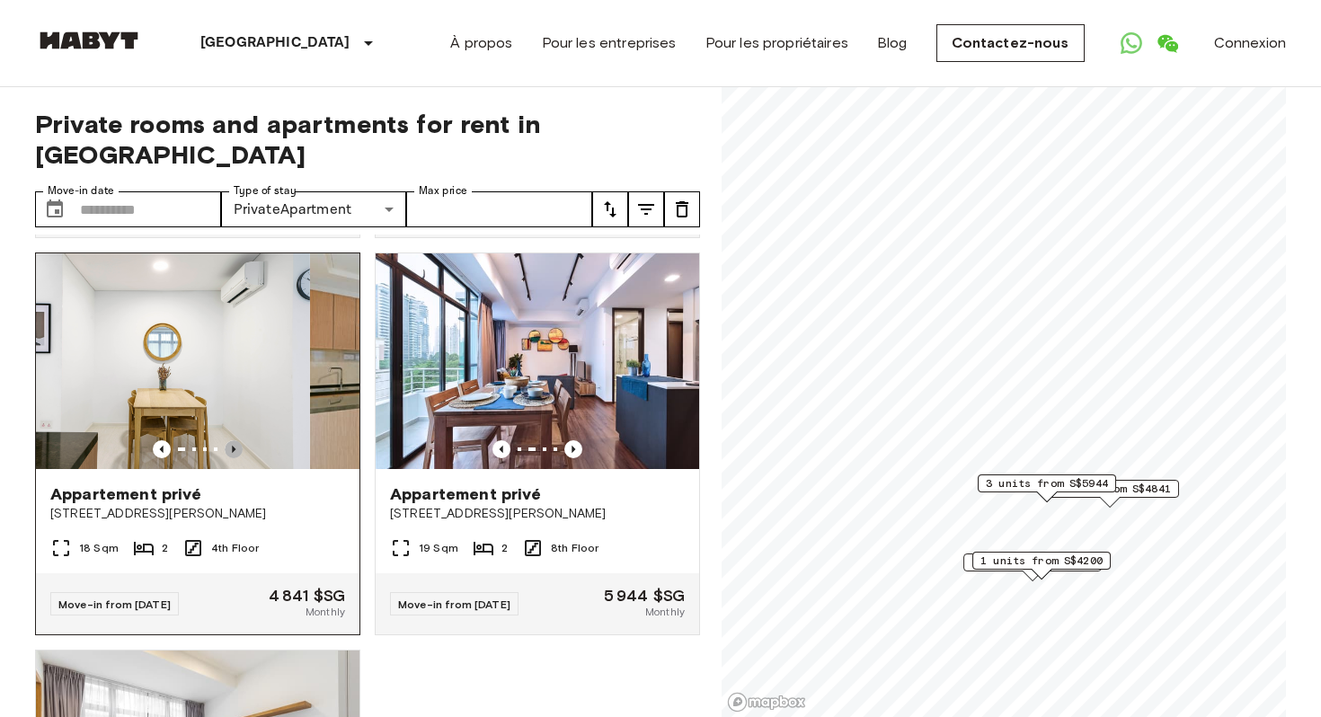
click at [241, 440] on icon "Previous image" at bounding box center [234, 449] width 18 height 18
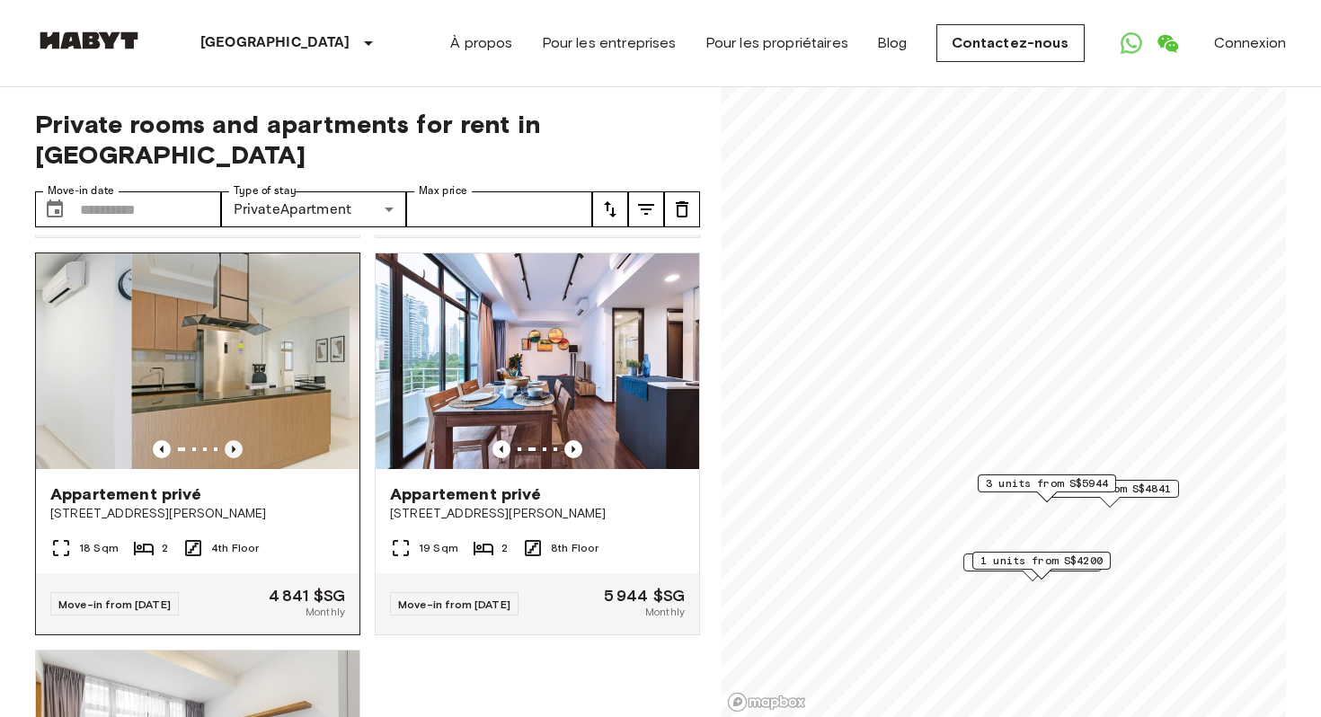
click at [241, 440] on icon "Previous image" at bounding box center [234, 449] width 18 height 18
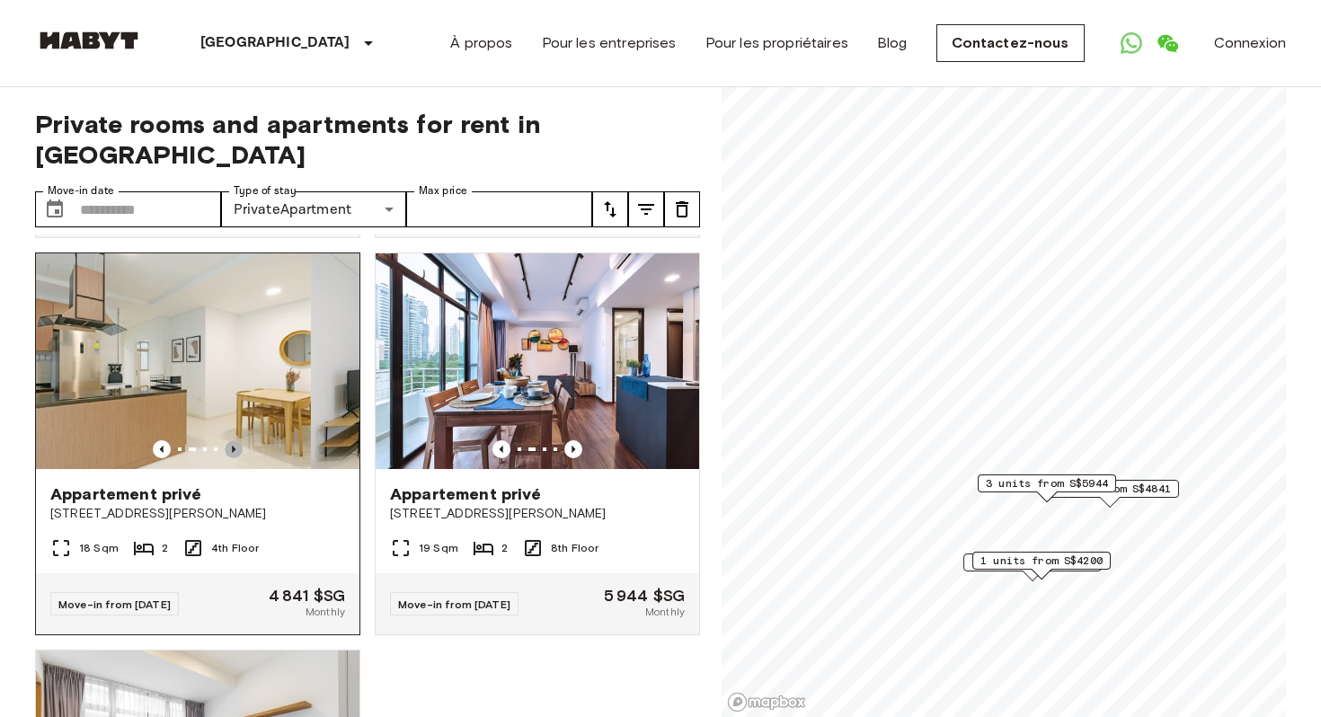
click at [241, 440] on icon "Previous image" at bounding box center [234, 449] width 18 height 18
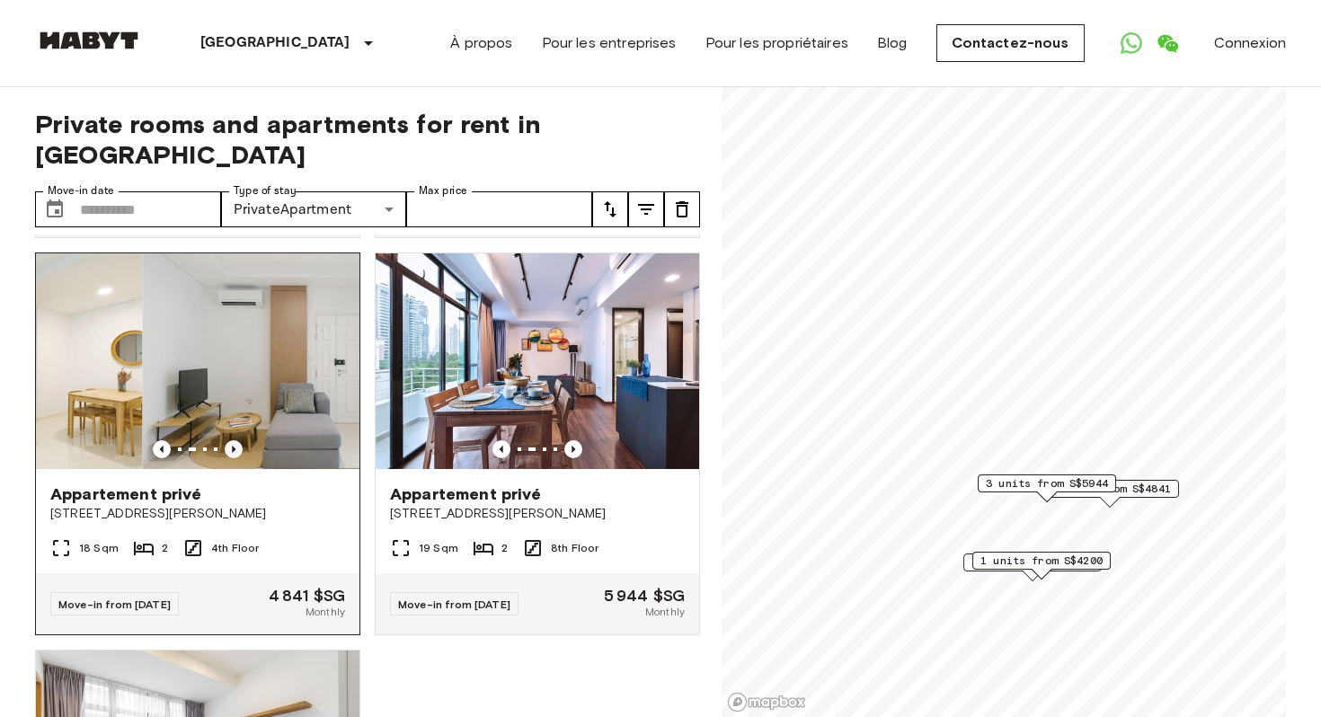
click at [241, 440] on icon "Previous image" at bounding box center [234, 449] width 18 height 18
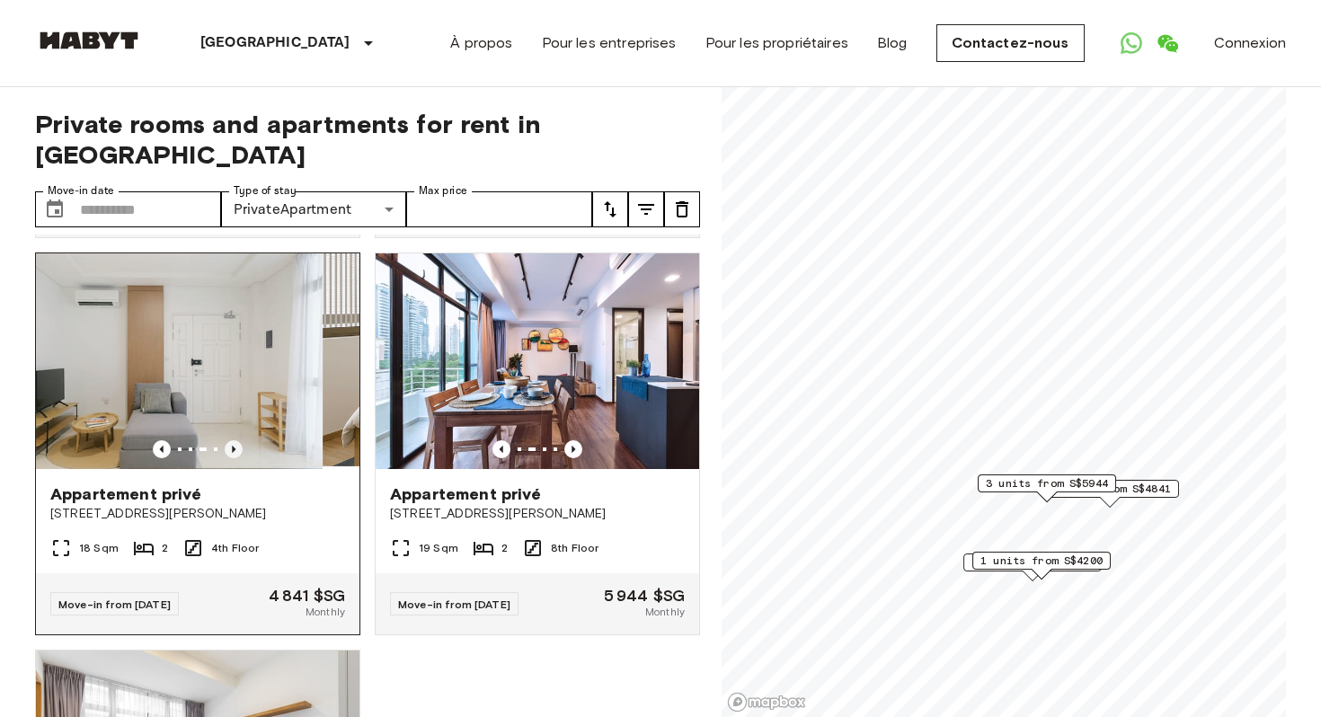
click at [241, 440] on icon "Previous image" at bounding box center [234, 449] width 18 height 18
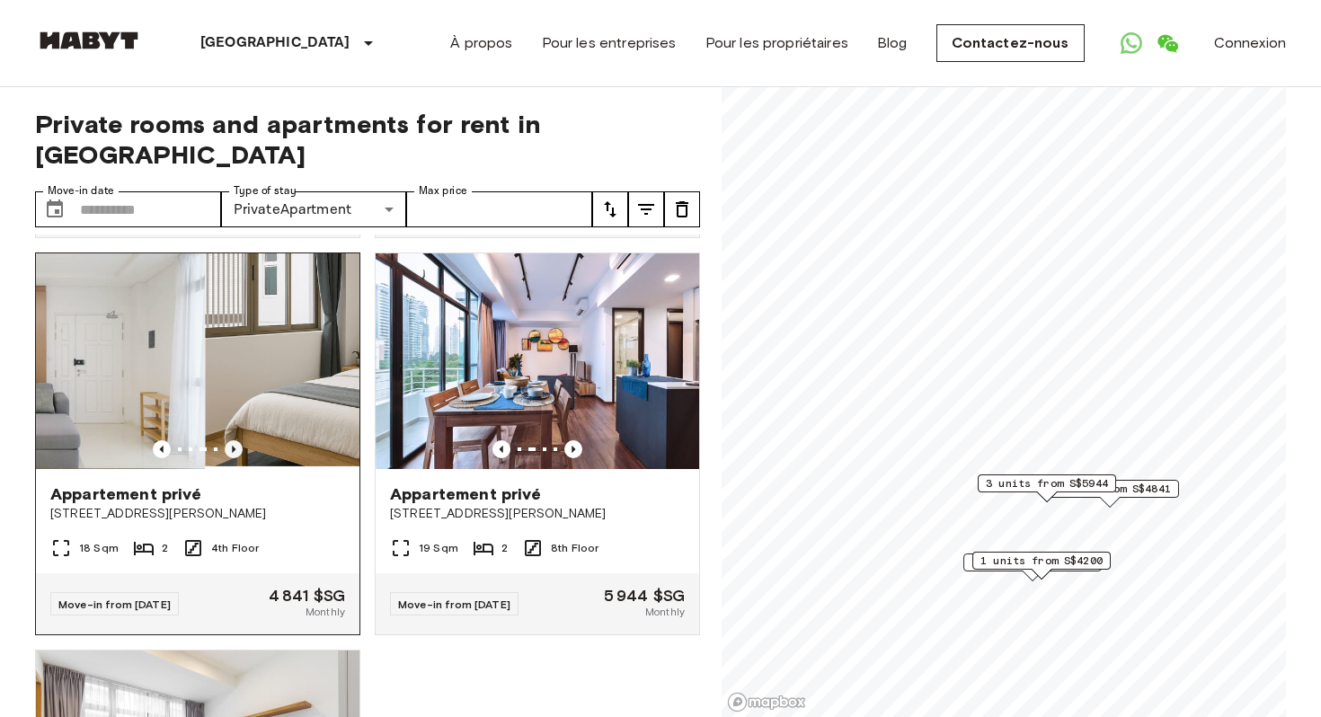
click at [241, 440] on icon "Previous image" at bounding box center [234, 449] width 18 height 18
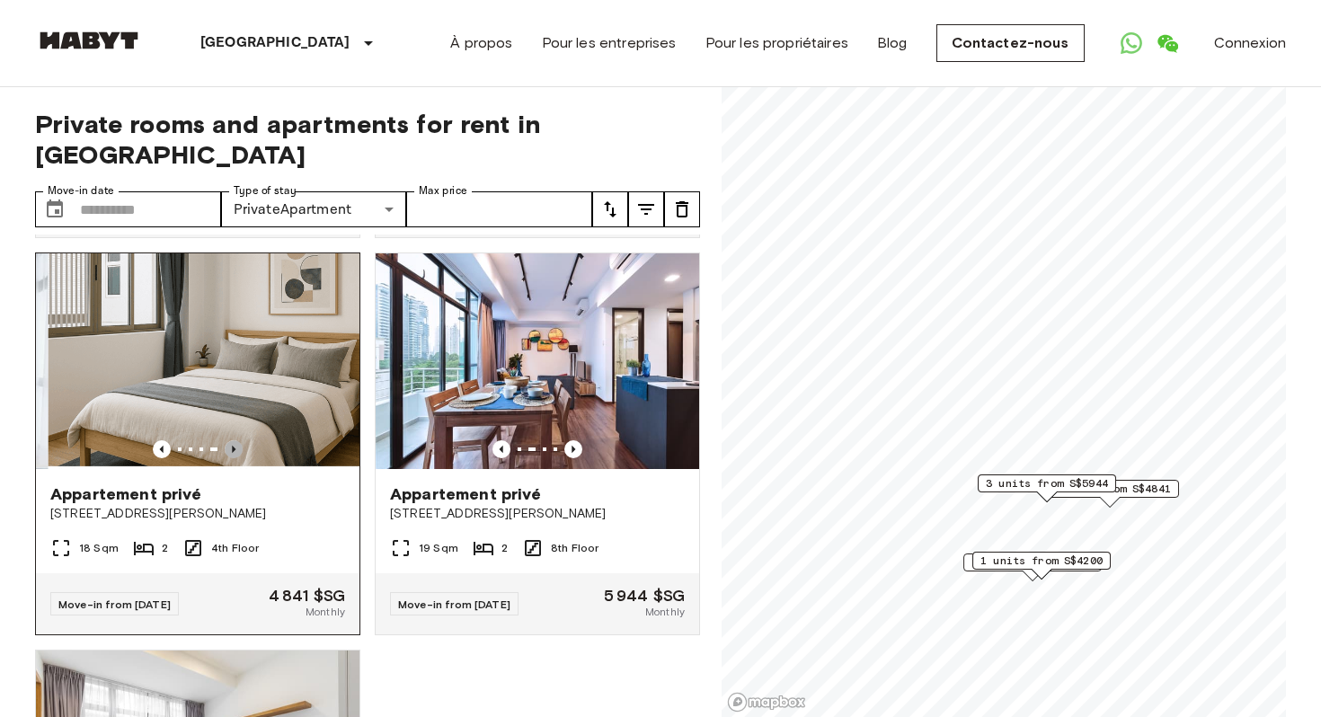
click at [241, 440] on icon "Previous image" at bounding box center [234, 449] width 18 height 18
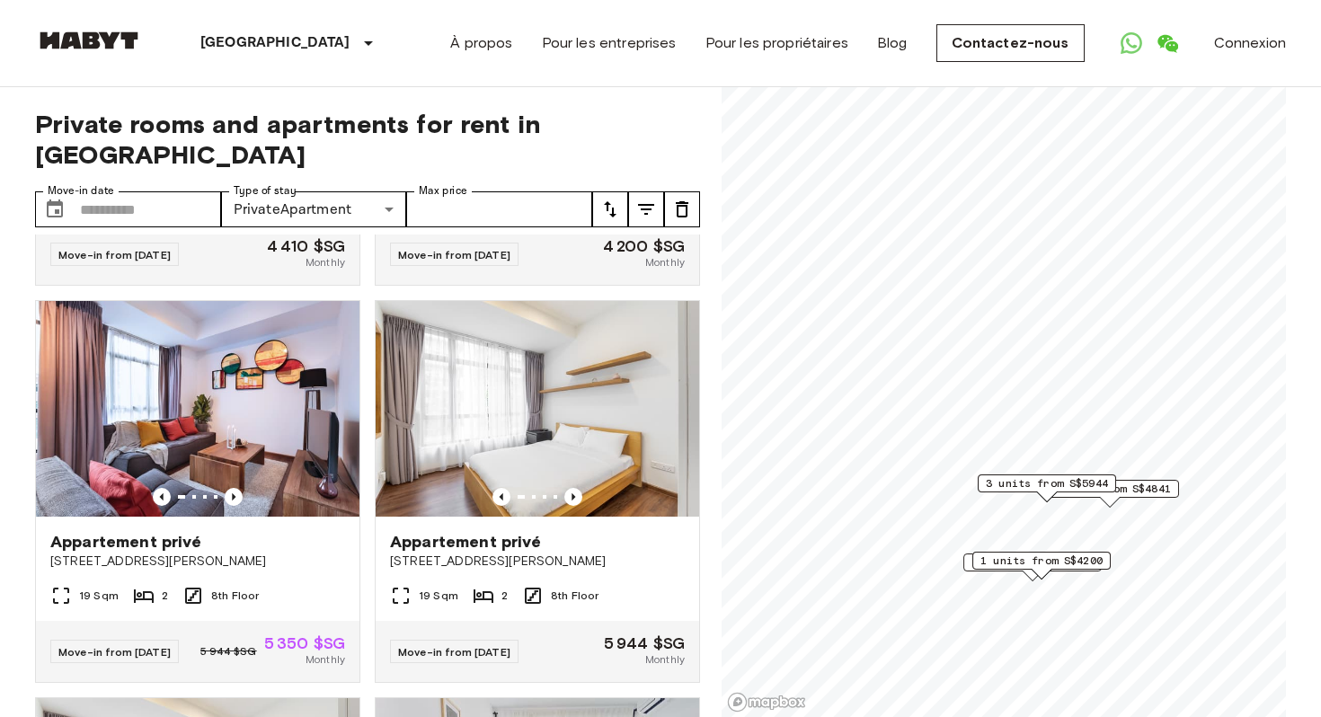
scroll to position [0, 0]
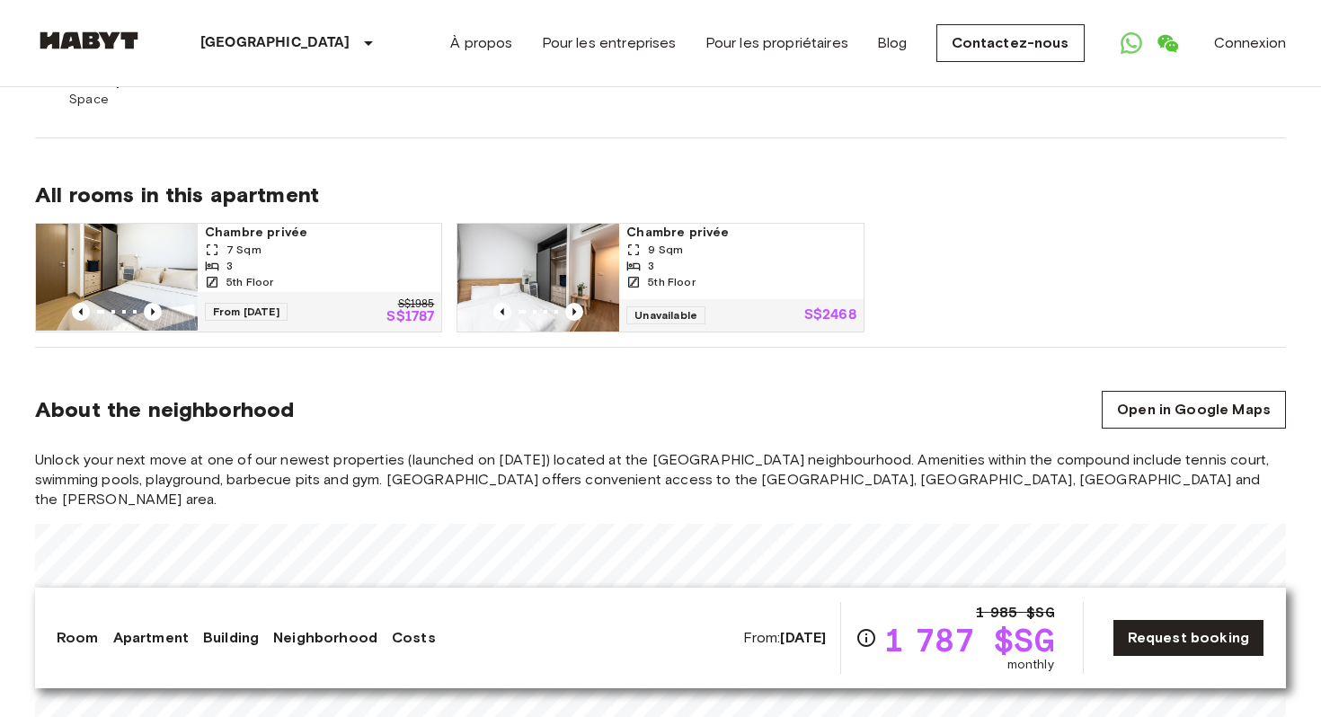
scroll to position [1465, 0]
